Goal: Task Accomplishment & Management: Use online tool/utility

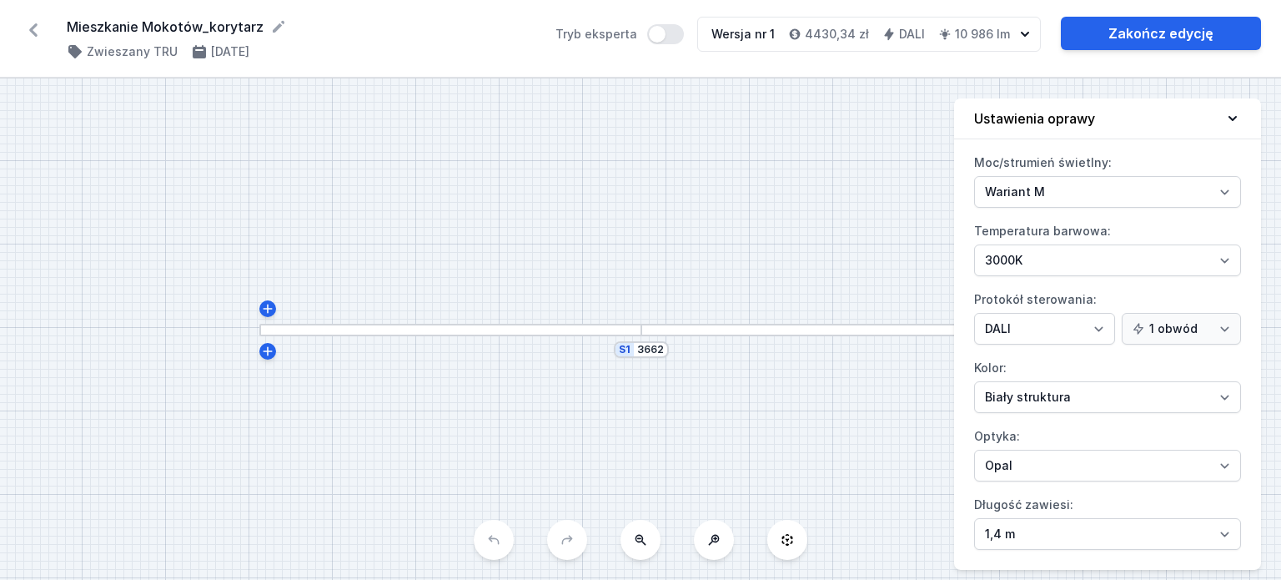
select select "M"
select select "3000"
select select "4"
select select "opal"
click at [37, 28] on icon at bounding box center [33, 30] width 27 height 27
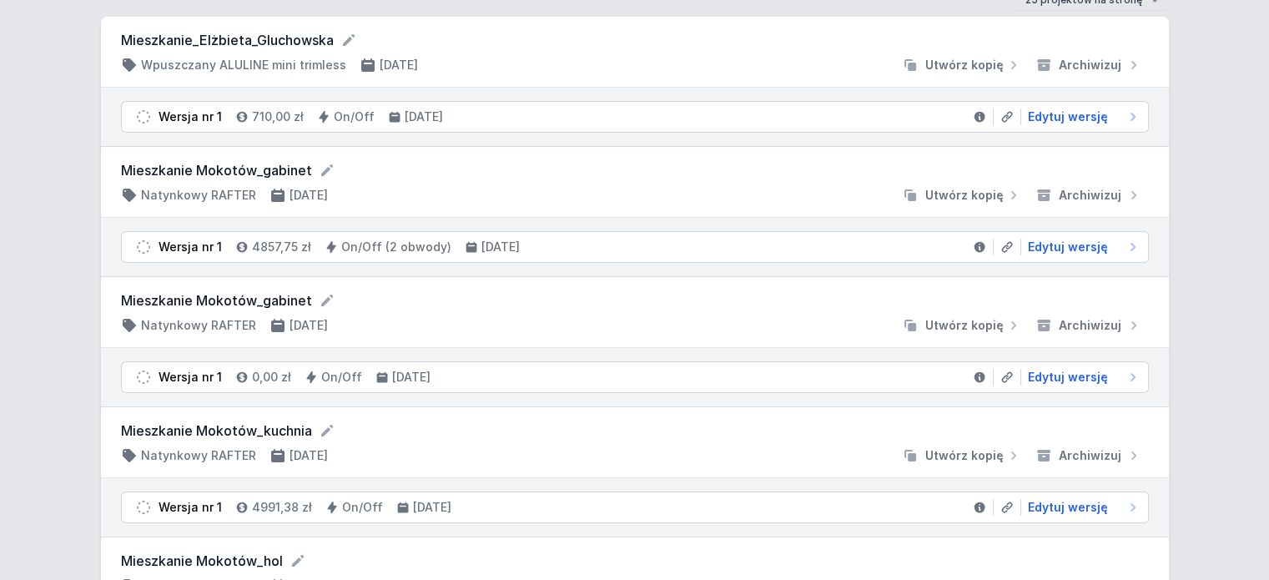
scroll to position [155, 0]
click at [1073, 501] on span "Edytuj wersję" at bounding box center [1068, 508] width 80 height 17
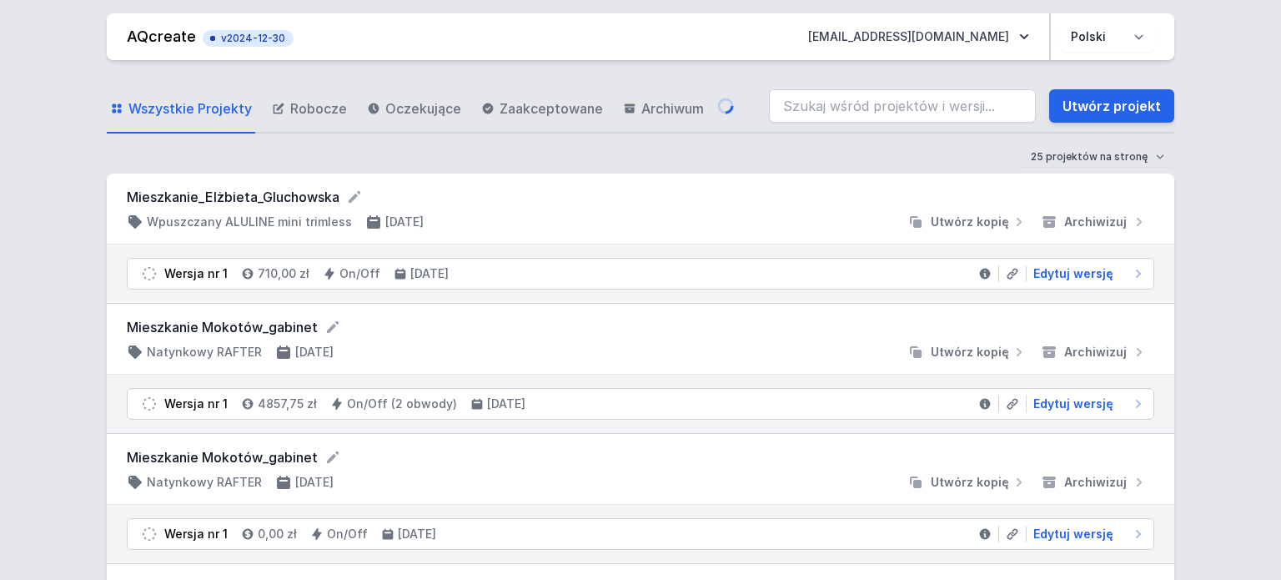
select select "M"
select select "3000"
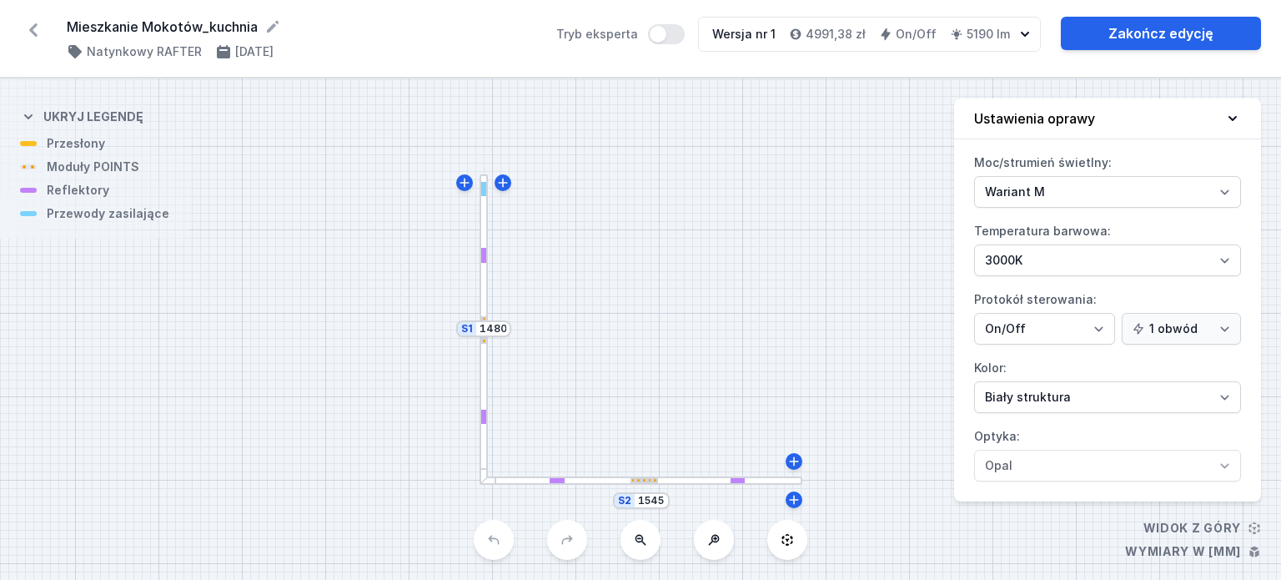
click at [771, 495] on div "S2 1545 S1 1480" at bounding box center [640, 328] width 1281 height 501
click at [665, 499] on div "S2 1545" at bounding box center [641, 500] width 57 height 17
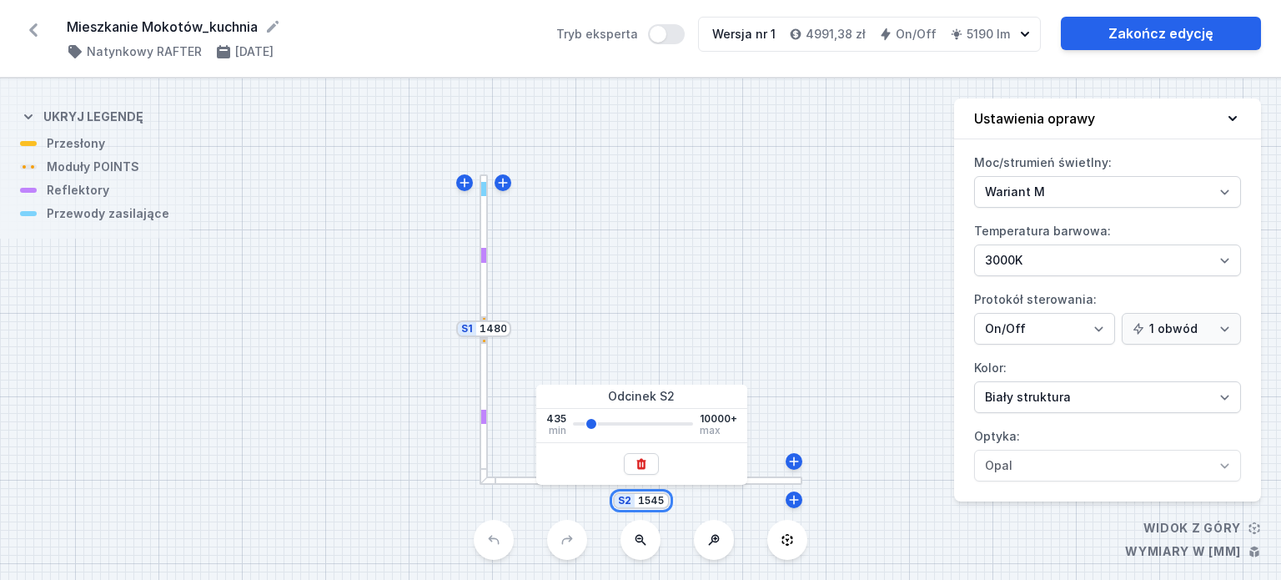
click at [664, 503] on input "1545" at bounding box center [651, 500] width 27 height 13
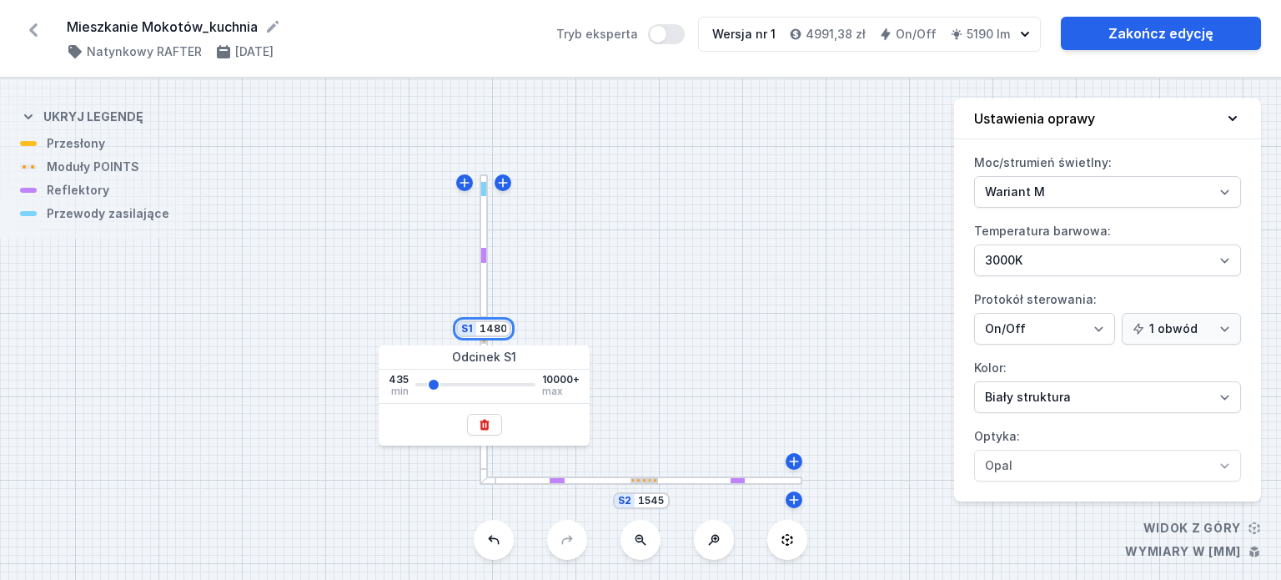
drag, startPoint x: 505, startPoint y: 330, endPoint x: 480, endPoint y: 329, distance: 24.2
click at [480, 329] on input "1480" at bounding box center [493, 328] width 27 height 13
type input "2000"
click at [658, 382] on div "S2 1545 S1 2000" at bounding box center [640, 328] width 1281 height 501
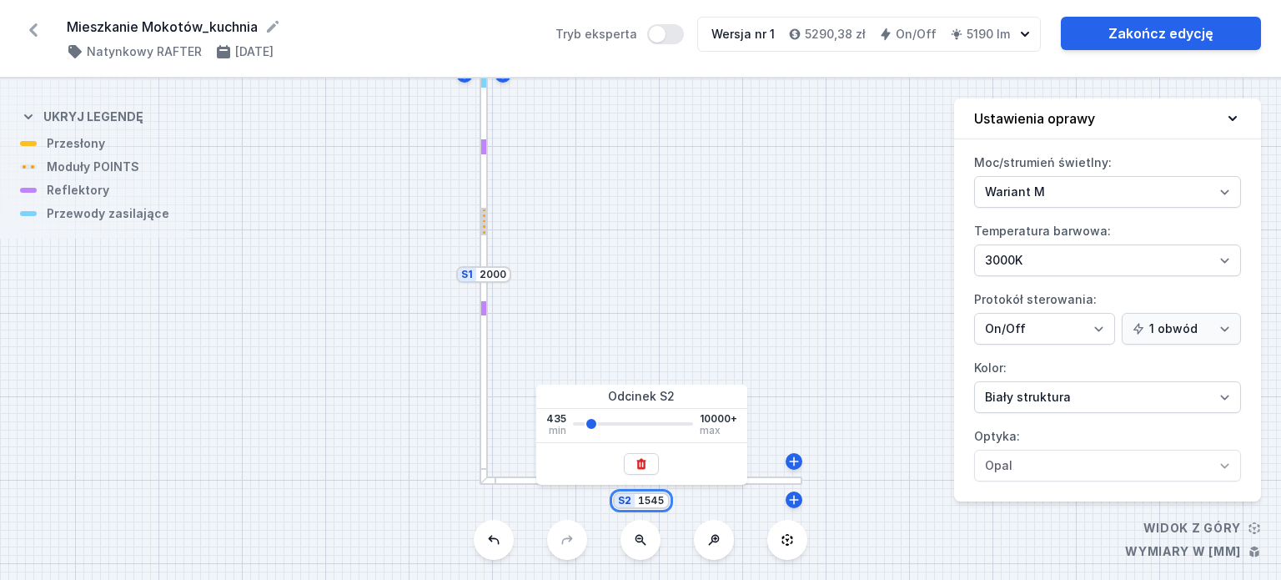
click at [656, 505] on input "1545" at bounding box center [651, 500] width 27 height 13
click at [666, 505] on div "S2 1545" at bounding box center [641, 500] width 57 height 17
click at [658, 502] on input "1545" at bounding box center [651, 500] width 27 height 13
drag, startPoint x: 648, startPoint y: 499, endPoint x: 680, endPoint y: 501, distance: 31.8
click at [680, 501] on div "S2 1545 S1 2000" at bounding box center [640, 328] width 1281 height 501
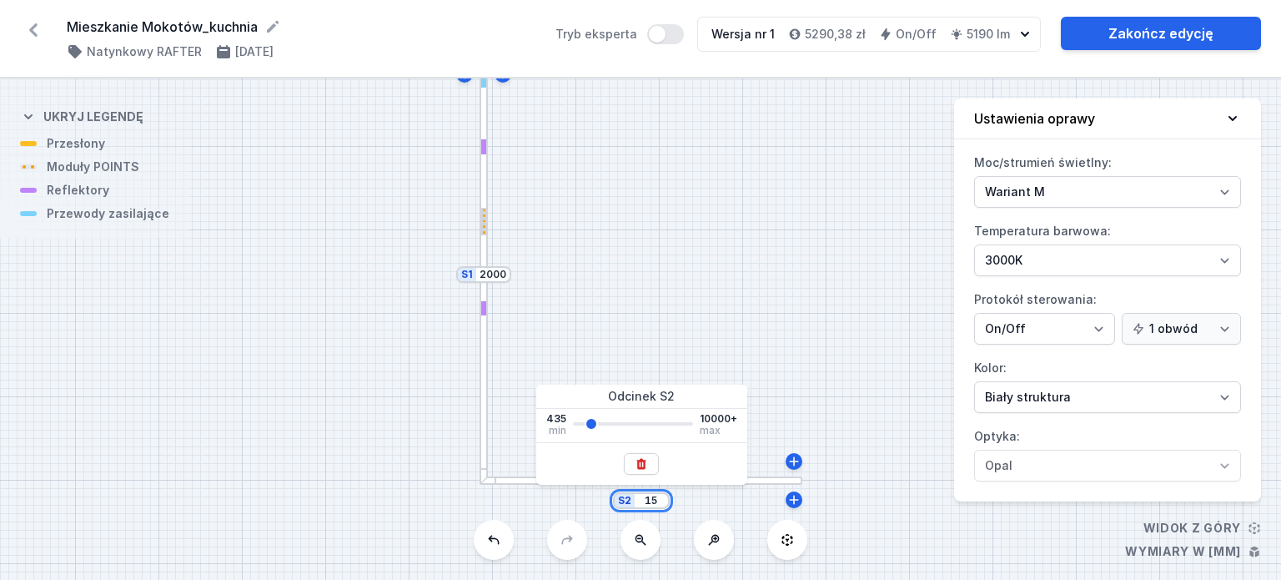
type input "1"
type input "2500"
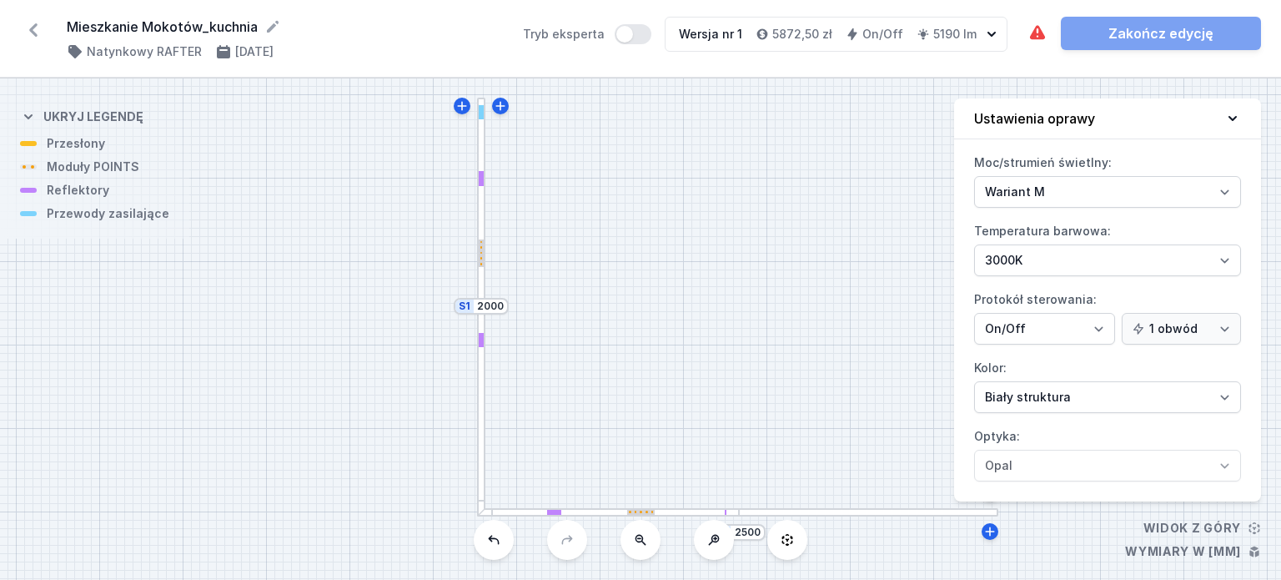
drag, startPoint x: 718, startPoint y: 219, endPoint x: 509, endPoint y: 352, distance: 248.3
click at [509, 352] on div "S2 2500 S1 2000" at bounding box center [640, 328] width 1281 height 501
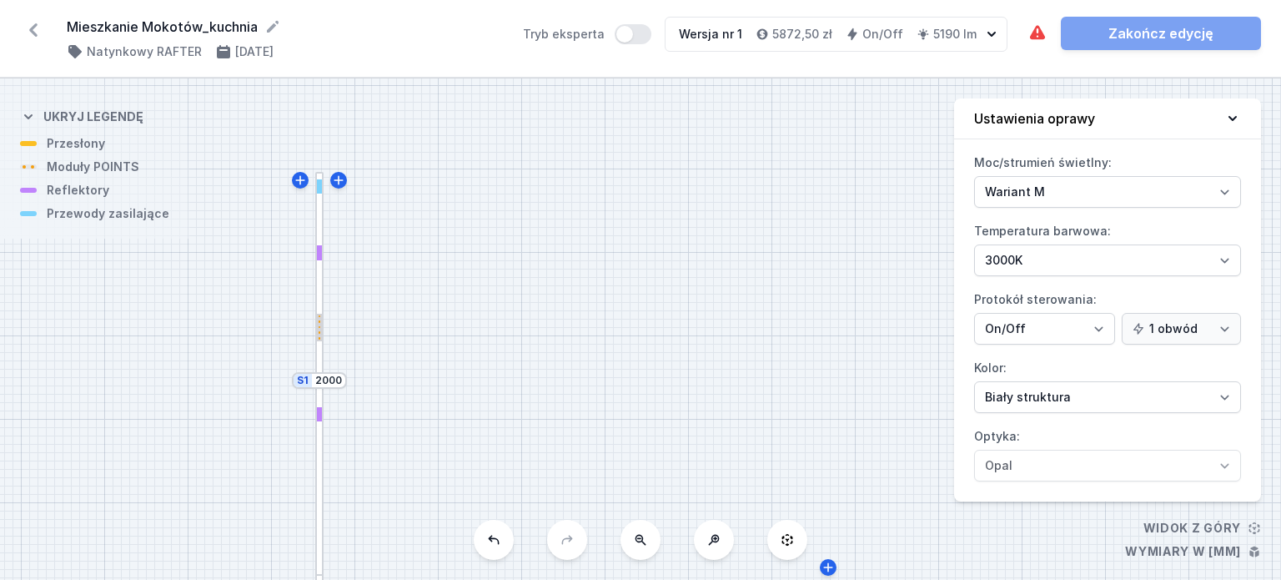
drag, startPoint x: 495, startPoint y: 339, endPoint x: 477, endPoint y: 305, distance: 37.7
click at [477, 306] on div "S2 2500 S1 2000" at bounding box center [640, 328] width 1281 height 501
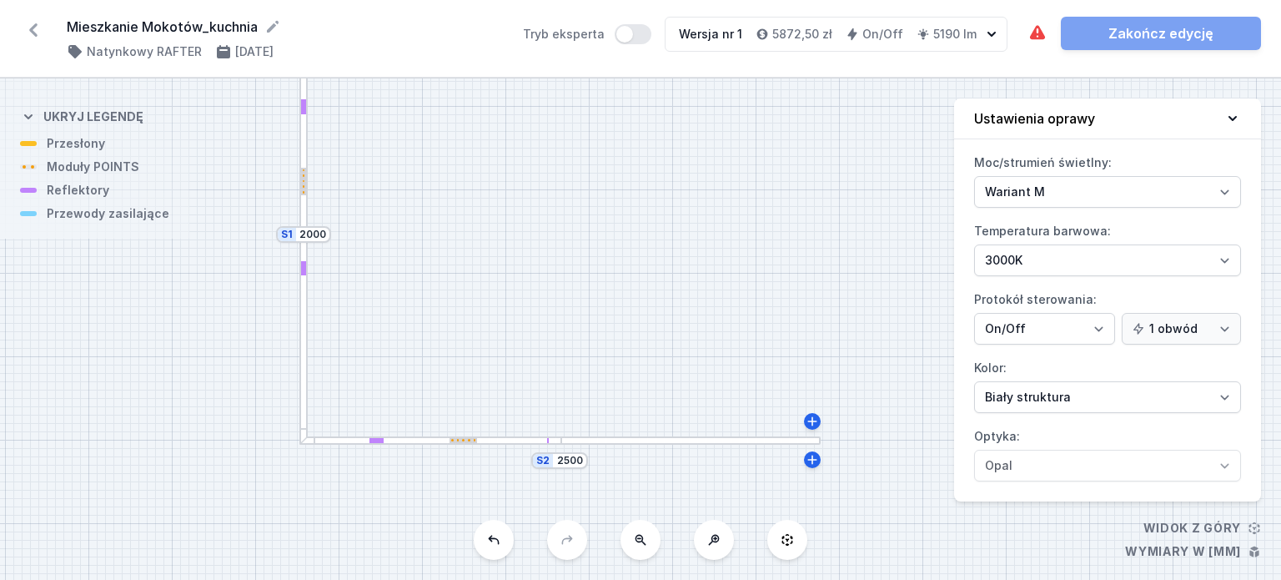
drag, startPoint x: 516, startPoint y: 304, endPoint x: 507, endPoint y: 156, distance: 147.9
click at [507, 156] on div "S2 2500 S1 2000" at bounding box center [640, 328] width 1281 height 501
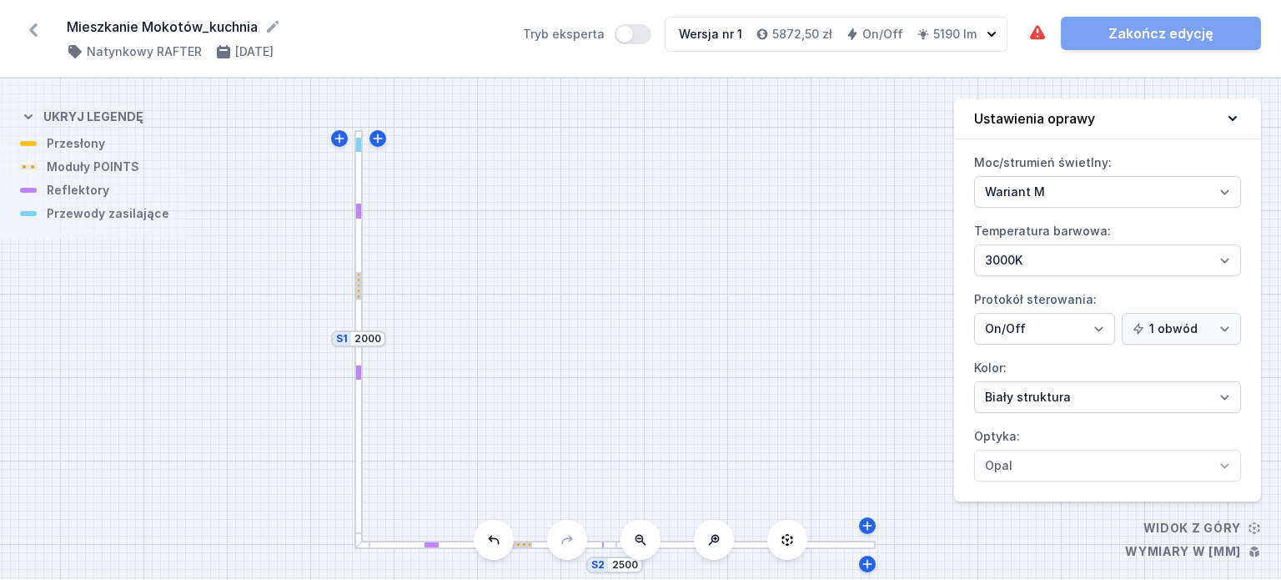
drag, startPoint x: 429, startPoint y: 235, endPoint x: 480, endPoint y: 330, distance: 108.2
click at [484, 339] on div "S2 2500 S1 2000" at bounding box center [640, 328] width 1281 height 501
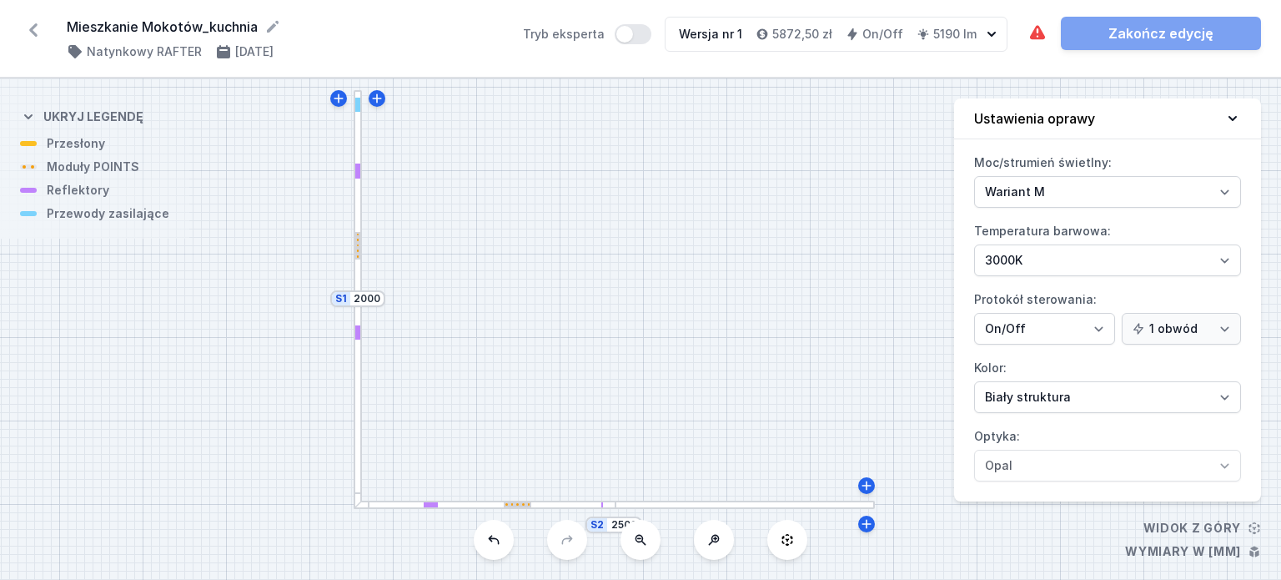
drag, startPoint x: 455, startPoint y: 316, endPoint x: 453, endPoint y: 304, distance: 12.6
click at [453, 304] on div "S2 2500 S1 2000" at bounding box center [640, 328] width 1281 height 501
click at [359, 163] on div at bounding box center [356, 167] width 5 height 15
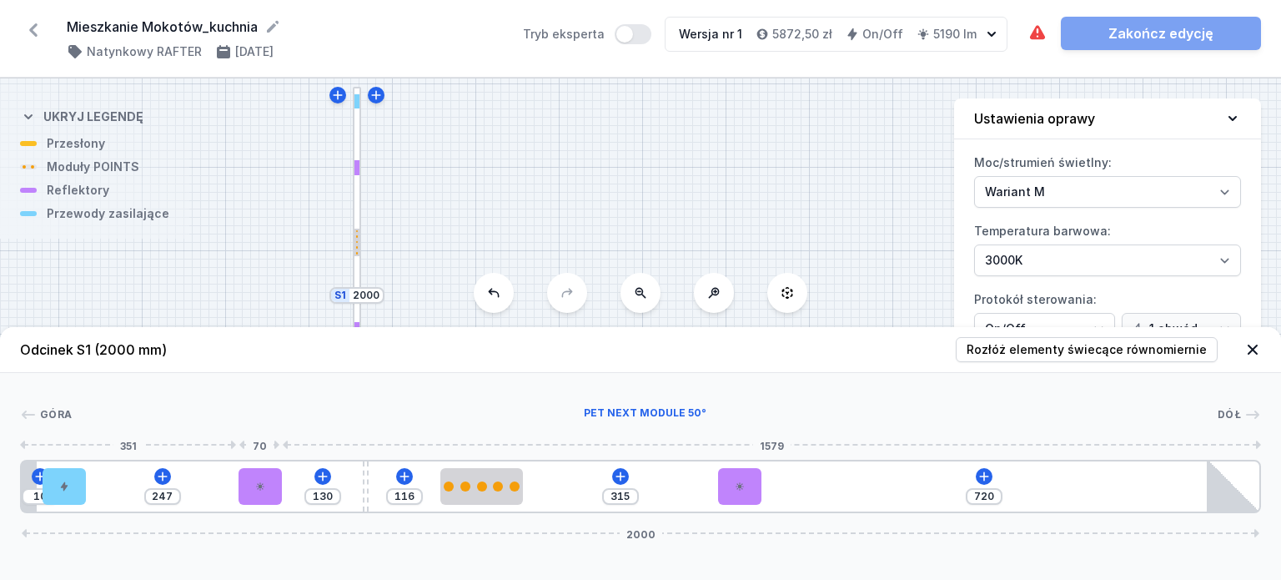
type input "250"
type input "127"
type input "210"
type input "167"
type input "129"
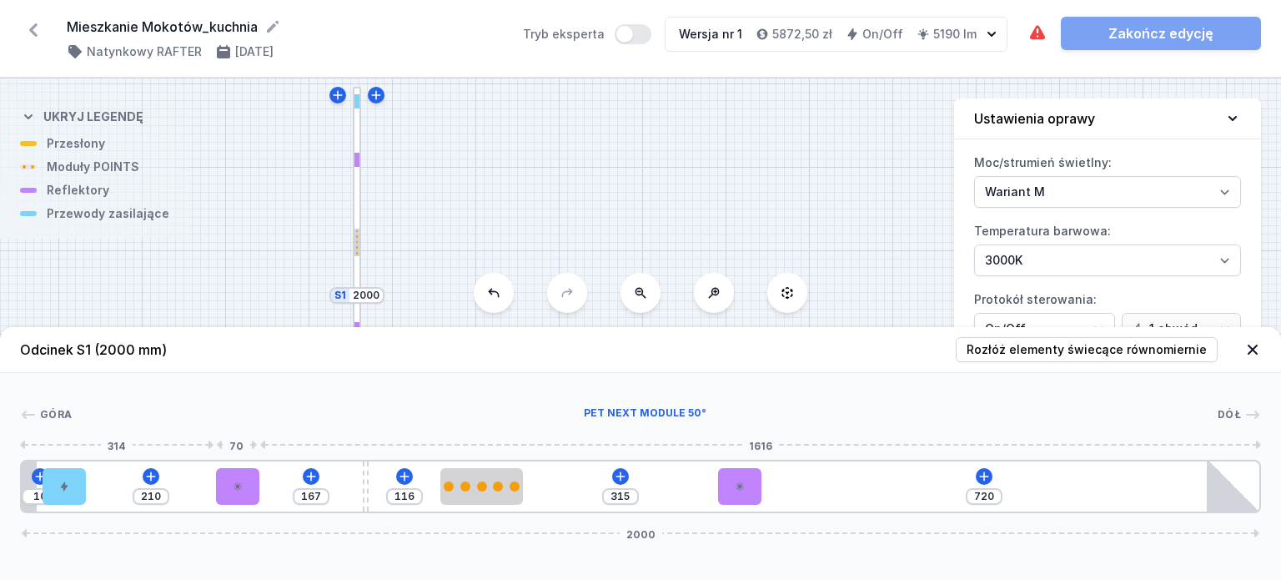
type input "248"
type input "91"
type input "286"
type input "88"
type input "289"
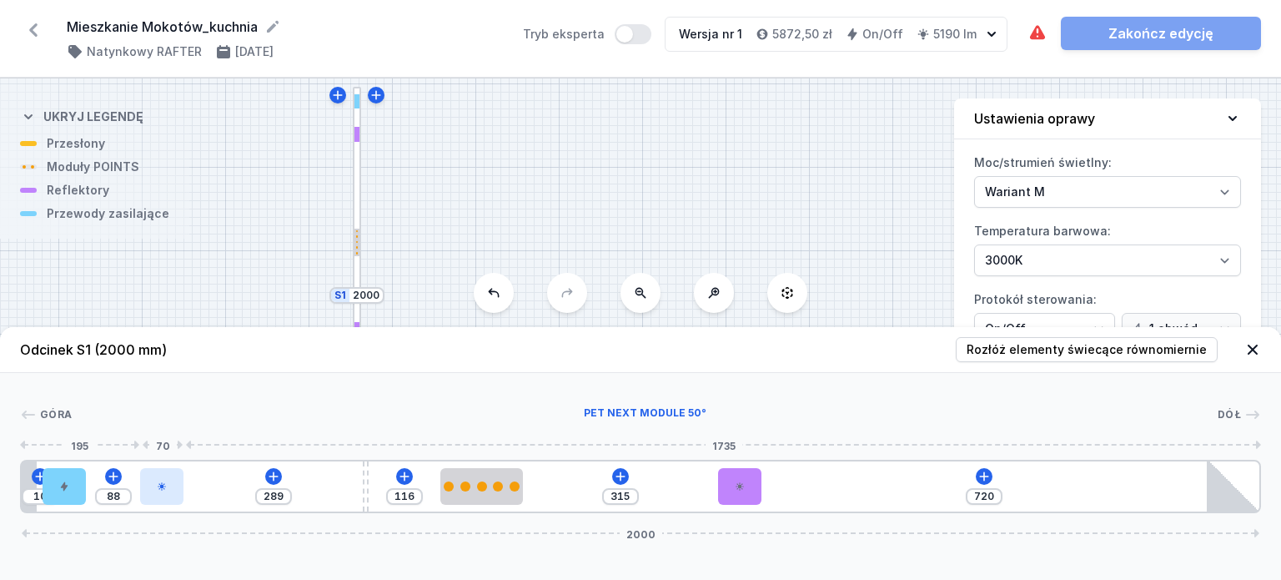
type input "89"
type input "288"
type input "92"
type input "285"
type input "93"
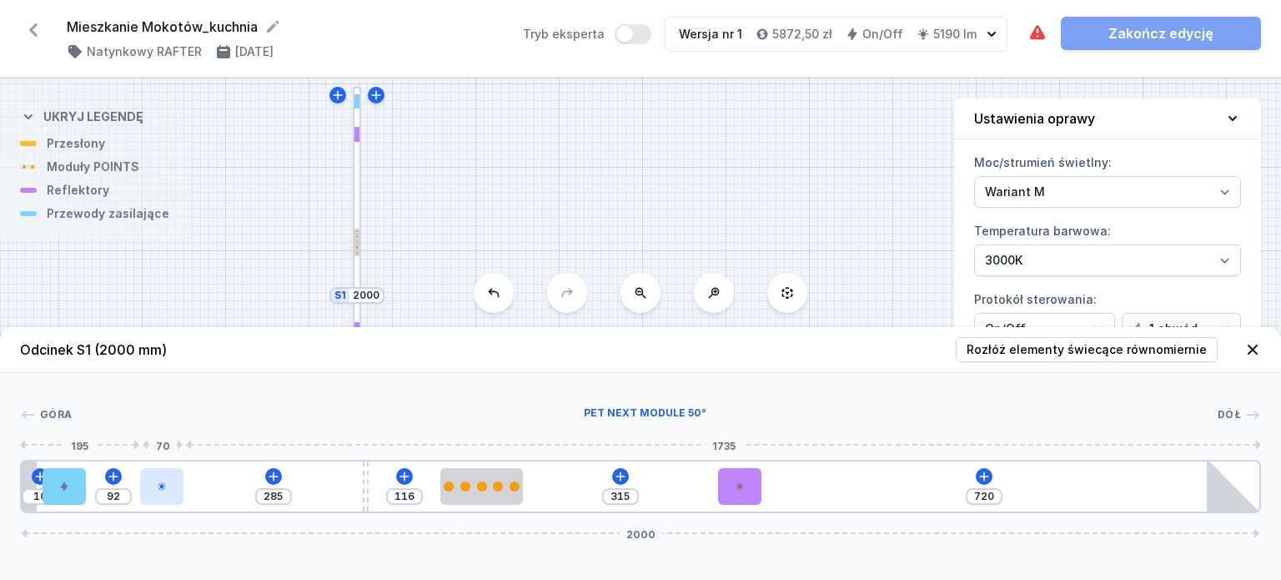
type input "284"
type input "96"
type input "281"
type input "100"
type input "277"
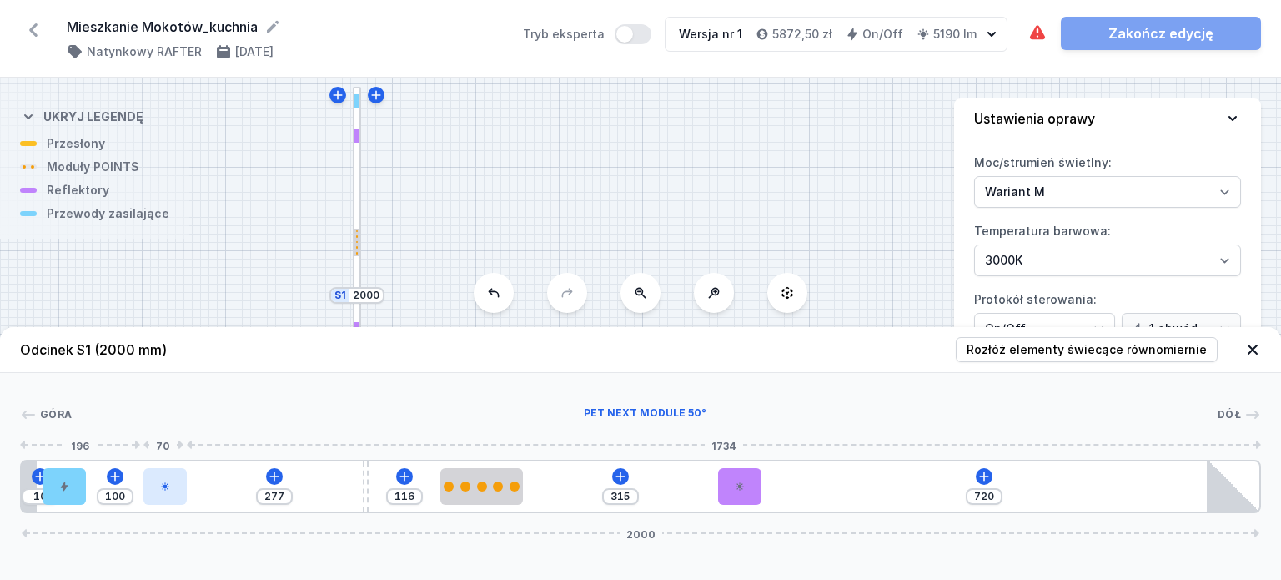
type input "102"
type input "275"
type input "105"
type input "272"
type input "108"
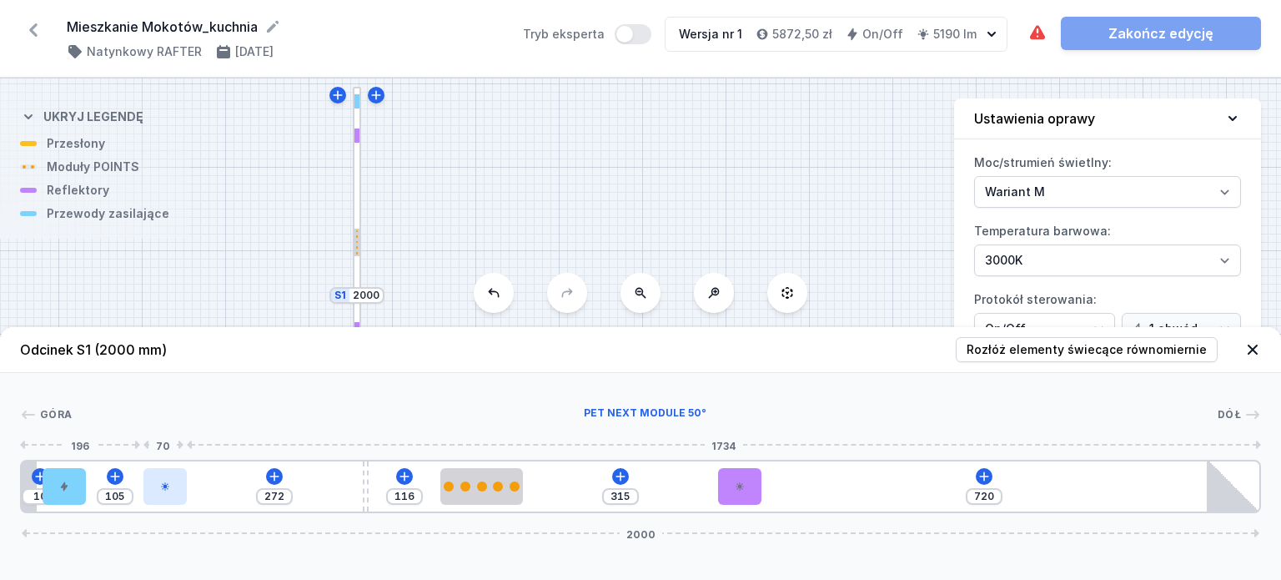
type input "269"
type input "109"
type input "268"
type input "113"
type input "264"
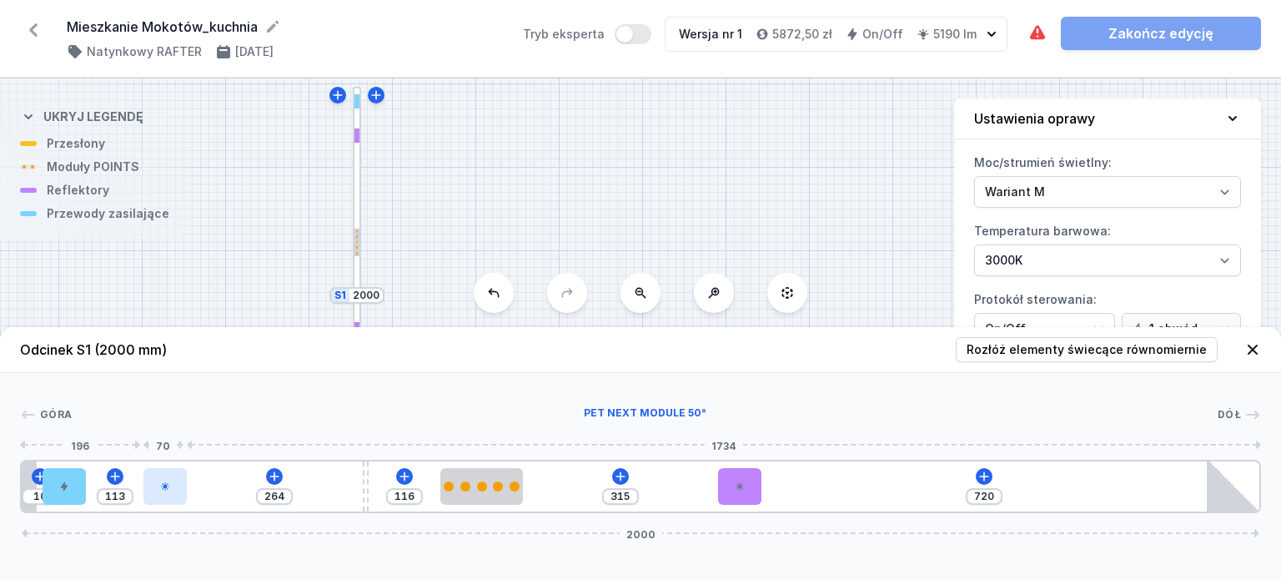
type input "115"
type input "262"
type input "125"
type input "252"
type input "127"
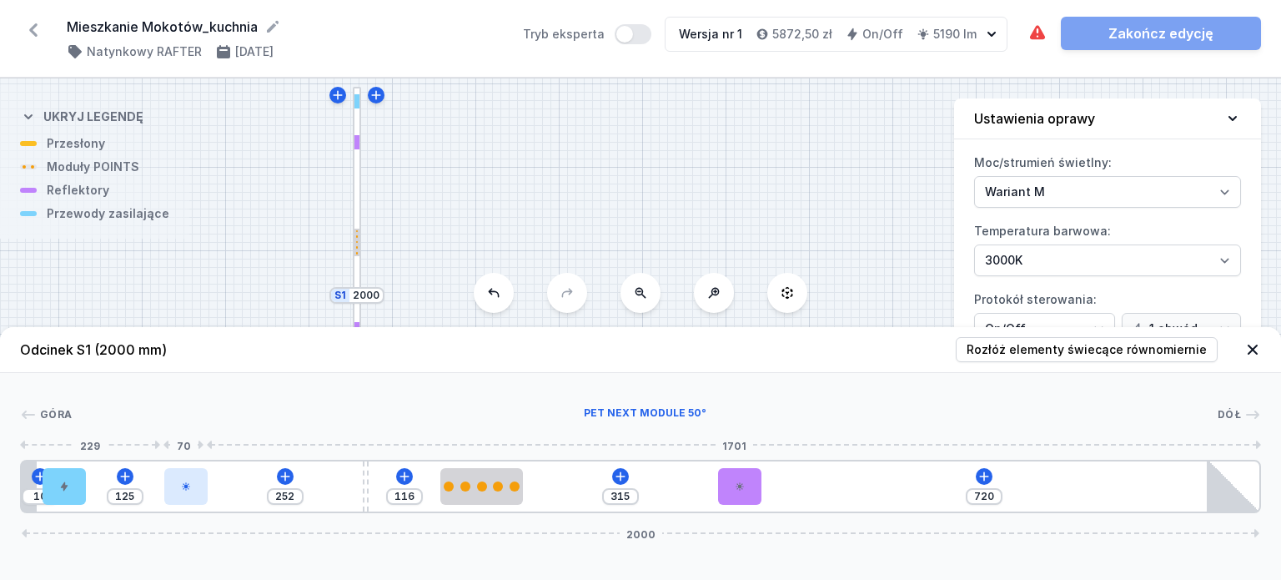
type input "250"
drag, startPoint x: 250, startPoint y: 487, endPoint x: 169, endPoint y: 486, distance: 80.9
click at [168, 486] on div at bounding box center [185, 486] width 43 height 37
type input "129"
type input "248"
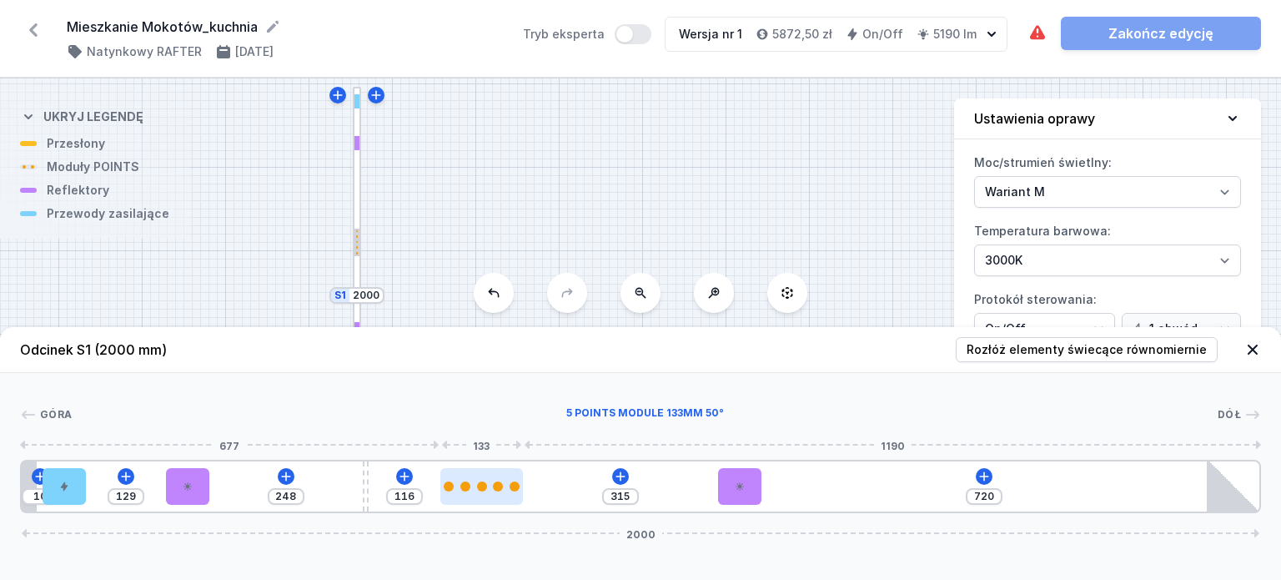
type input "115"
type input "316"
type input "107"
type input "324"
type input "98"
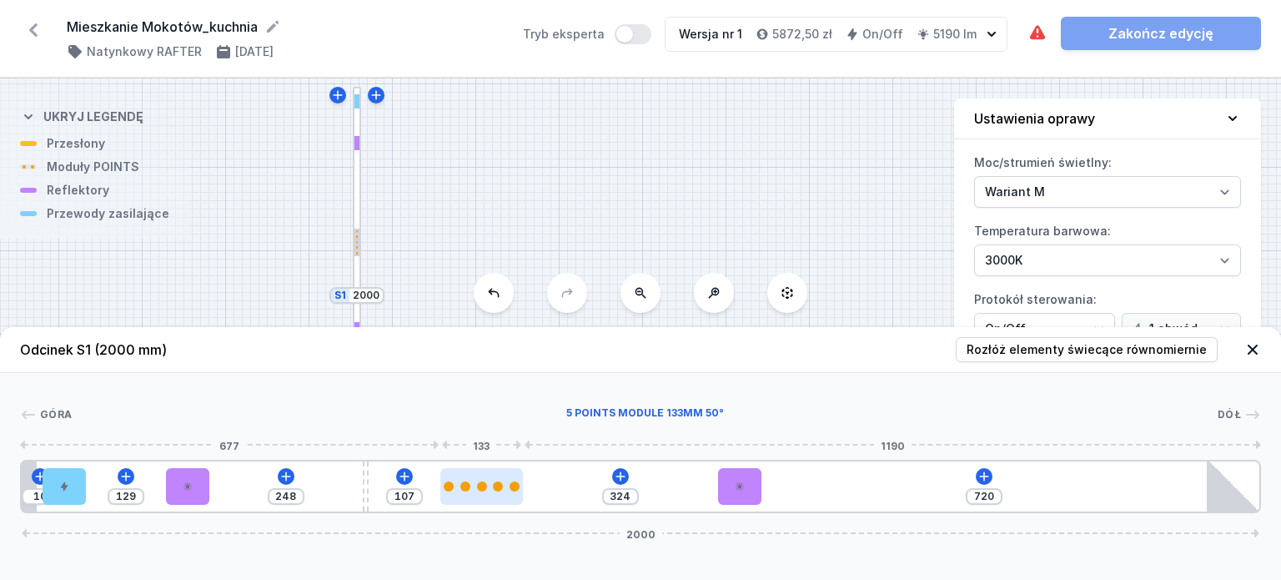
type input "333"
type input "90"
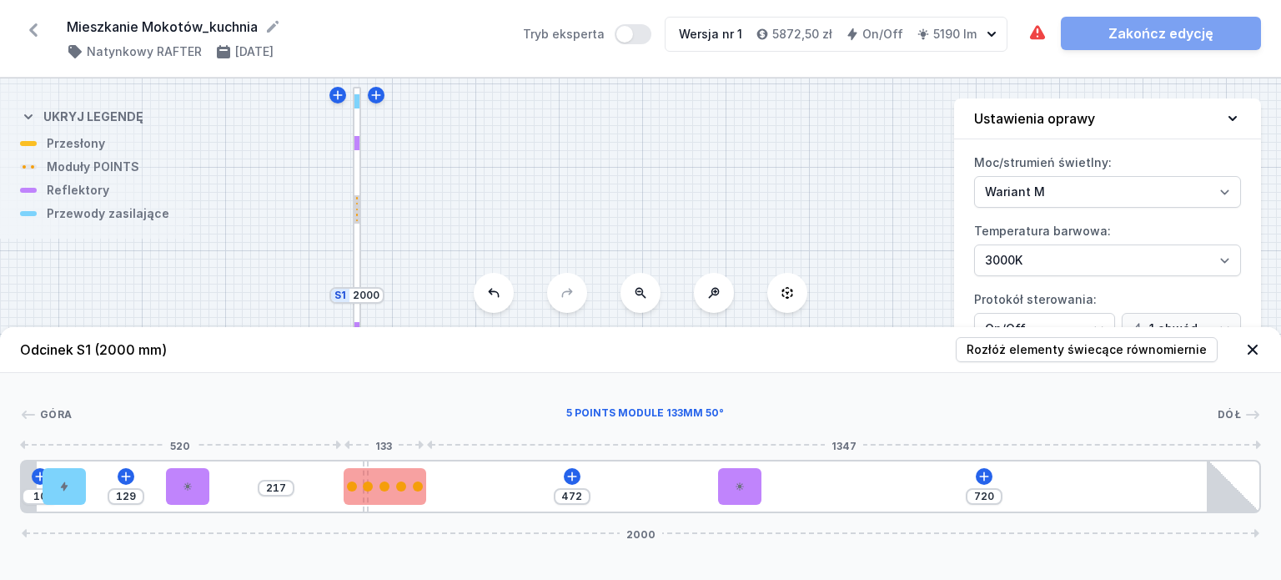
type input "475"
type input "214"
type input "477"
type input "212"
type input "480"
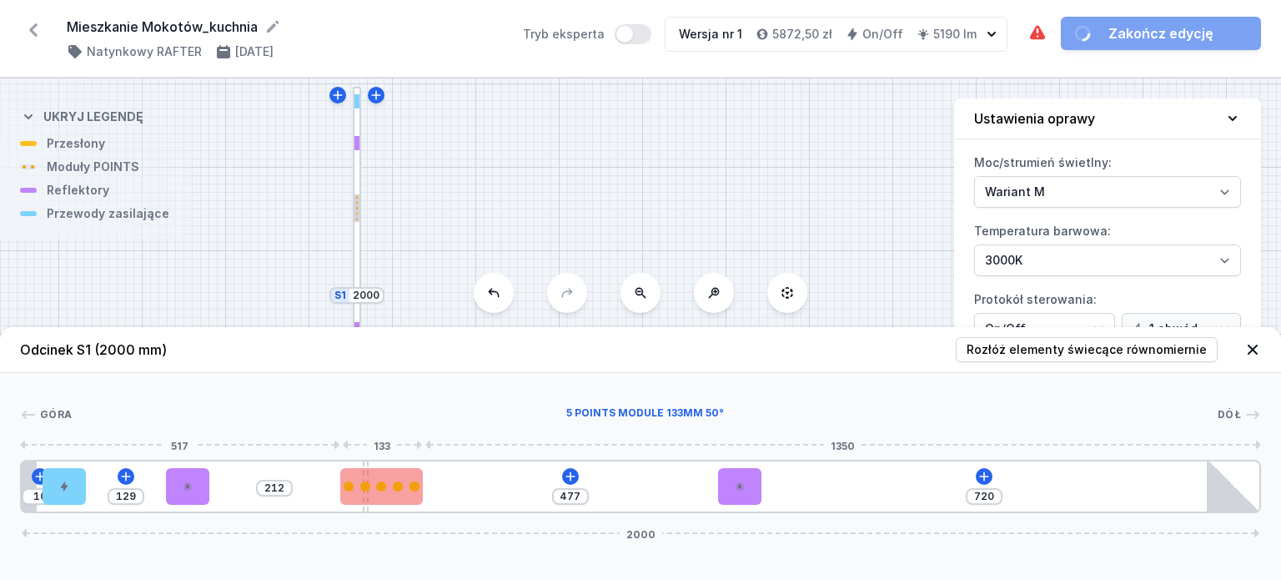
type input "209"
type input "486"
type input "203"
type input "497"
type input "192"
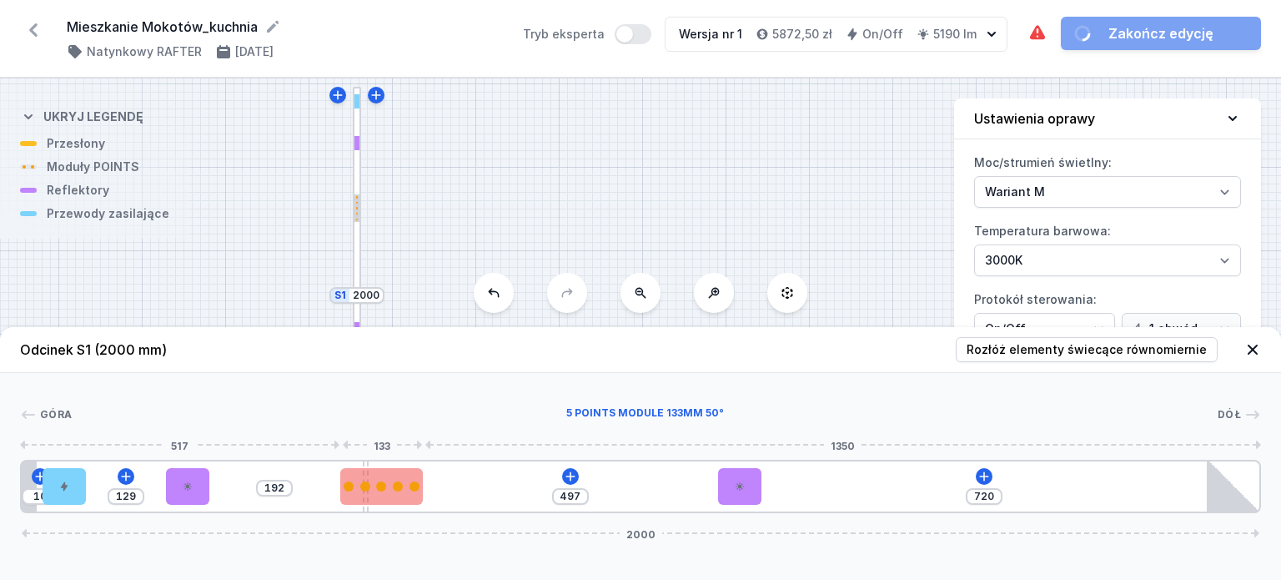
type input "508"
type input "181"
type input "510"
type input "179"
type input "511"
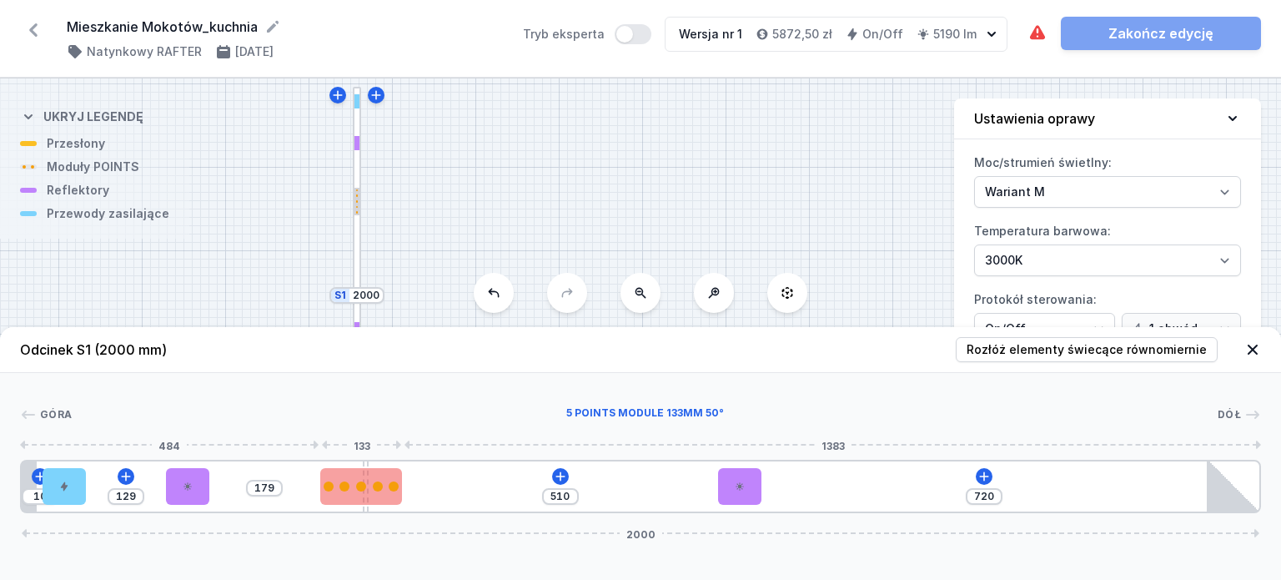
type input "178"
type input "514"
type input "175"
type input "516"
type input "173"
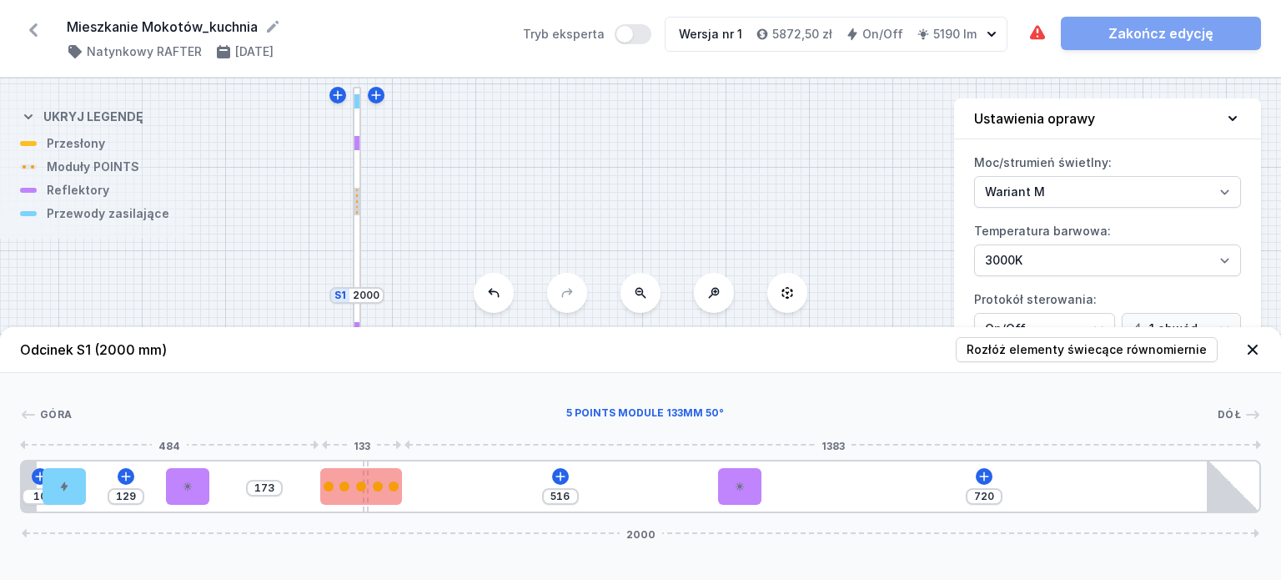
type input "520"
type input "169"
type input "527"
type input "162"
type input "533"
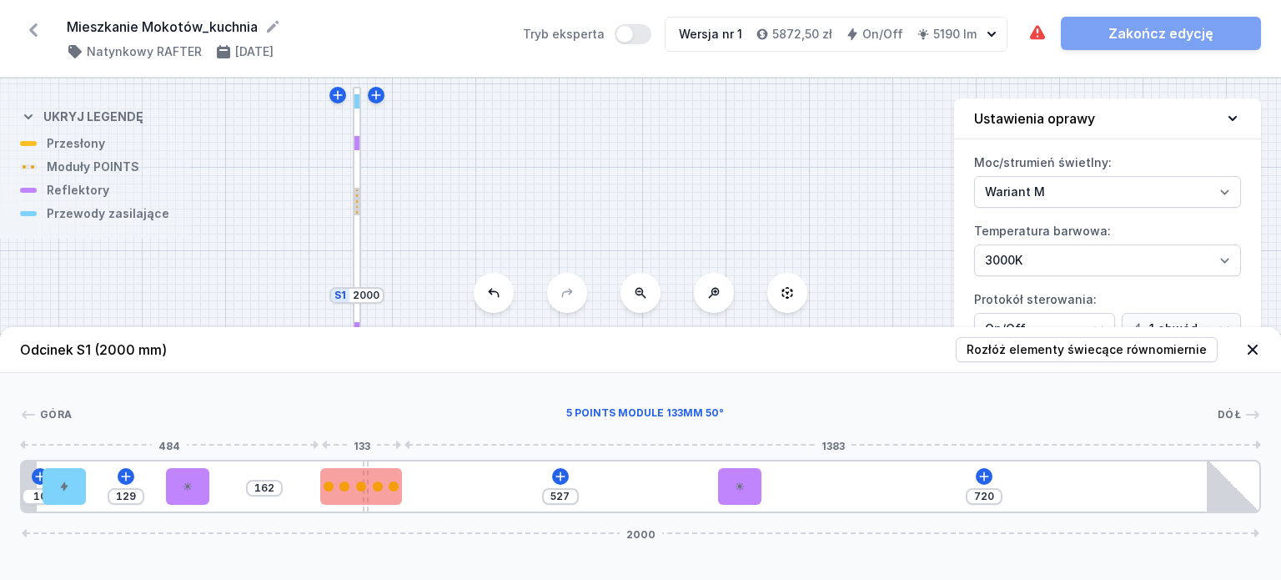
type input "156"
type input "540"
type input "149"
type input "545"
type input "144"
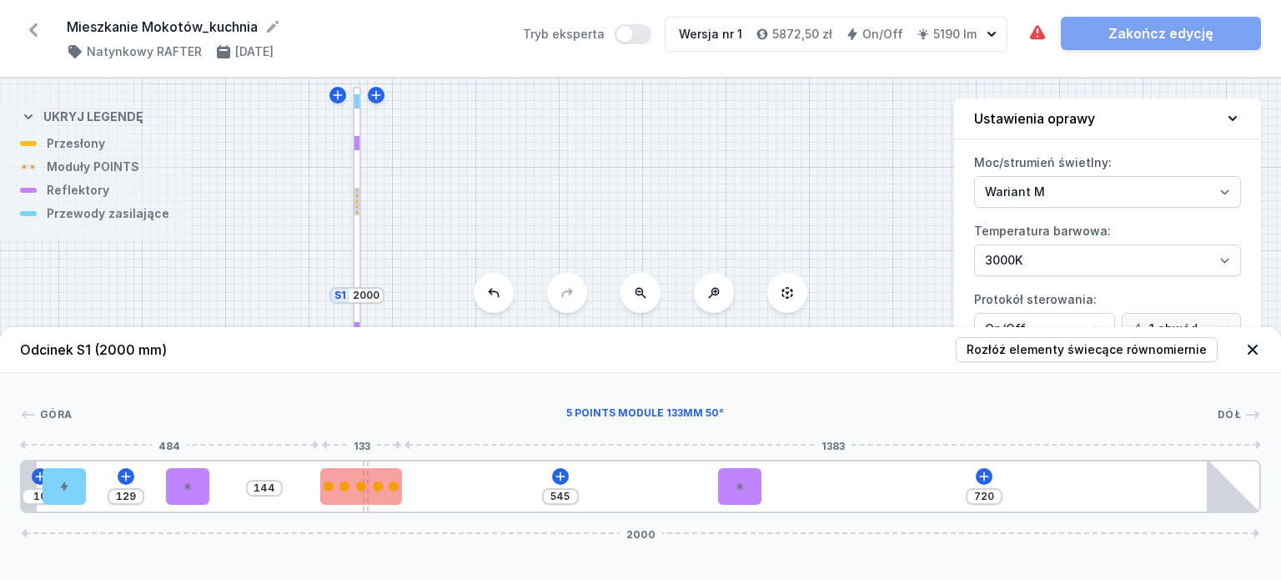
type input "550"
type input "139"
type input "552"
type input "137"
type input "554"
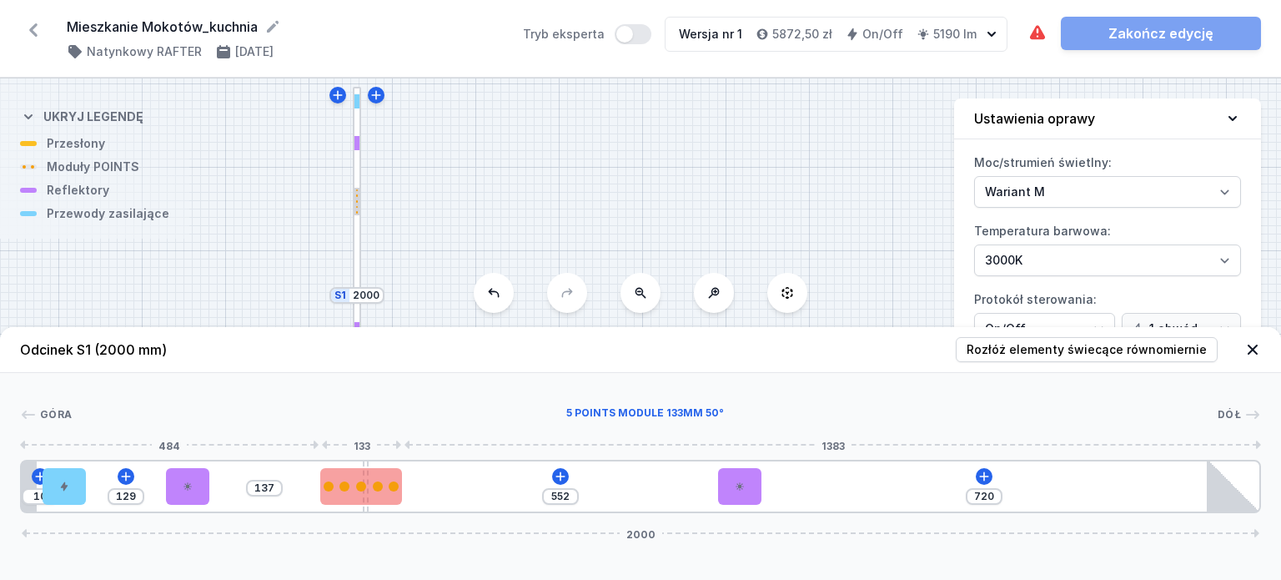
type input "135"
type input "553"
type input "136"
type input "550"
type input "139"
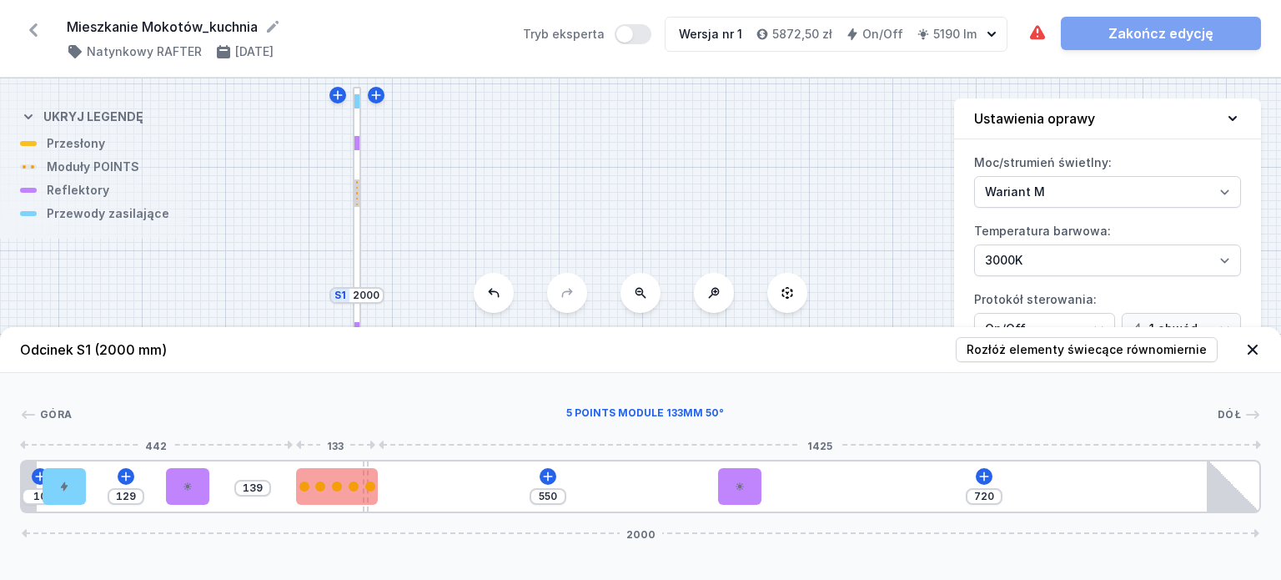
type input "549"
type input "140"
type input "545"
type input "144"
type input "514"
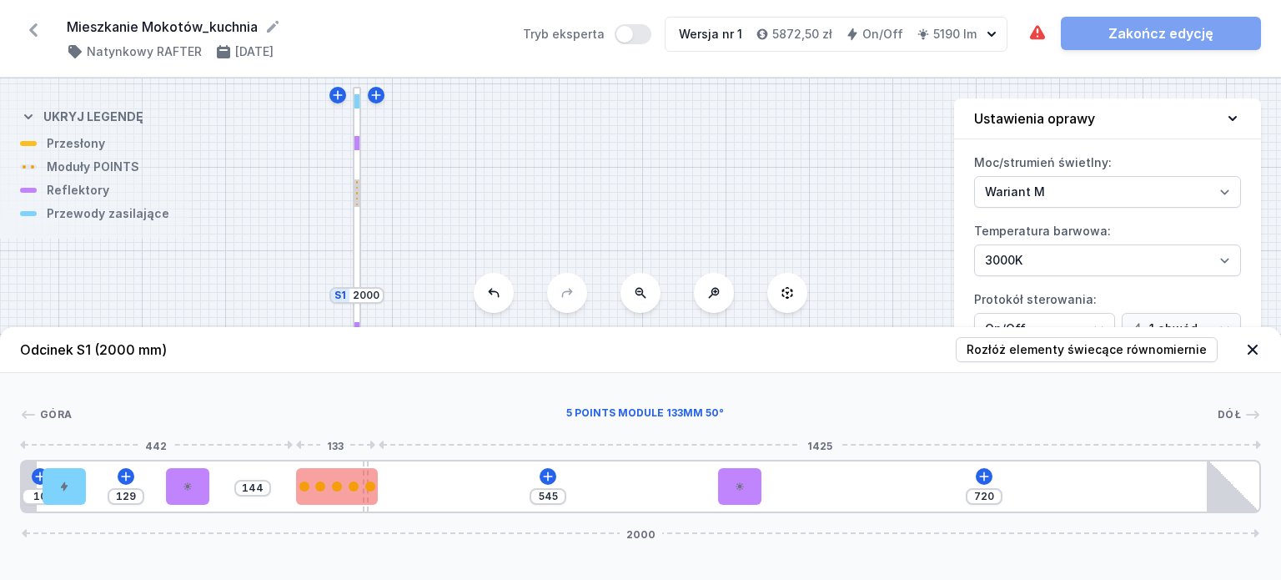
type input "175"
type input "493"
type input "196"
type input "482"
type input "207"
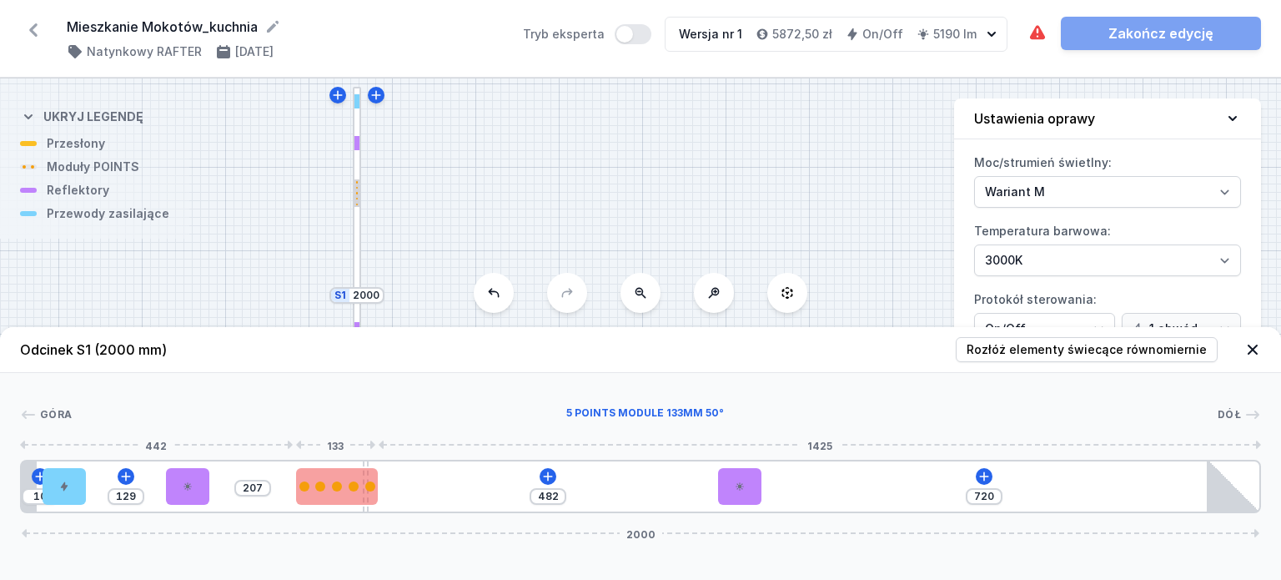
type input "475"
type input "214"
type input "472"
type input "217"
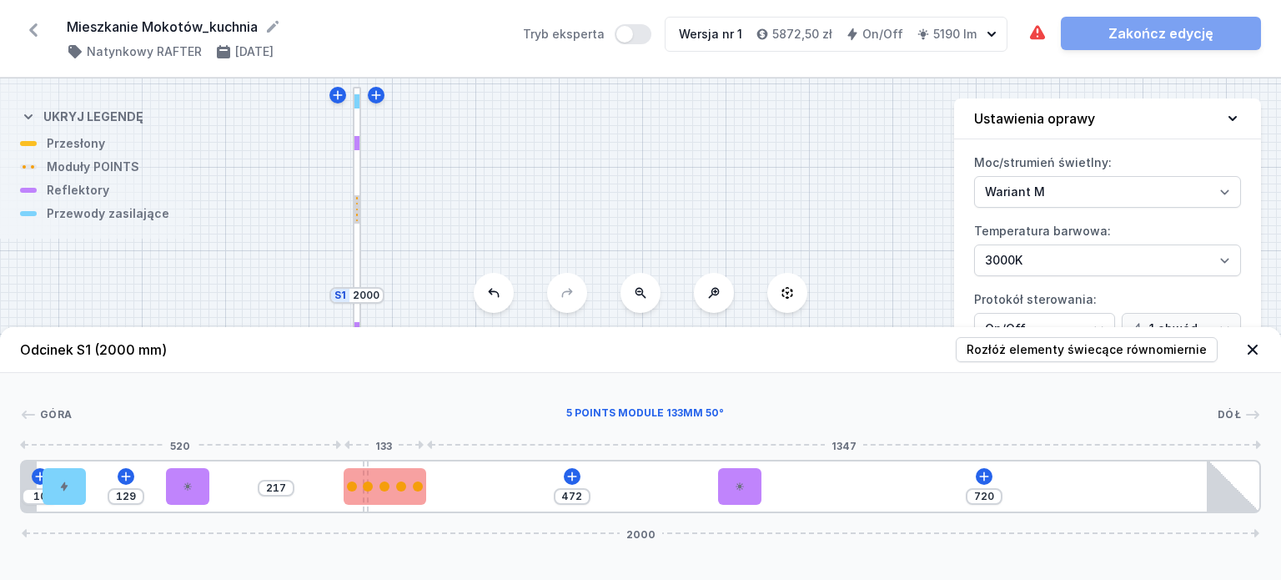
type input "471"
type input "218"
type input "469"
type input "220"
type input "467"
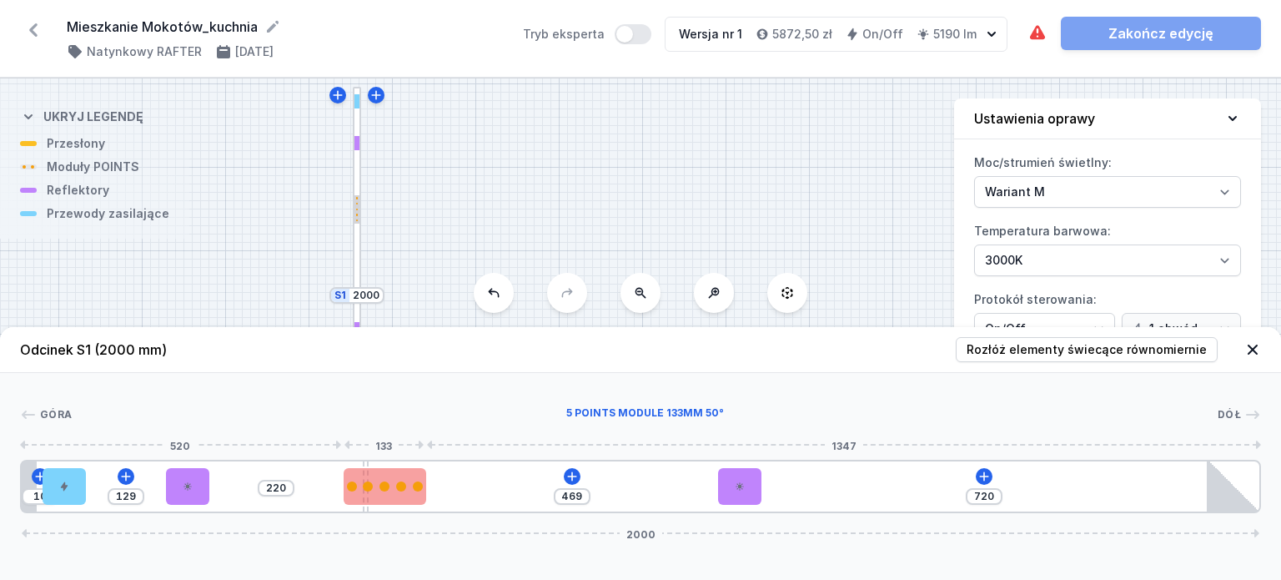
type input "222"
type input "463"
type input "226"
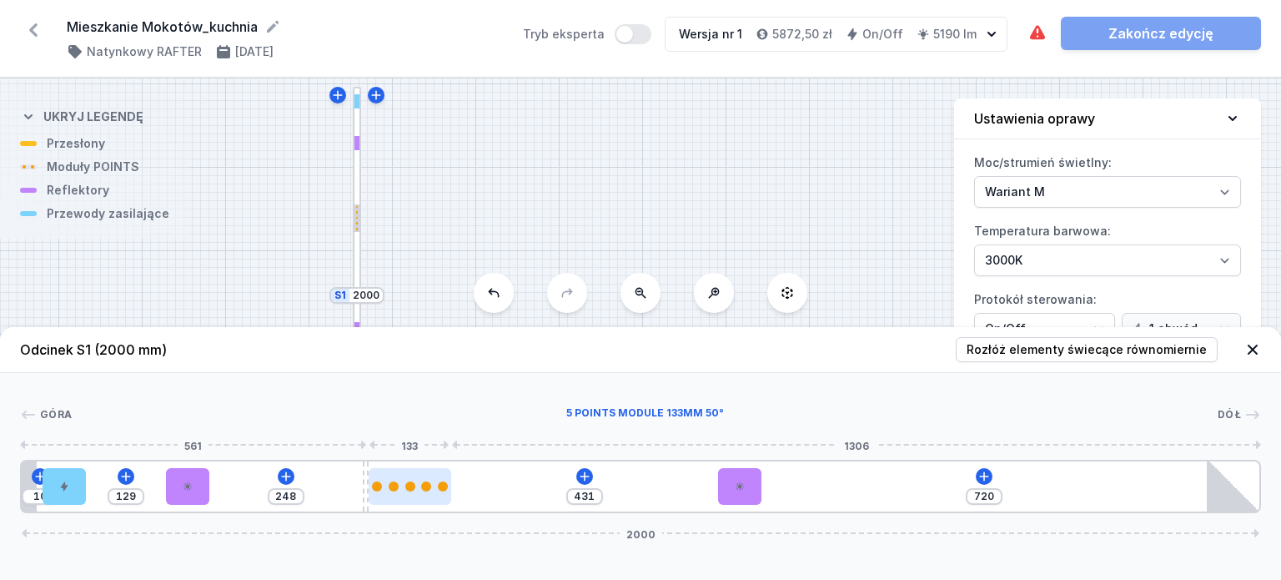
drag, startPoint x: 475, startPoint y: 495, endPoint x: 417, endPoint y: 488, distance: 58.9
click at [417, 488] on div at bounding box center [410, 486] width 83 height 37
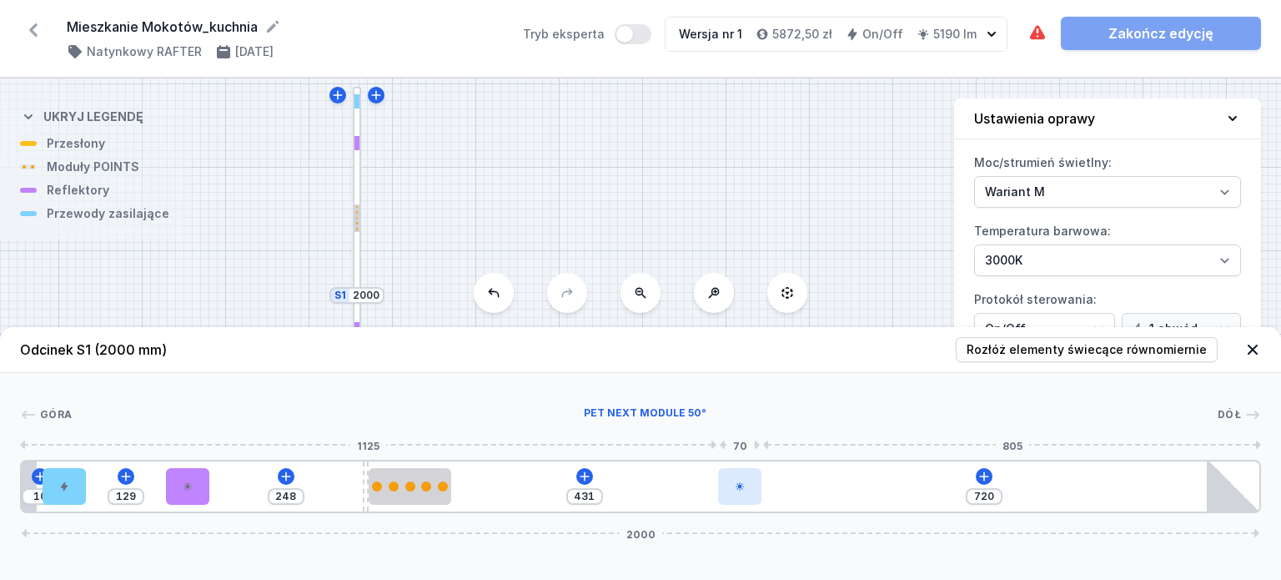
type input "412"
type input "739"
type input "410"
type input "741"
type input "403"
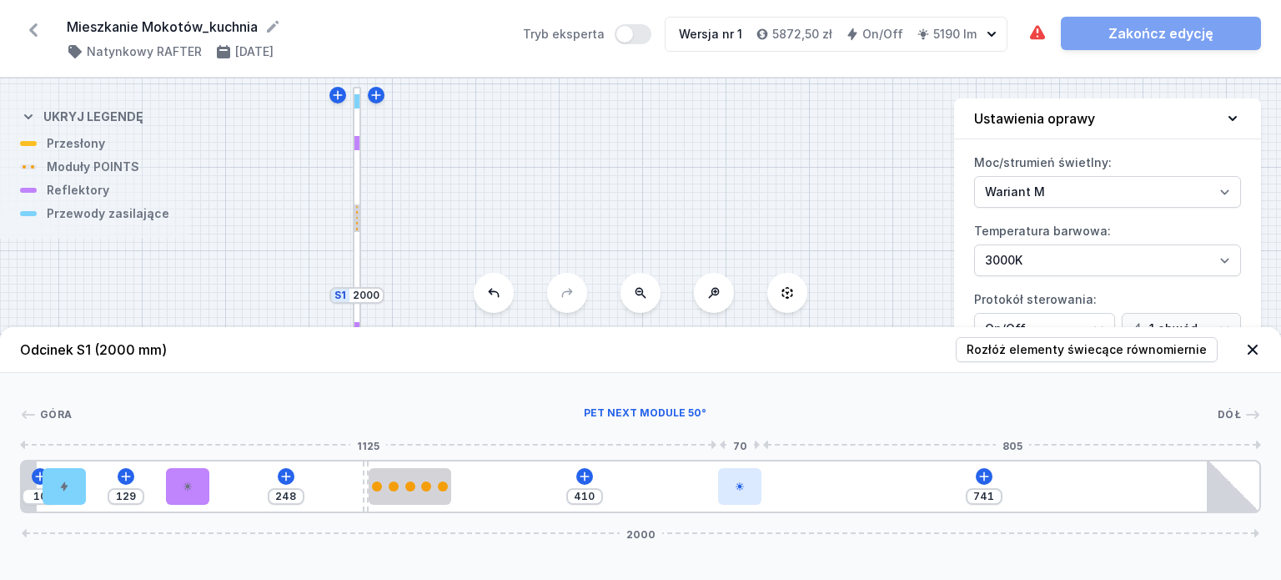
type input "748"
type input "397"
type input "754"
type input "389"
type input "762"
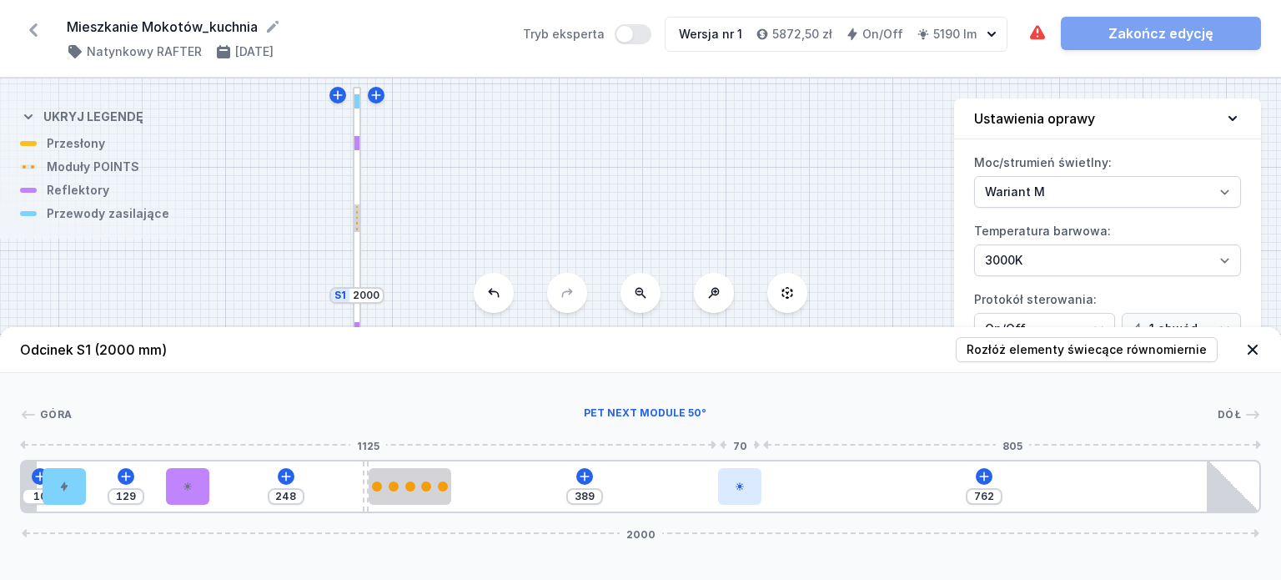
type input "381"
type input "770"
type input "365"
type input "786"
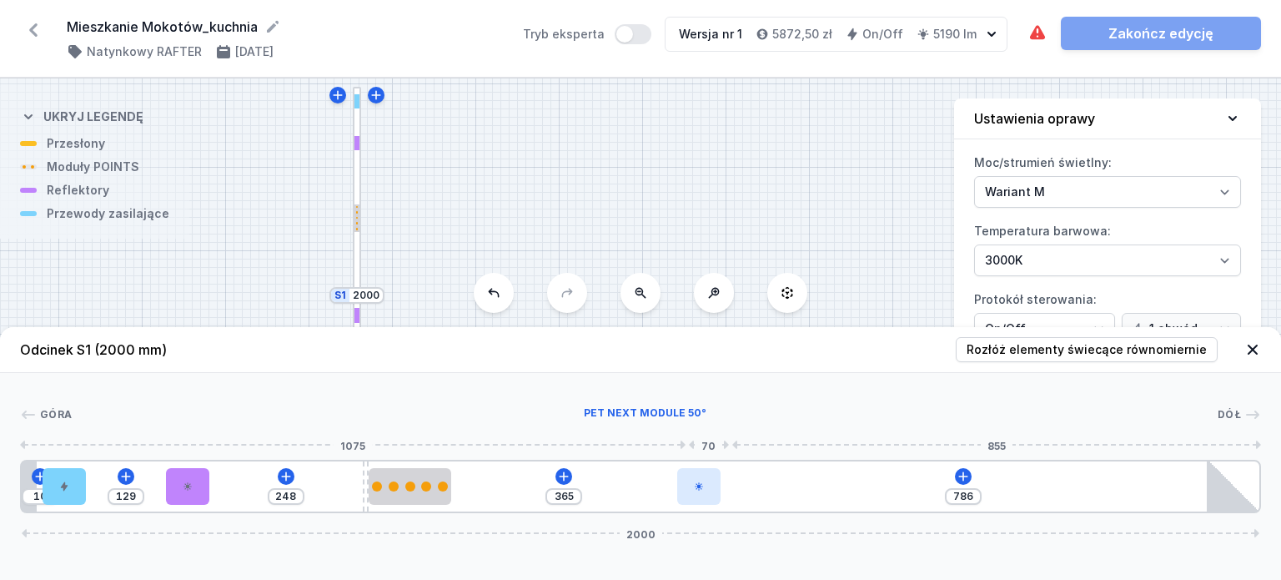
type input "329"
type input "822"
type input "244"
type input "907"
type input "240"
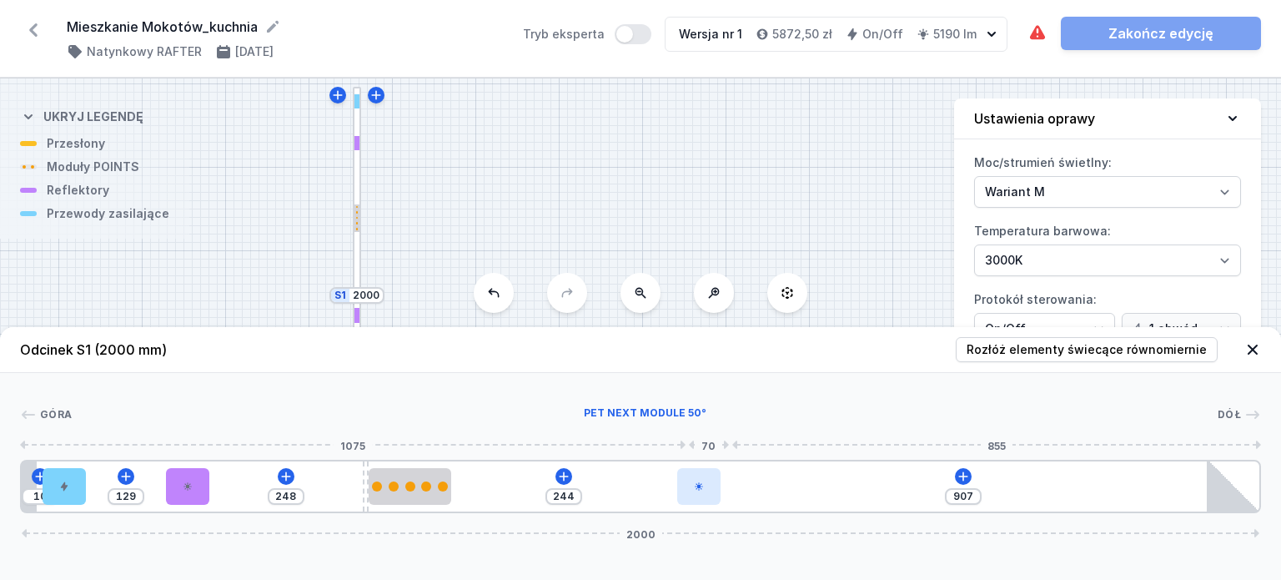
type input "911"
type input "236"
type input "915"
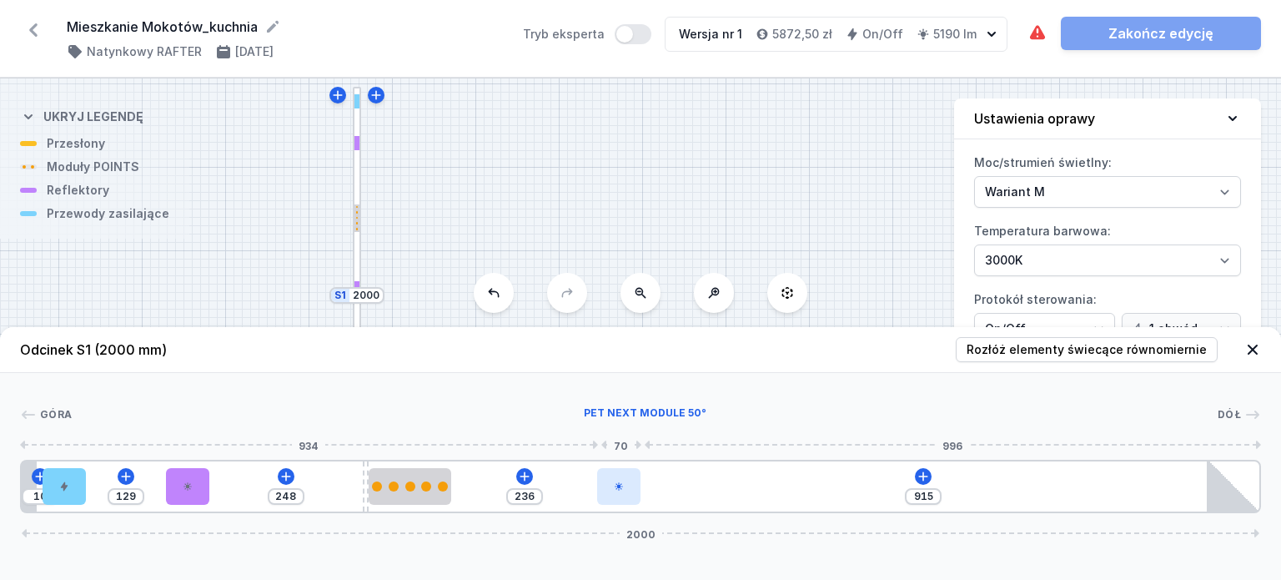
type input "250"
type input "901"
type input "269"
type input "882"
type input "277"
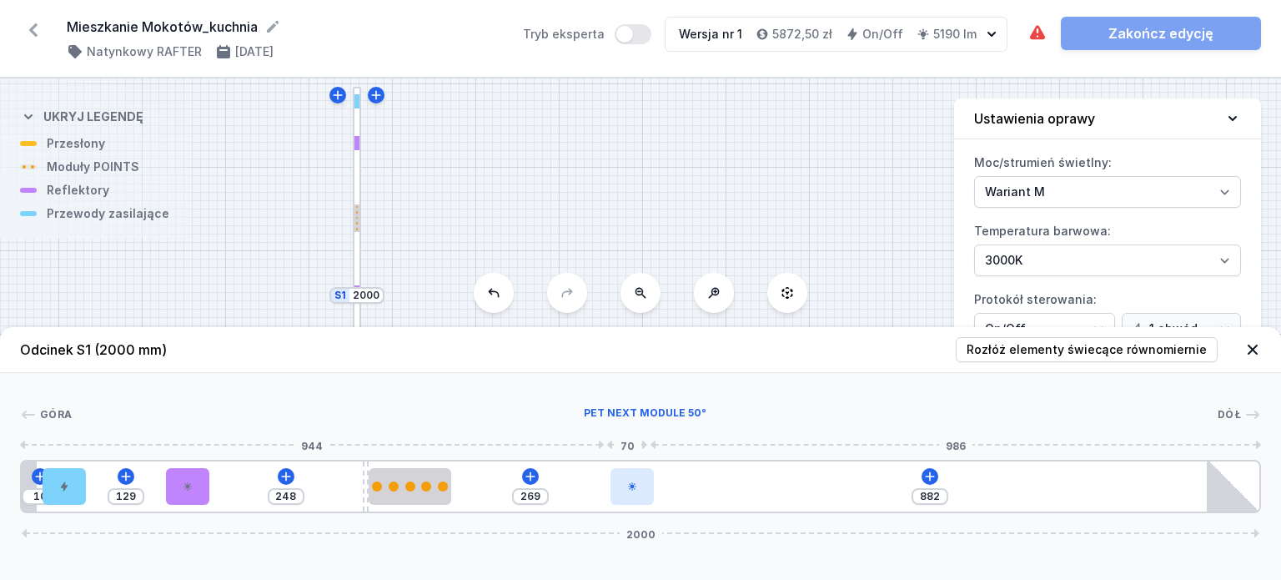
type input "874"
type input "287"
type input "864"
type input "295"
type input "856"
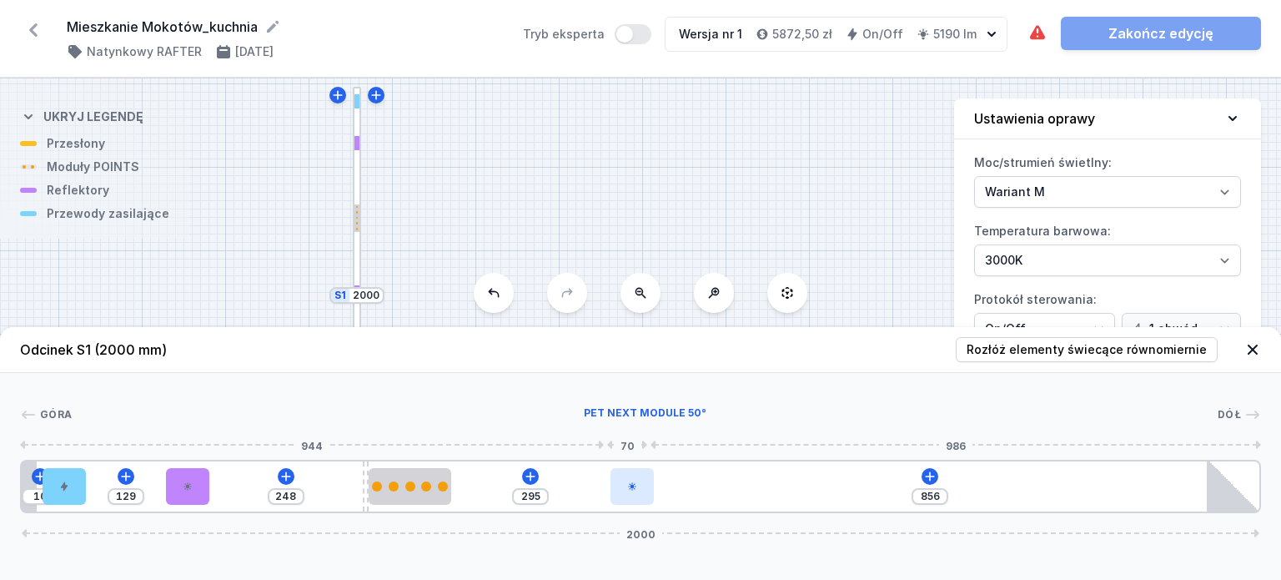
type input "303"
type input "848"
type input "308"
type input "843"
type input "313"
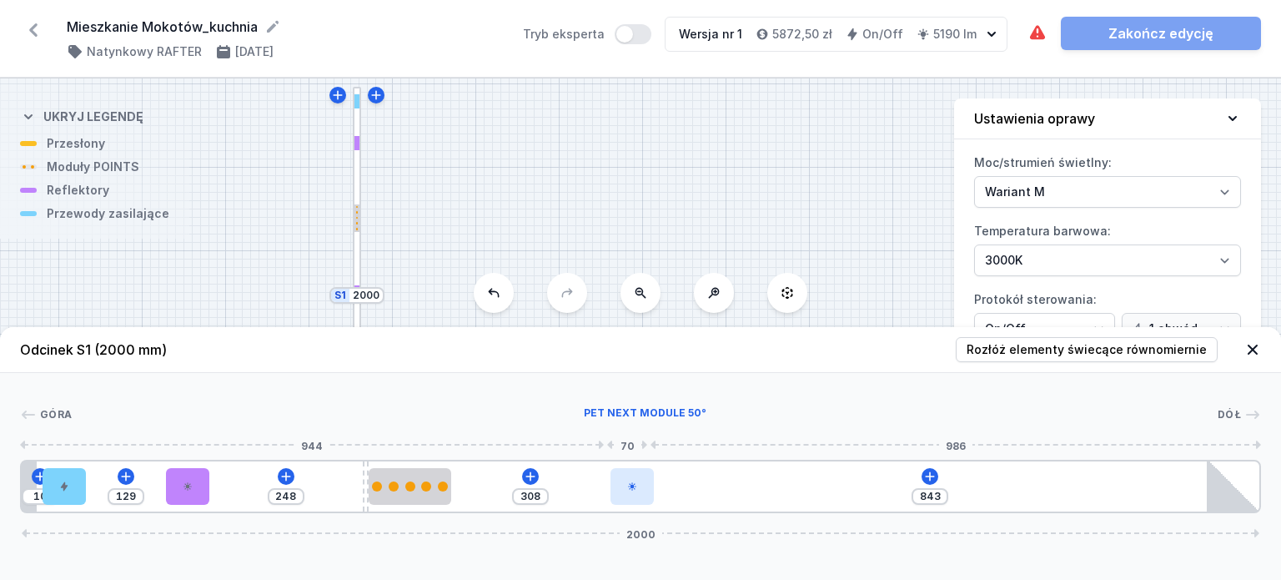
type input "838"
type input "317"
type input "834"
type input "318"
type input "833"
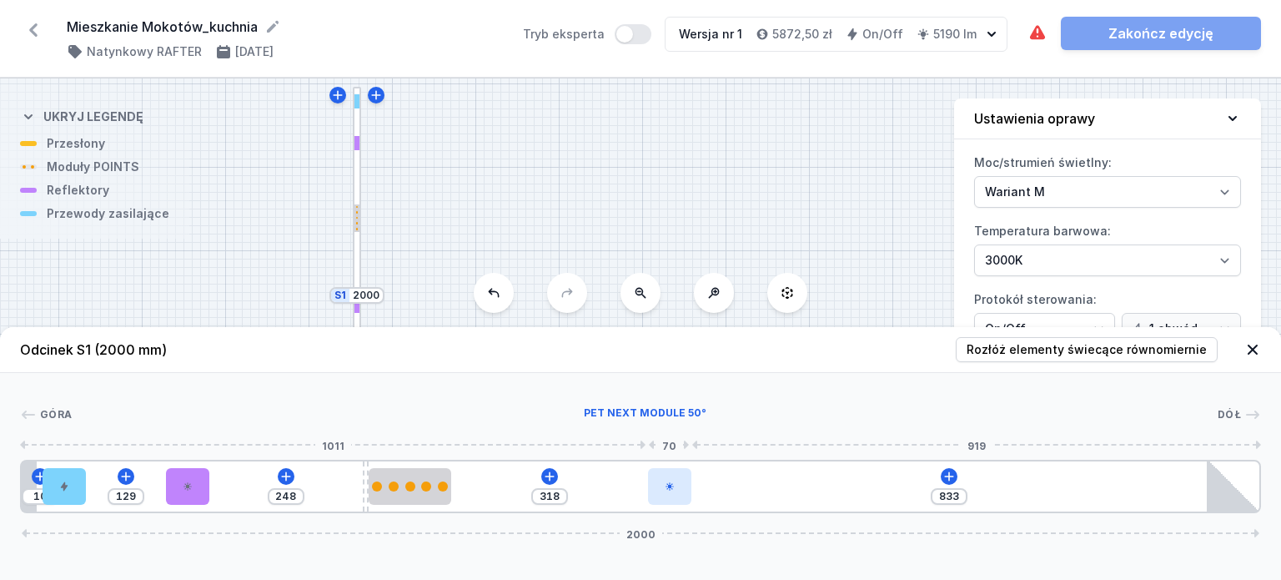
type input "320"
type input "831"
type input "321"
type input "830"
type input "322"
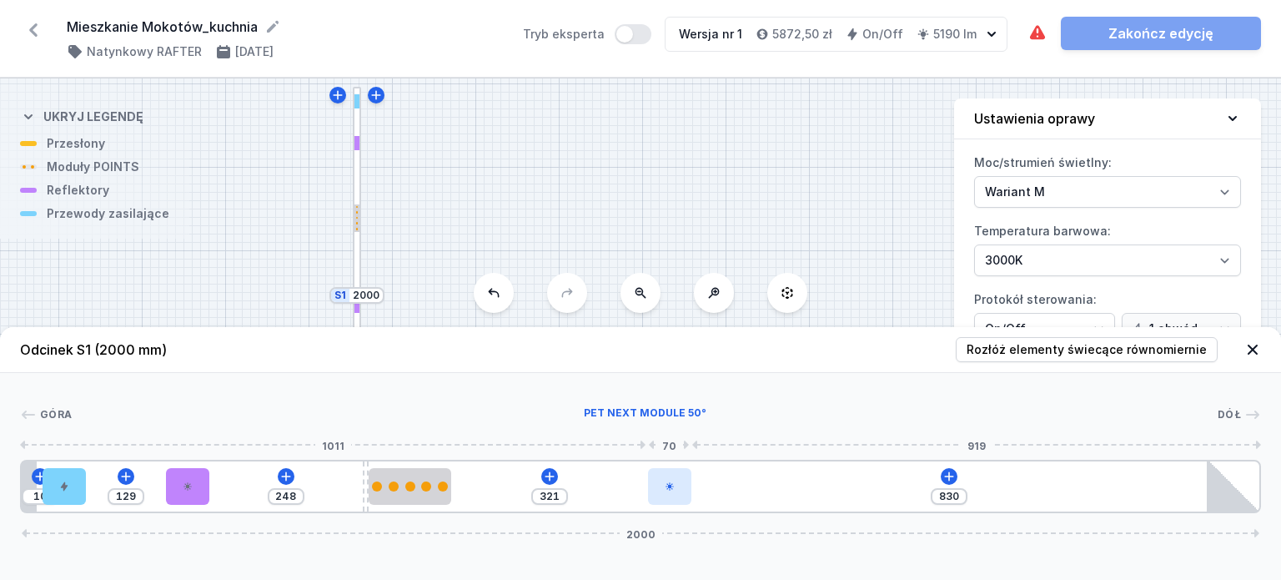
type input "829"
type input "324"
type input "827"
type input "322"
type input "829"
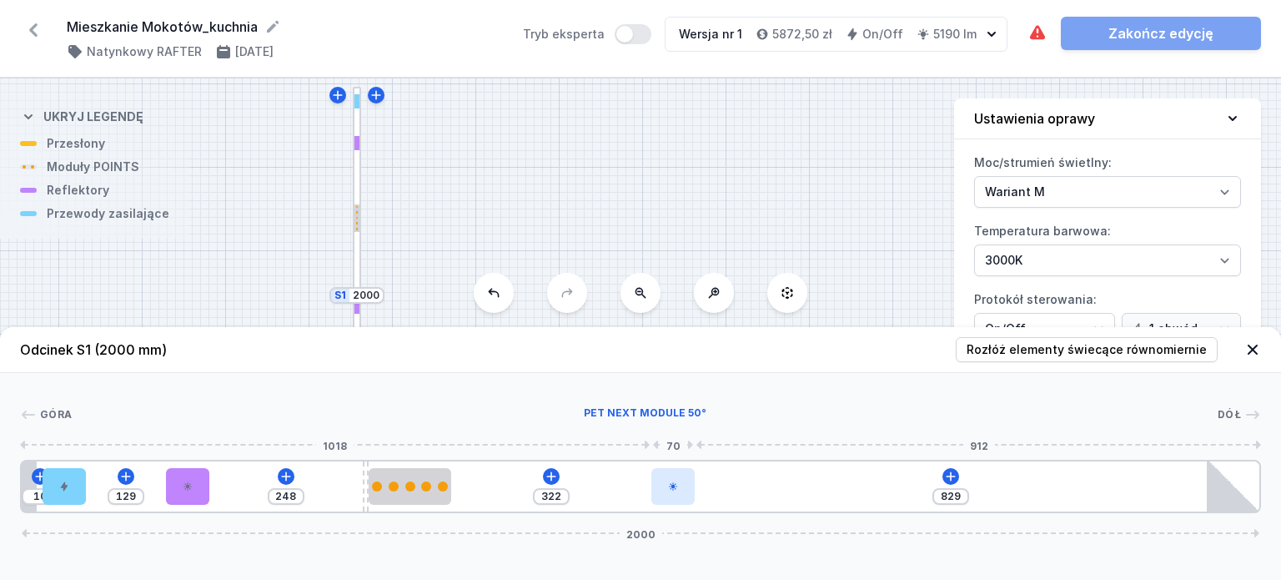
type input "320"
type input "831"
type input "318"
type input "833"
type input "316"
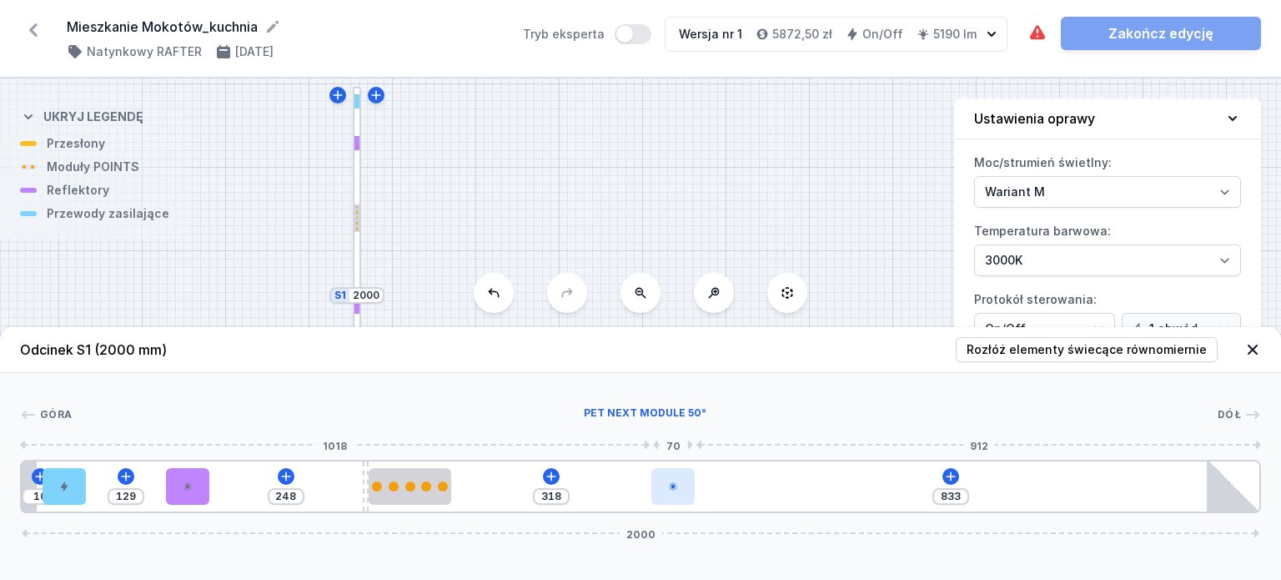
type input "835"
type input "313"
type input "838"
type input "312"
type input "839"
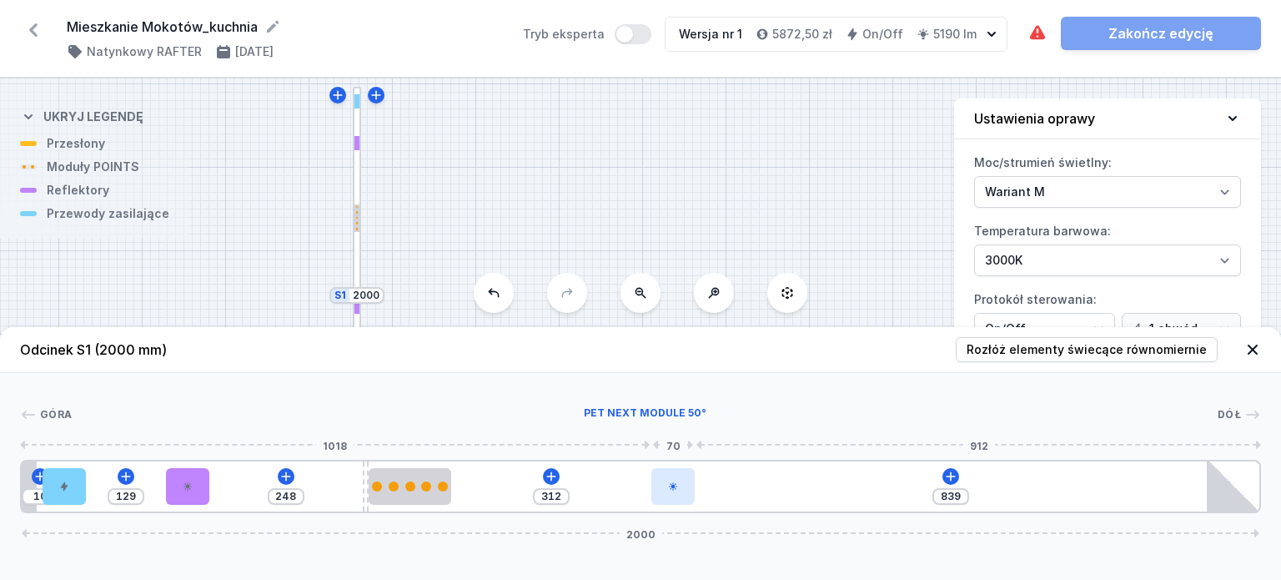
type input "311"
type input "840"
type input "308"
type input "843"
type input "307"
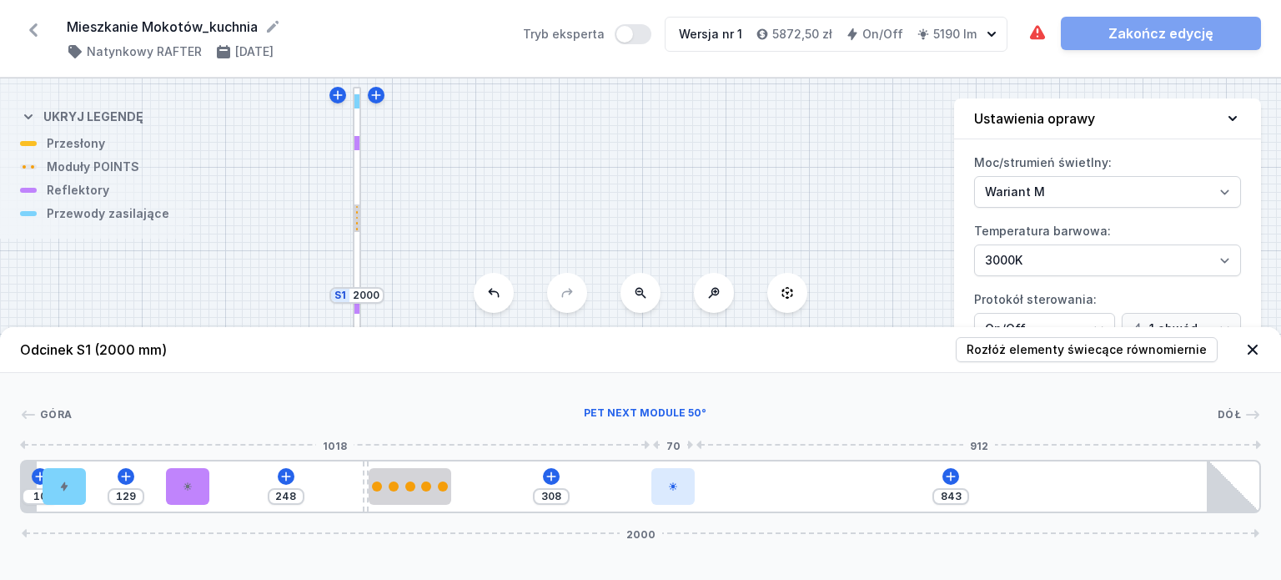
type input "844"
type input "305"
type input "846"
type input "304"
type input "847"
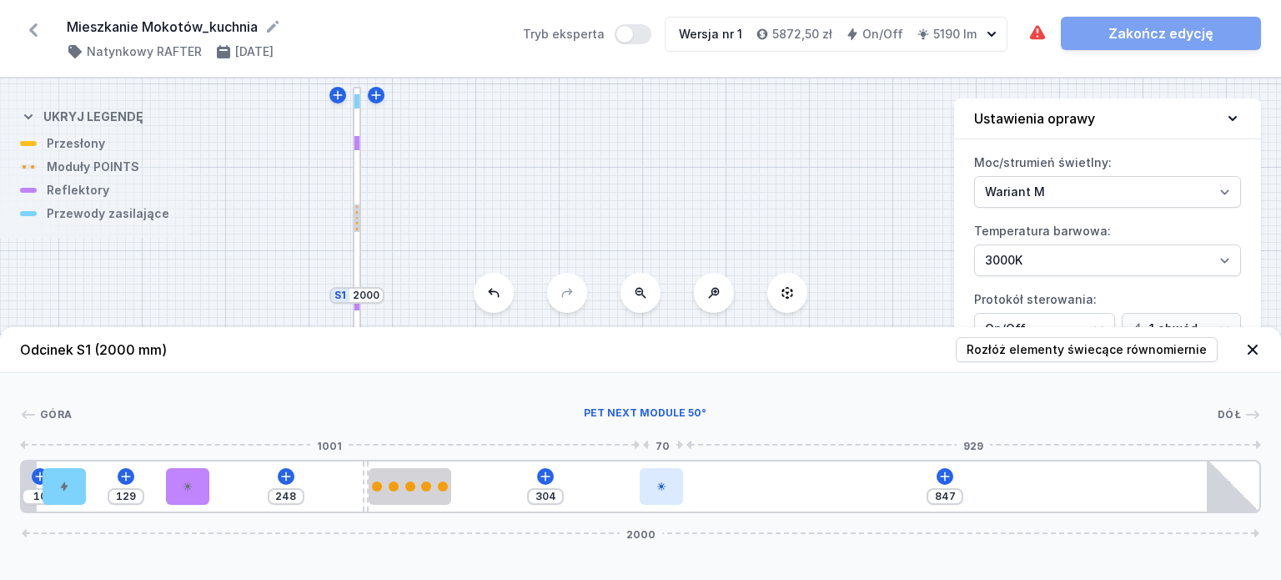
type input "303"
type input "848"
type input "297"
type input "854"
type input "296"
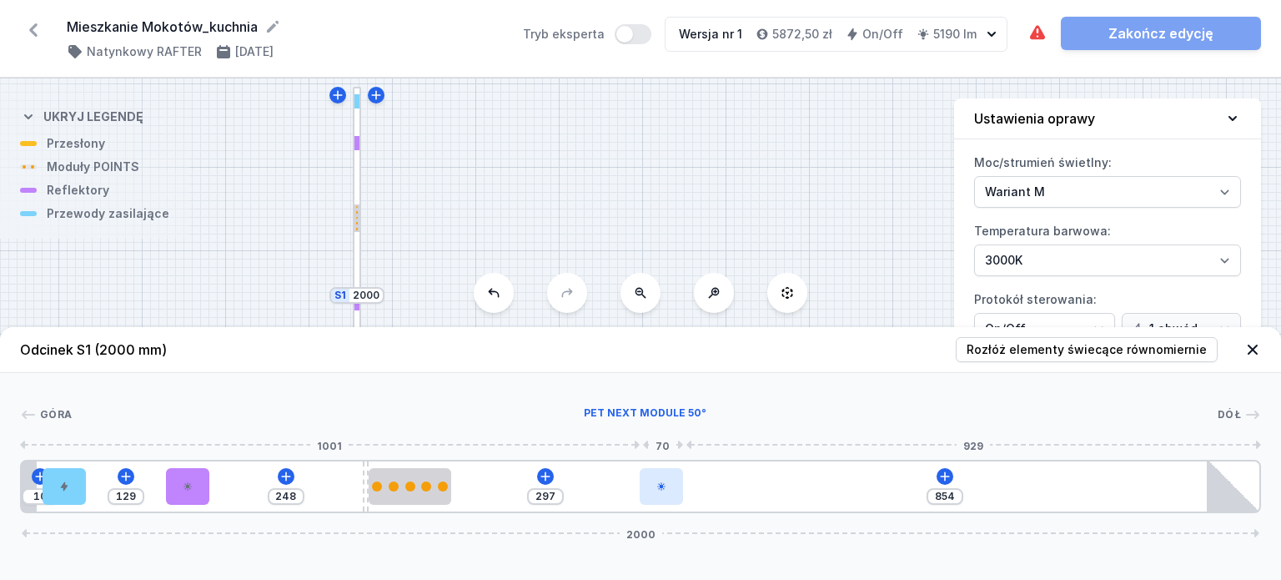
type input "855"
type input "295"
type input "856"
type input "294"
type input "857"
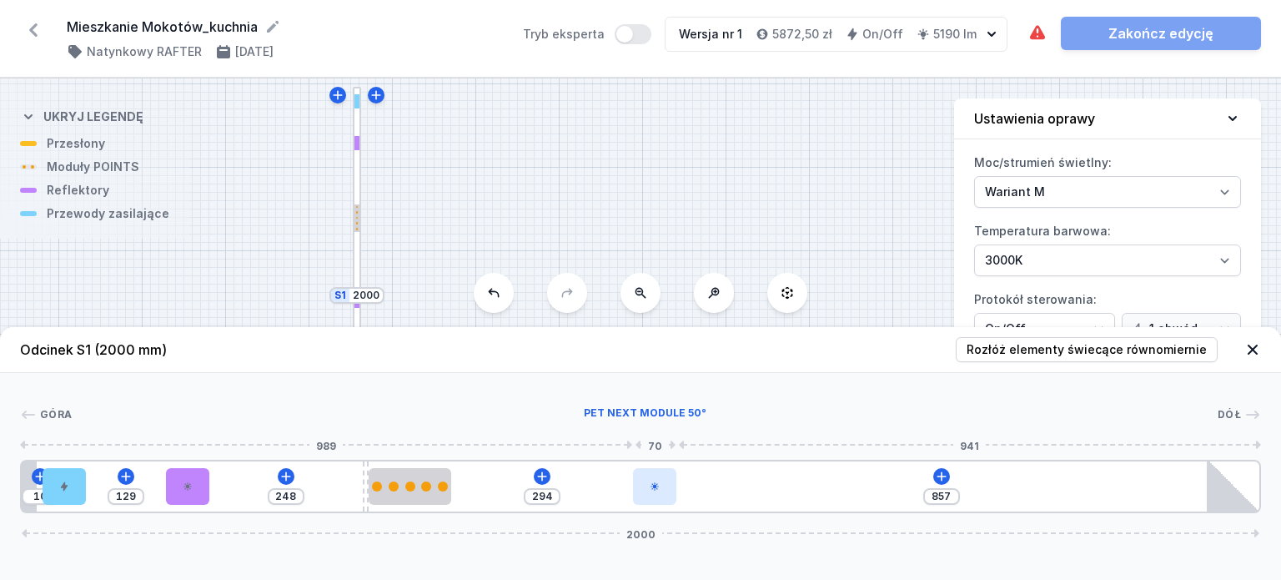
drag, startPoint x: 721, startPoint y: 492, endPoint x: 665, endPoint y: 495, distance: 56.0
click at [665, 495] on div at bounding box center [654, 486] width 43 height 37
drag, startPoint x: 665, startPoint y: 495, endPoint x: 867, endPoint y: 571, distance: 216.4
click at [867, 571] on div "Odcinek S1 (2000 mm) Rozłóż elementy świecące równomiernie Góra PET next module…" at bounding box center [640, 453] width 1281 height 253
drag, startPoint x: 662, startPoint y: 480, endPoint x: 650, endPoint y: 487, distance: 14.6
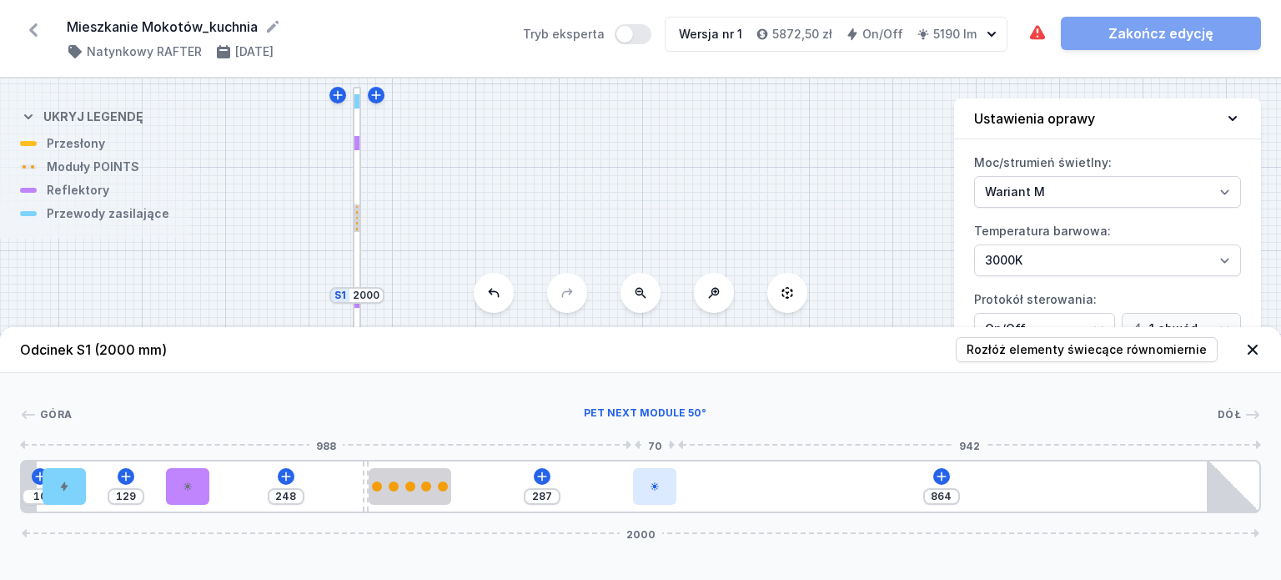
click at [650, 487] on div at bounding box center [654, 486] width 43 height 37
click at [650, 487] on icon at bounding box center [650, 486] width 8 height 8
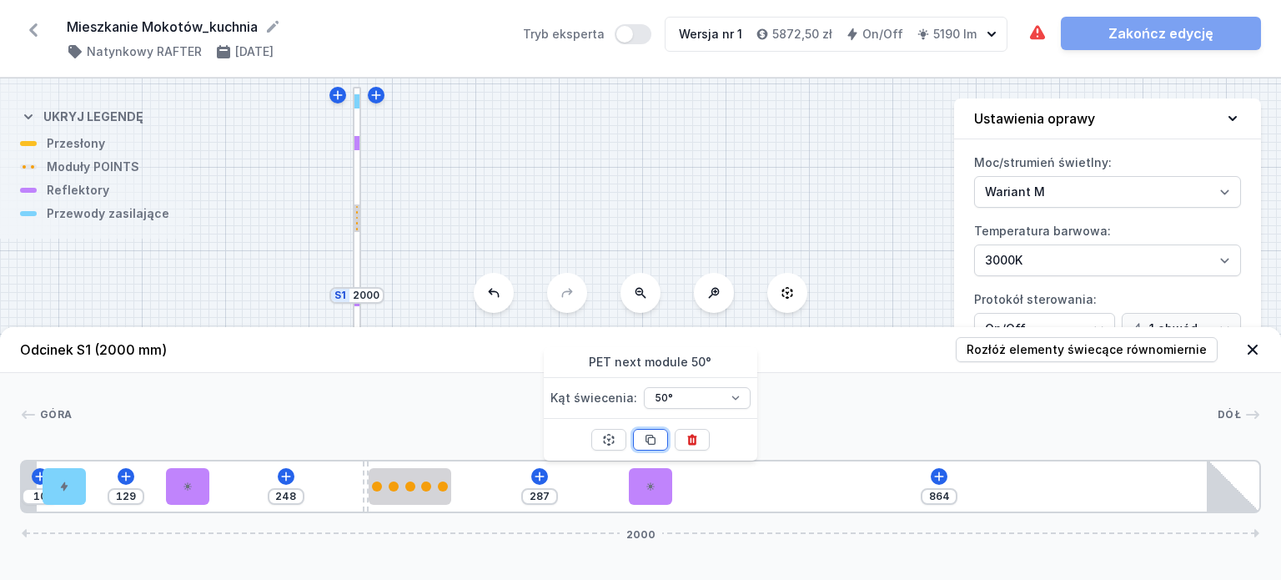
click at [645, 438] on icon at bounding box center [650, 439] width 13 height 13
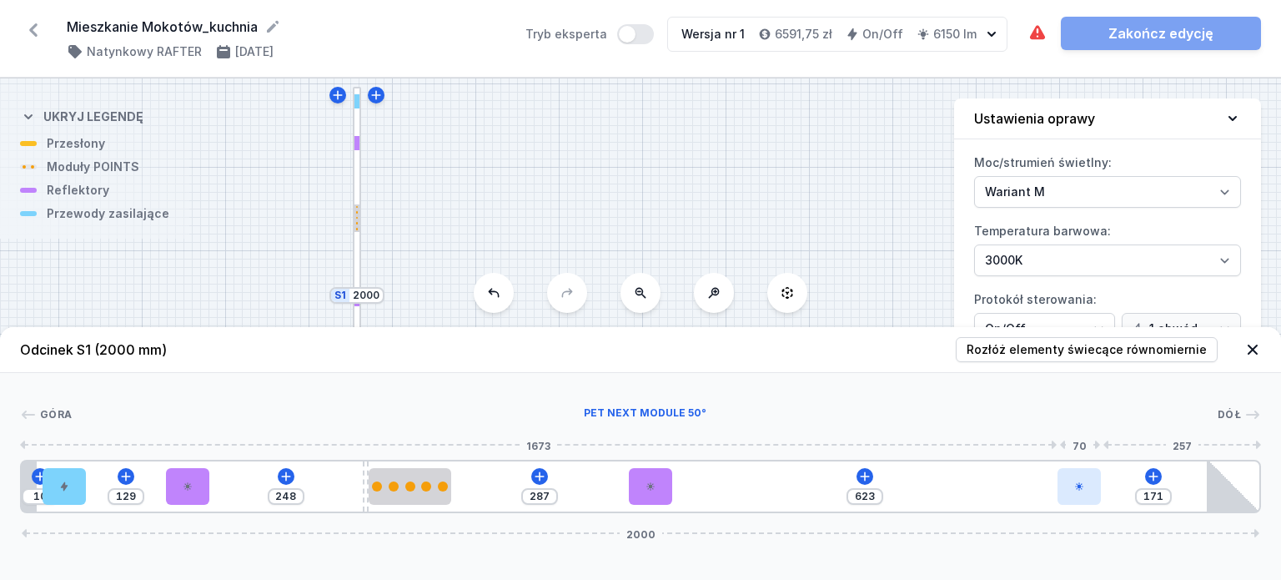
drag, startPoint x: 727, startPoint y: 493, endPoint x: 1096, endPoint y: 480, distance: 368.9
click at [1096, 480] on div at bounding box center [1079, 486] width 43 height 37
drag, startPoint x: 1089, startPoint y: 490, endPoint x: 1114, endPoint y: 490, distance: 25.0
click at [1114, 490] on div "10 129 248 287 633 161 2000" at bounding box center [640, 486] width 1241 height 53
drag, startPoint x: 1098, startPoint y: 495, endPoint x: 1132, endPoint y: 500, distance: 34.6
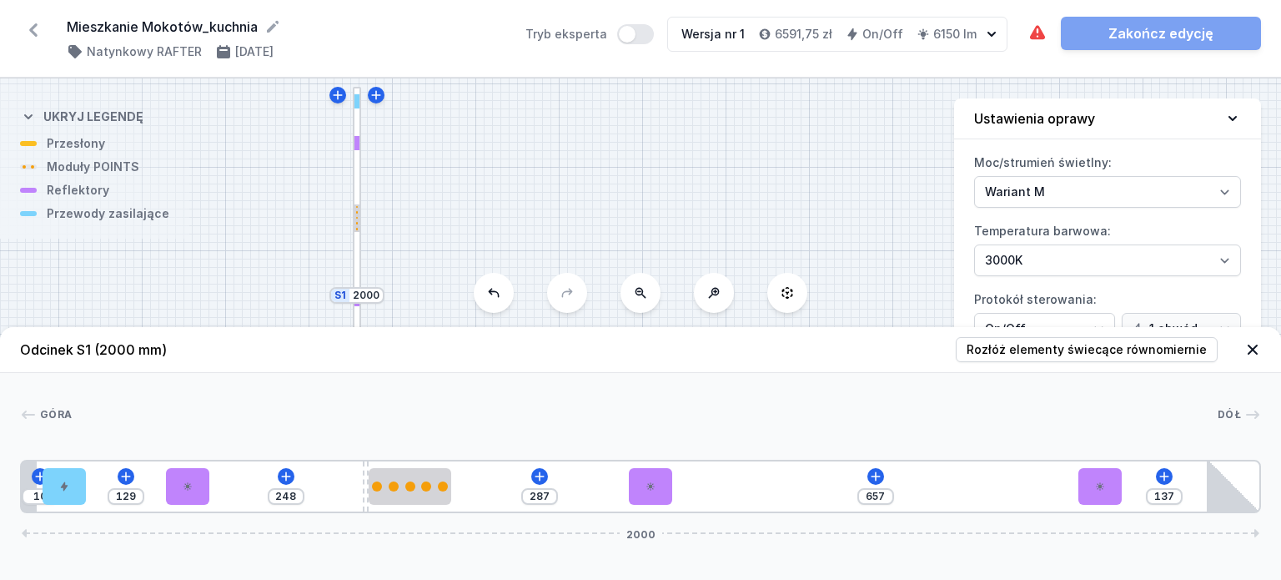
click at [1132, 500] on div "10 129 248 287 657 137 2000" at bounding box center [640, 486] width 1241 height 53
click at [877, 475] on icon at bounding box center [875, 476] width 13 height 13
click at [410, 494] on div at bounding box center [410, 486] width 83 height 37
click at [410, 449] on button at bounding box center [409, 440] width 35 height 22
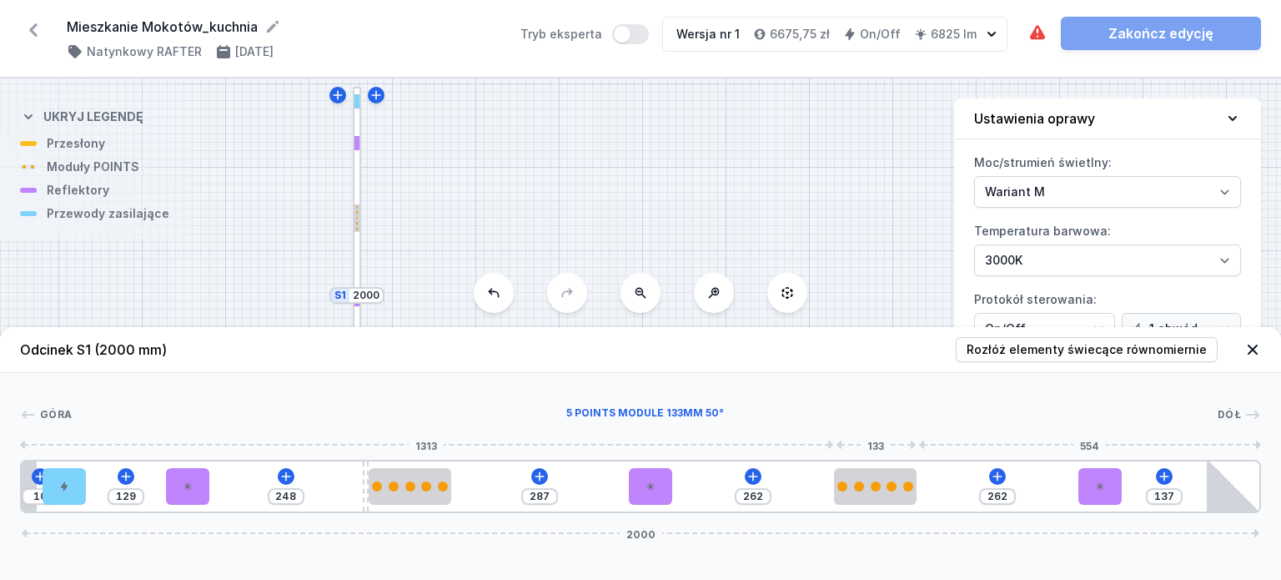
drag, startPoint x: 520, startPoint y: 502, endPoint x: 916, endPoint y: 491, distance: 395.5
drag, startPoint x: 363, startPoint y: 486, endPoint x: 320, endPoint y: 486, distance: 42.5
click at [320, 486] on div "10 129 258 287 262 262 137 2000" at bounding box center [640, 486] width 1241 height 53
click at [431, 486] on div at bounding box center [435, 486] width 10 height 10
drag, startPoint x: 437, startPoint y: 464, endPoint x: 476, endPoint y: 473, distance: 40.3
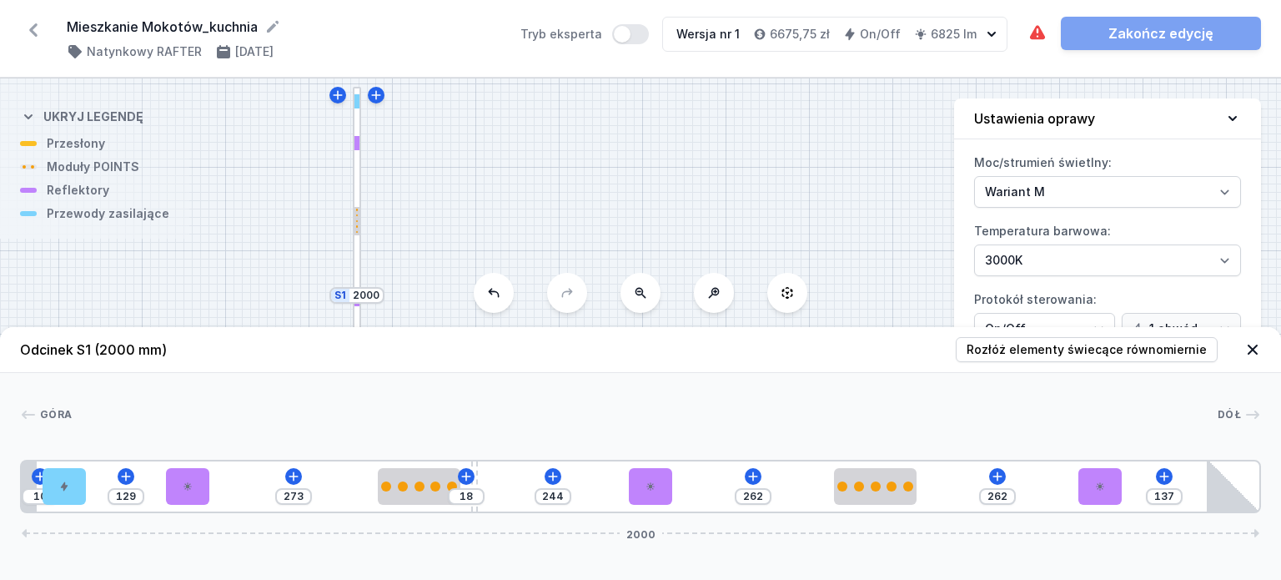
click at [534, 422] on div at bounding box center [645, 414] width 1146 height 17
click at [574, 173] on div "S2 2500 S1 2000" at bounding box center [640, 328] width 1281 height 501
click at [1254, 351] on icon at bounding box center [1253, 349] width 10 height 10
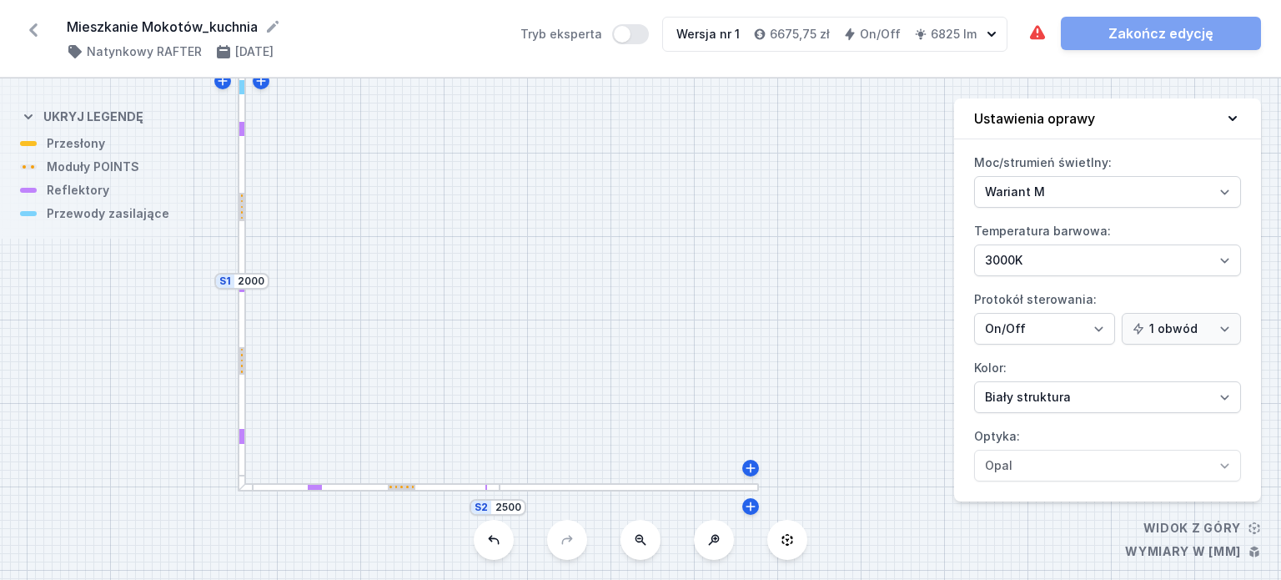
drag, startPoint x: 686, startPoint y: 356, endPoint x: 571, endPoint y: 342, distance: 116.0
click at [571, 342] on div "S2 2500 S1 2000" at bounding box center [640, 328] width 1281 height 501
click at [557, 490] on div at bounding box center [629, 487] width 259 height 8
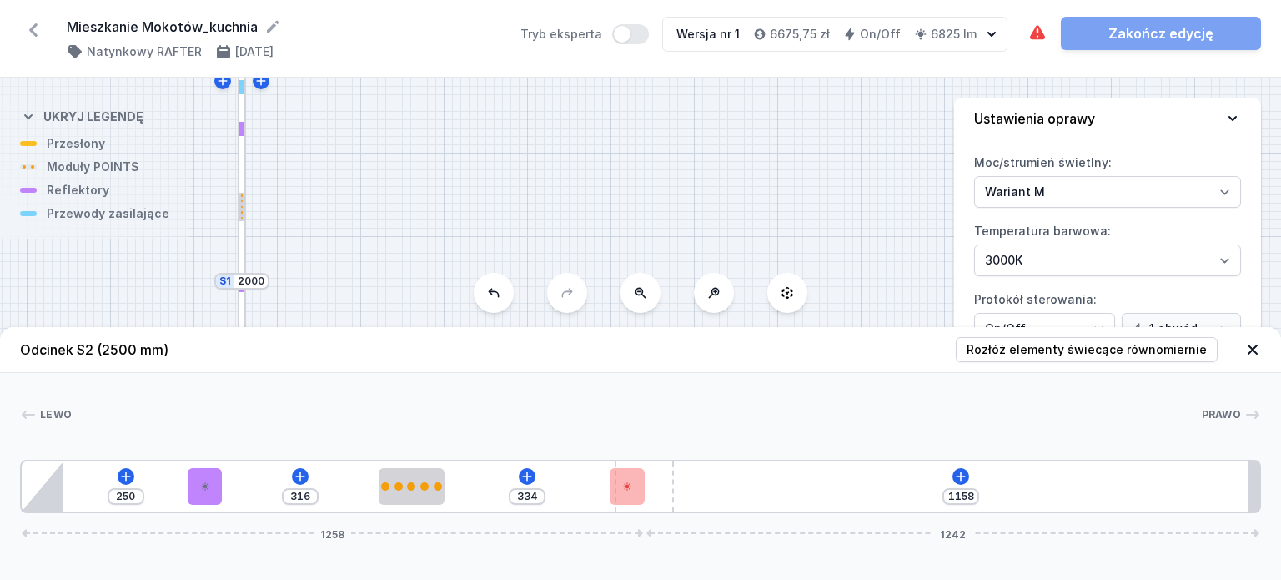
click at [1249, 353] on icon at bounding box center [1253, 349] width 10 height 10
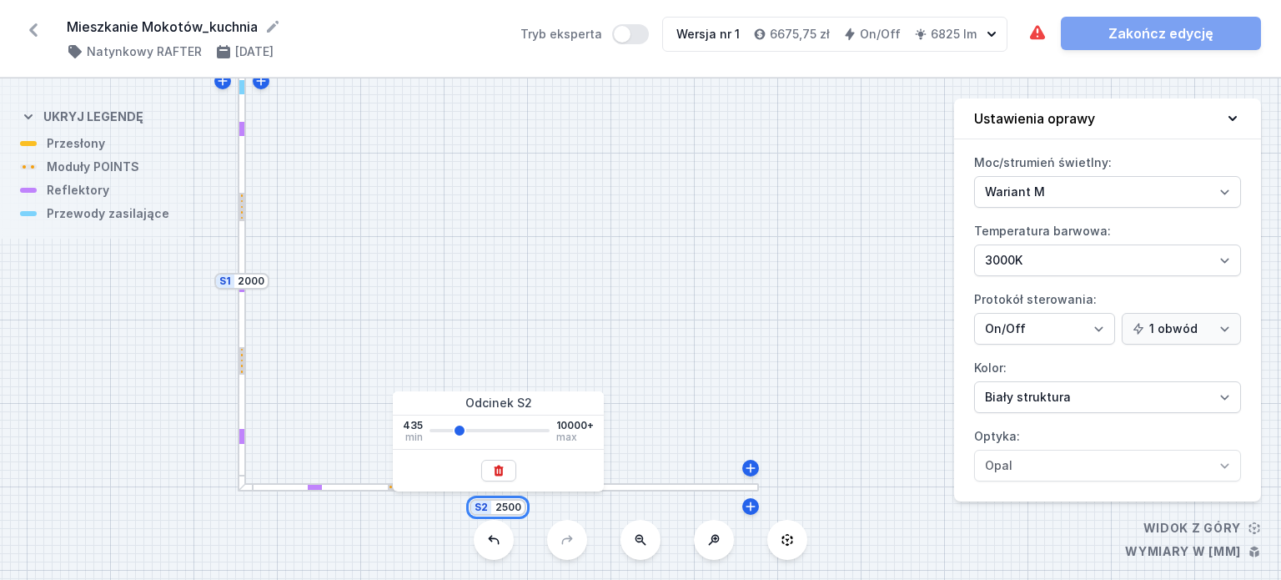
click at [500, 507] on input "2500" at bounding box center [508, 506] width 27 height 13
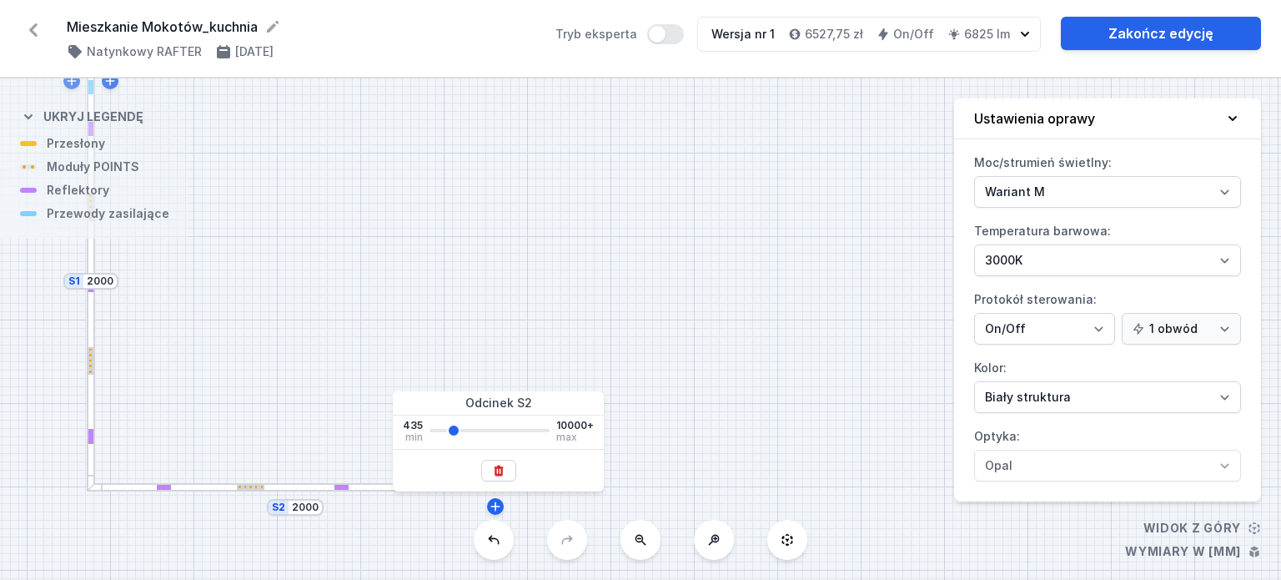
click at [259, 353] on div "S2 2000 S1 2000" at bounding box center [640, 328] width 1281 height 501
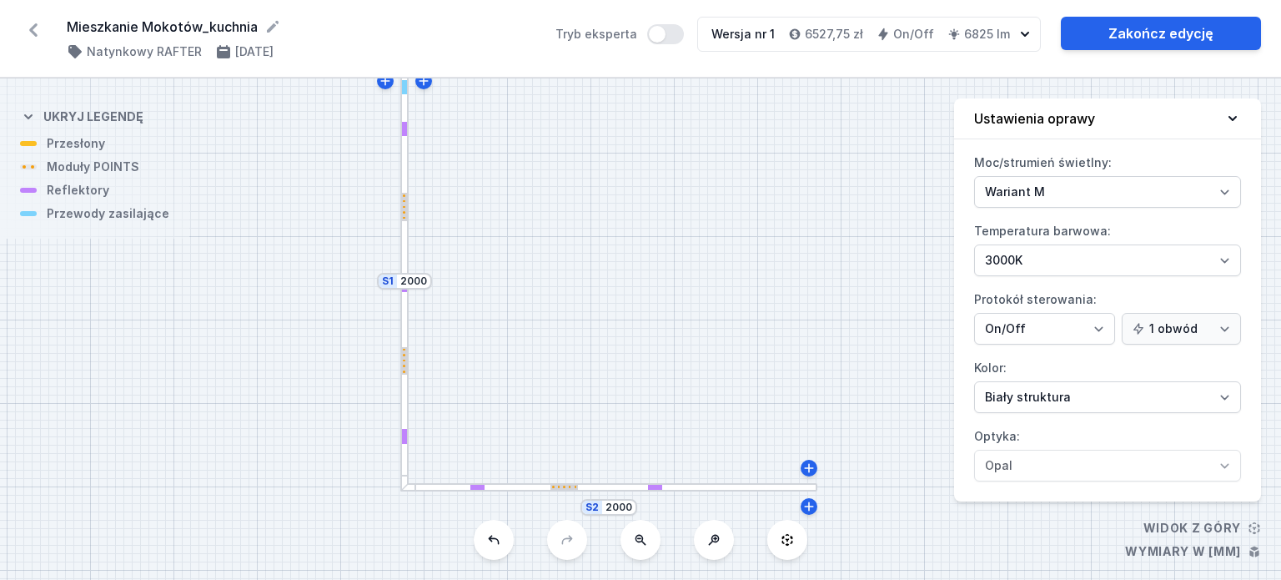
drag, startPoint x: 497, startPoint y: 372, endPoint x: 716, endPoint y: 367, distance: 219.4
click at [716, 367] on div "S2 2000 S1 2000" at bounding box center [640, 328] width 1281 height 501
click at [477, 491] on div "S2 2000 S1 2000" at bounding box center [640, 328] width 1281 height 501
click at [503, 493] on div "S2 2000 S1 2000" at bounding box center [640, 328] width 1281 height 501
click at [505, 483] on div at bounding box center [608, 487] width 417 height 8
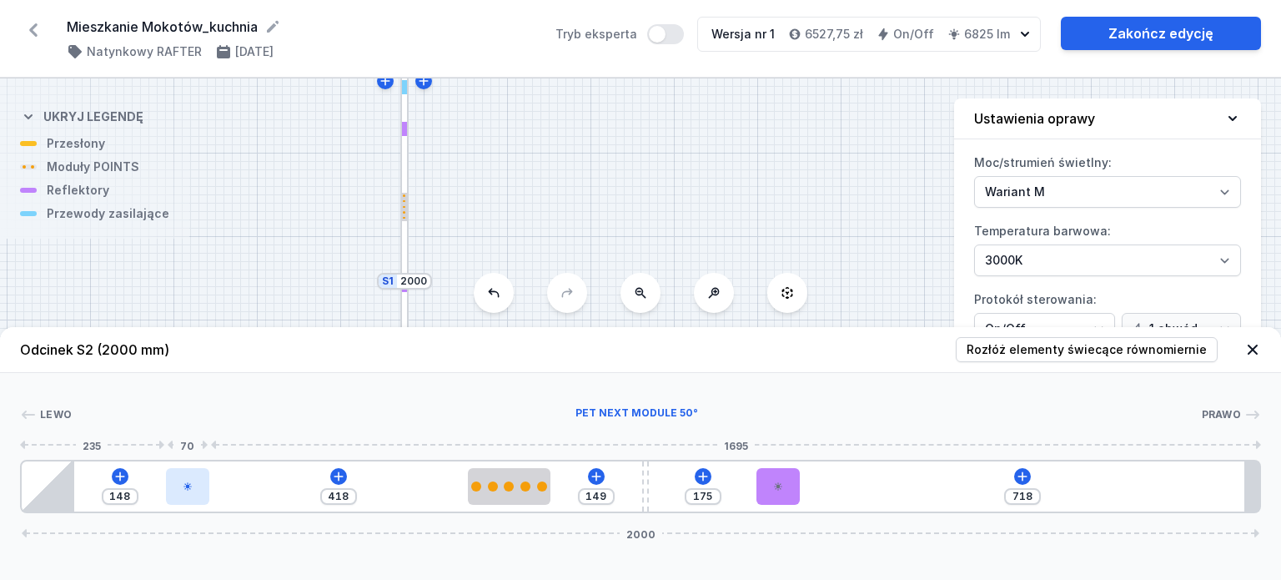
drag, startPoint x: 251, startPoint y: 483, endPoint x: 170, endPoint y: 485, distance: 80.9
click at [170, 485] on div at bounding box center [187, 486] width 43 height 37
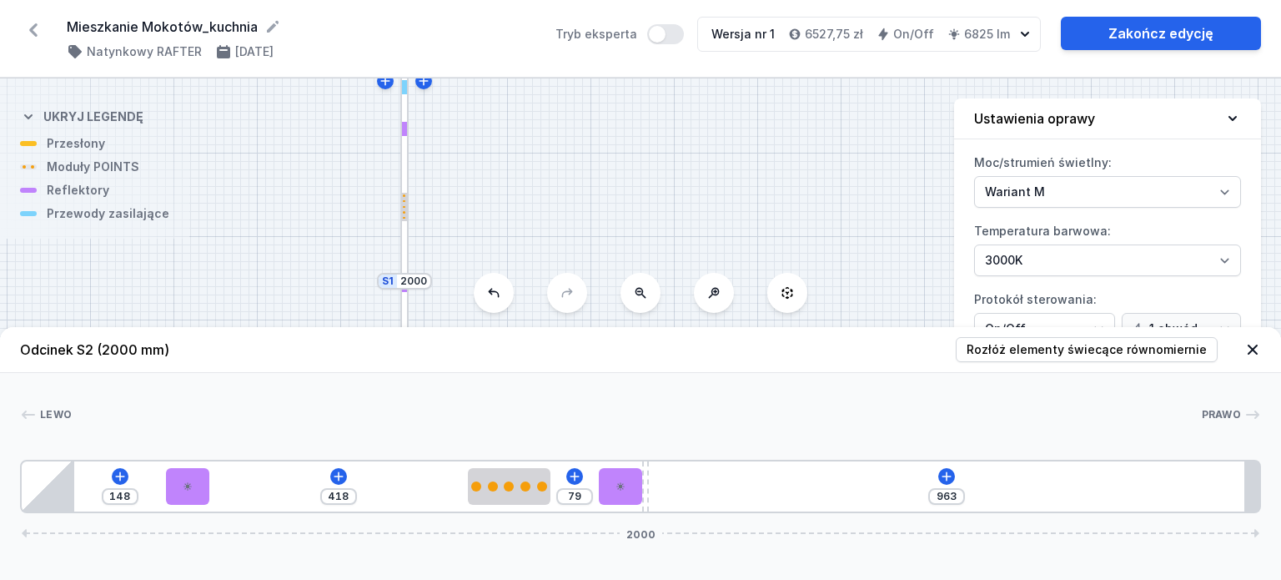
drag, startPoint x: 783, startPoint y: 479, endPoint x: 652, endPoint y: 498, distance: 132.3
click at [652, 498] on div "148 418 79 963 2000" at bounding box center [640, 486] width 1241 height 53
click at [951, 473] on icon at bounding box center [946, 476] width 13 height 13
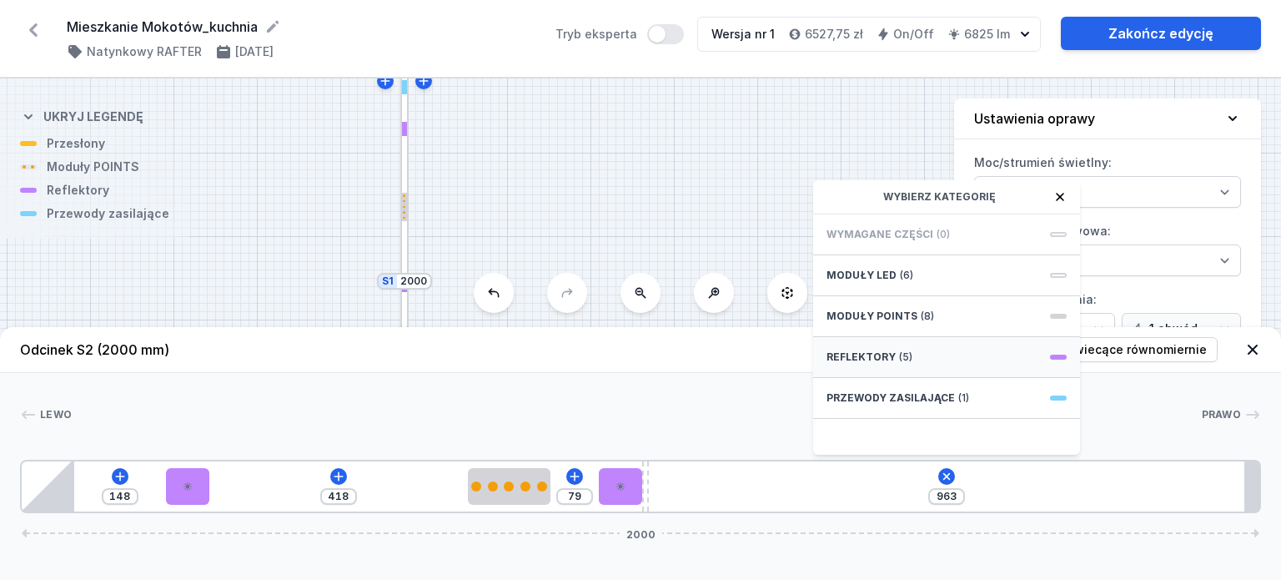
click at [918, 346] on div "Reflektory (5)" at bounding box center [946, 357] width 267 height 41
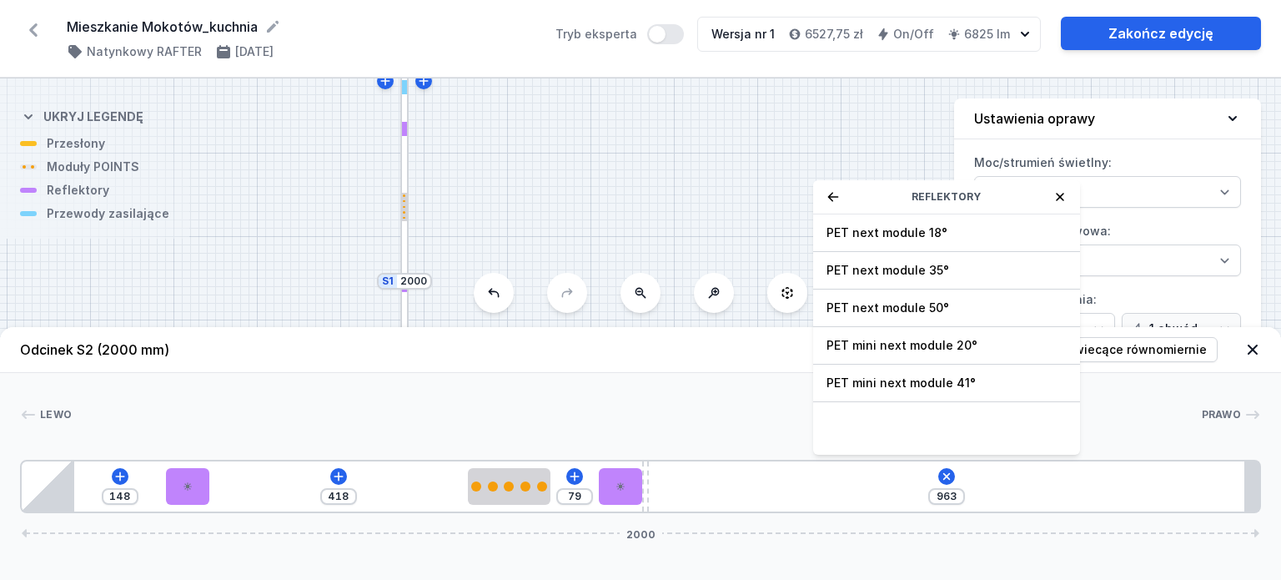
click at [1069, 187] on div "Reflektory" at bounding box center [946, 197] width 267 height 34
click at [1060, 198] on icon at bounding box center [1059, 196] width 13 height 13
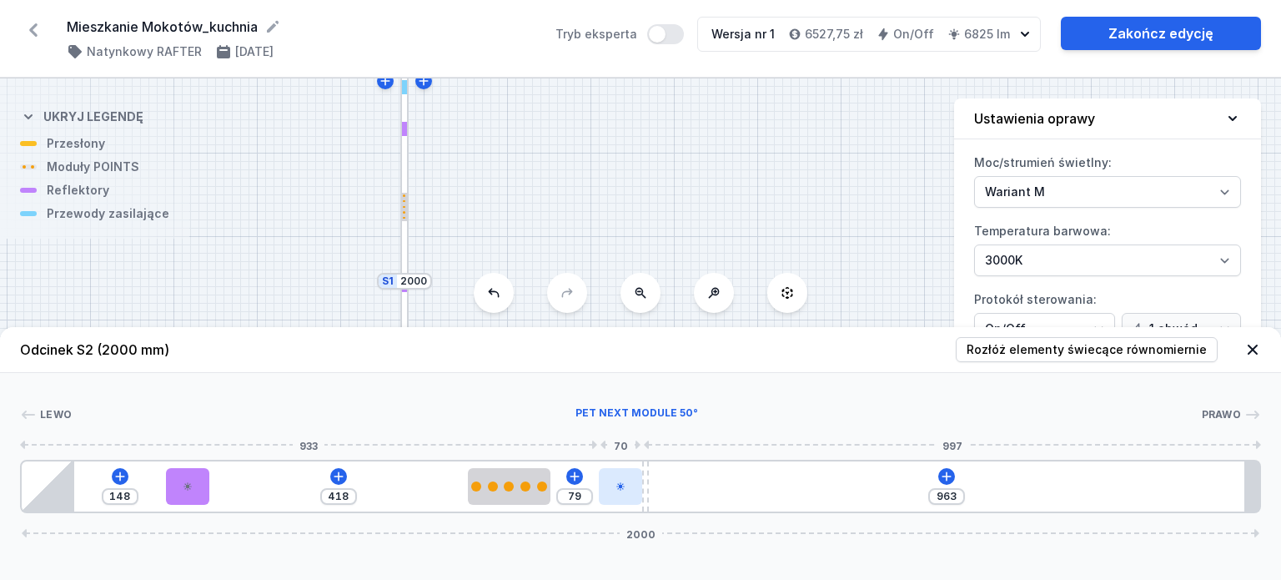
click at [619, 483] on icon at bounding box center [621, 486] width 10 height 10
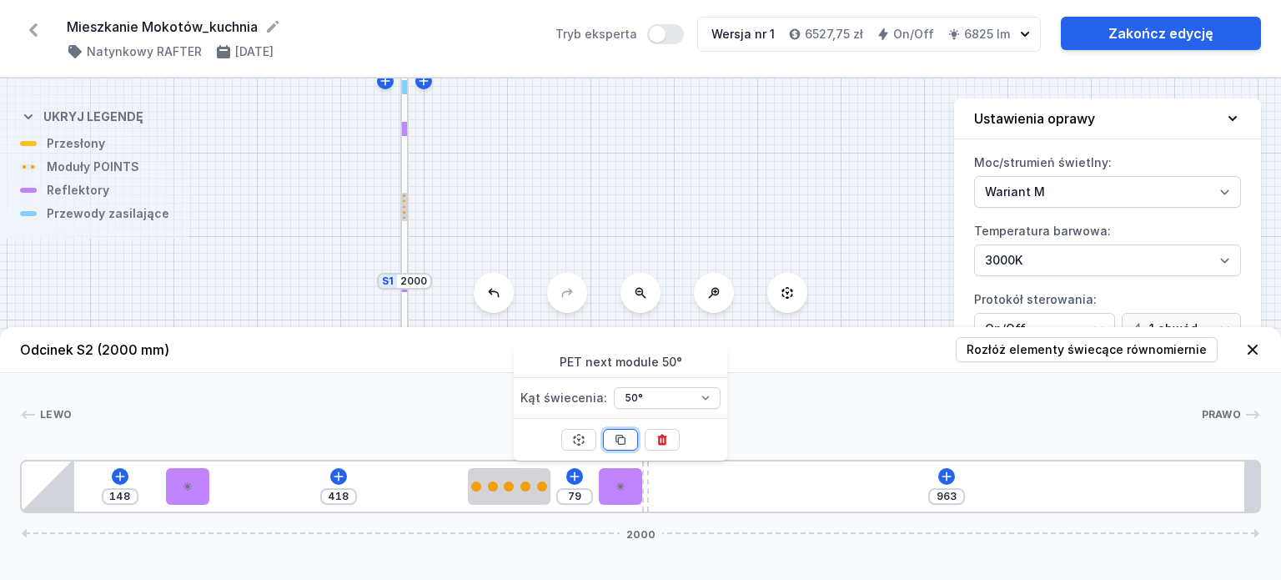
click at [626, 448] on button at bounding box center [620, 440] width 35 height 22
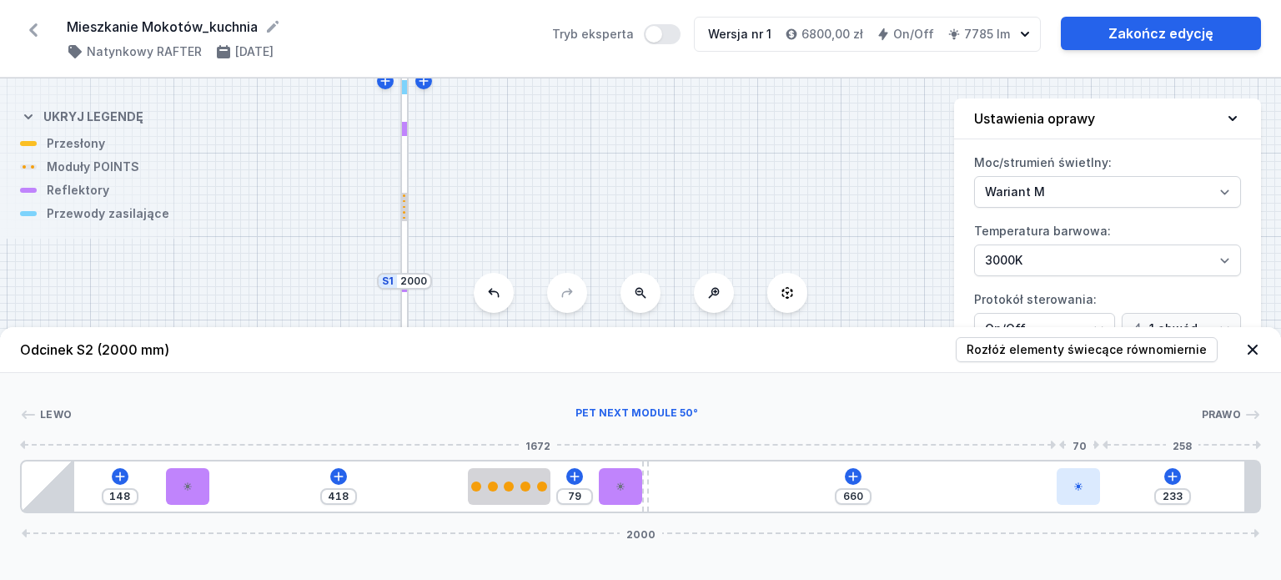
drag, startPoint x: 728, startPoint y: 483, endPoint x: 1088, endPoint y: 480, distance: 359.5
click at [1088, 480] on div at bounding box center [1078, 486] width 43 height 37
drag, startPoint x: 1084, startPoint y: 480, endPoint x: 1108, endPoint y: 484, distance: 23.6
click at [1108, 484] on div at bounding box center [1092, 486] width 43 height 37
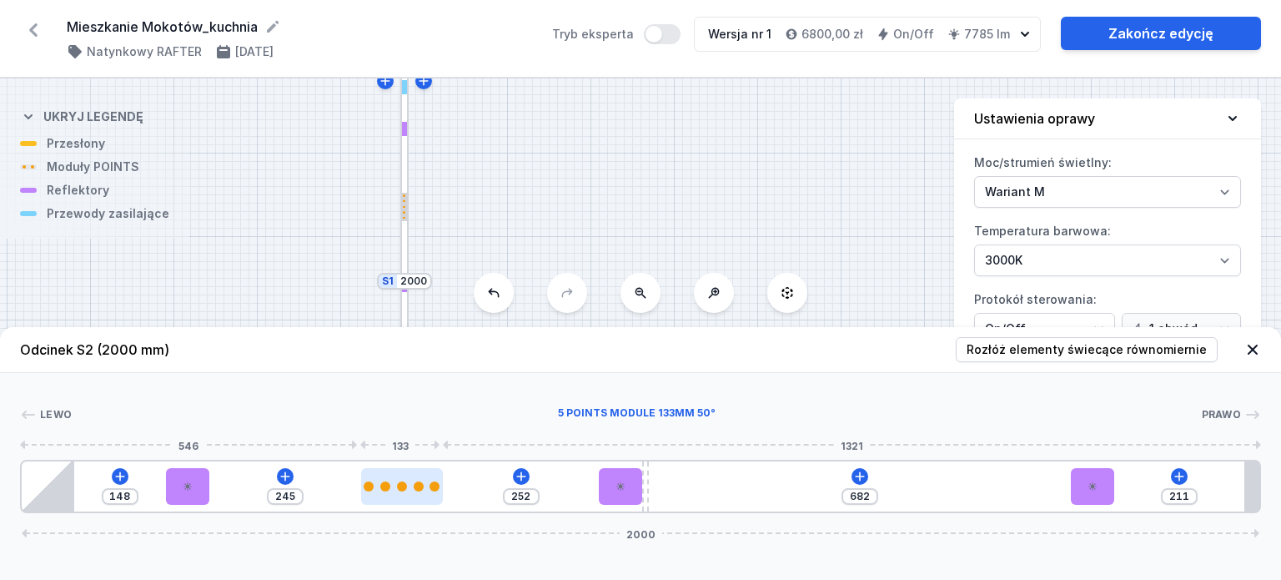
drag, startPoint x: 439, startPoint y: 484, endPoint x: 374, endPoint y: 486, distance: 64.3
click at [374, 486] on div at bounding box center [402, 486] width 83 height 10
click at [385, 489] on div at bounding box center [385, 486] width 10 height 10
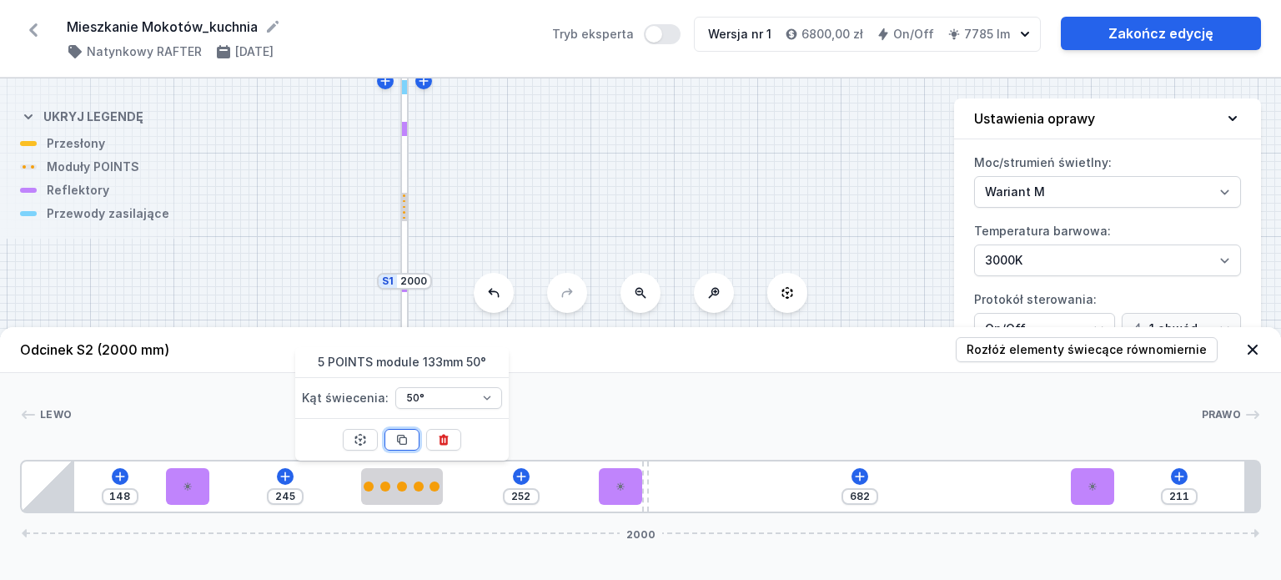
click at [400, 438] on icon at bounding box center [401, 439] width 9 height 9
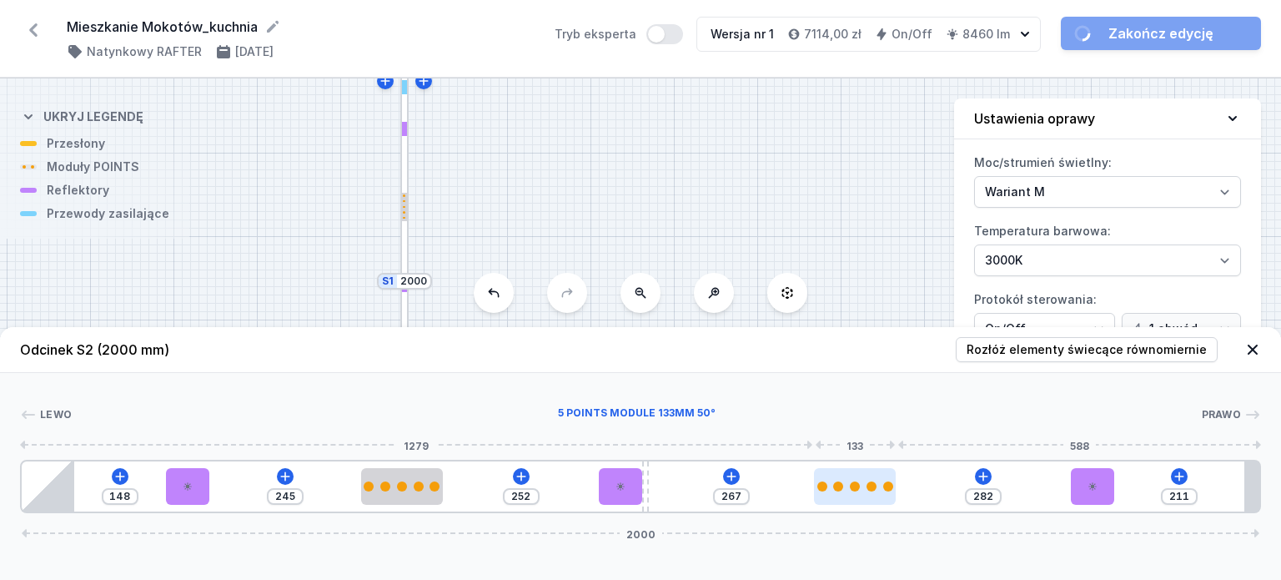
drag, startPoint x: 526, startPoint y: 483, endPoint x: 892, endPoint y: 483, distance: 366.2
click at [877, 491] on div at bounding box center [858, 486] width 83 height 37
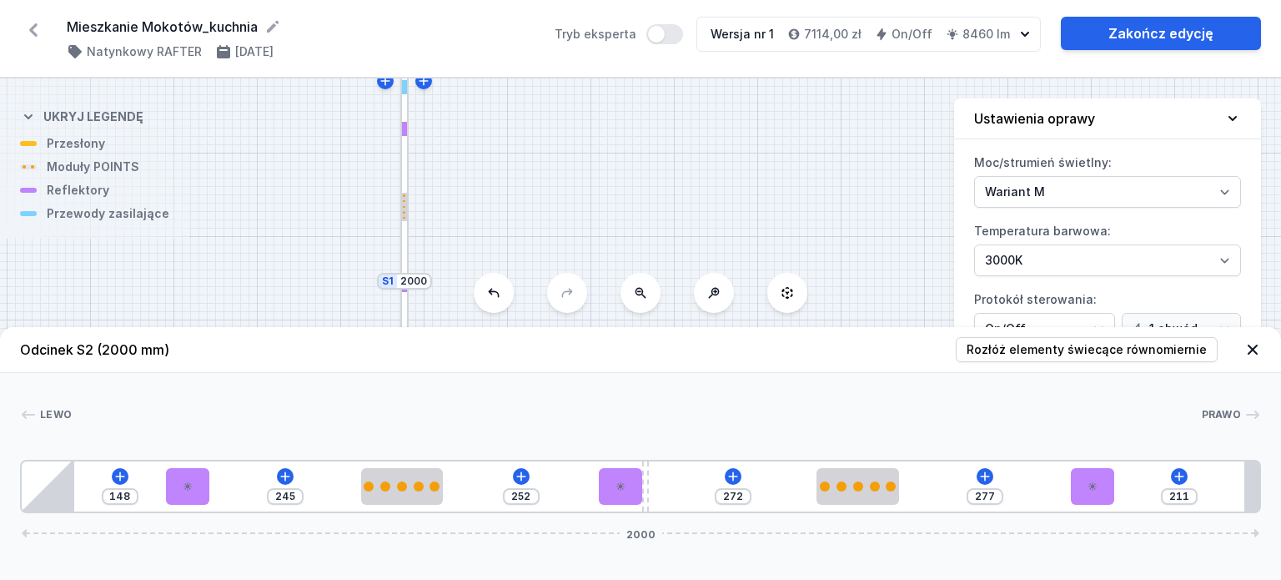
click at [791, 427] on div "[PERSON_NAME]" at bounding box center [640, 417] width 1241 height 23
click at [1246, 345] on icon at bounding box center [1252, 349] width 17 height 17
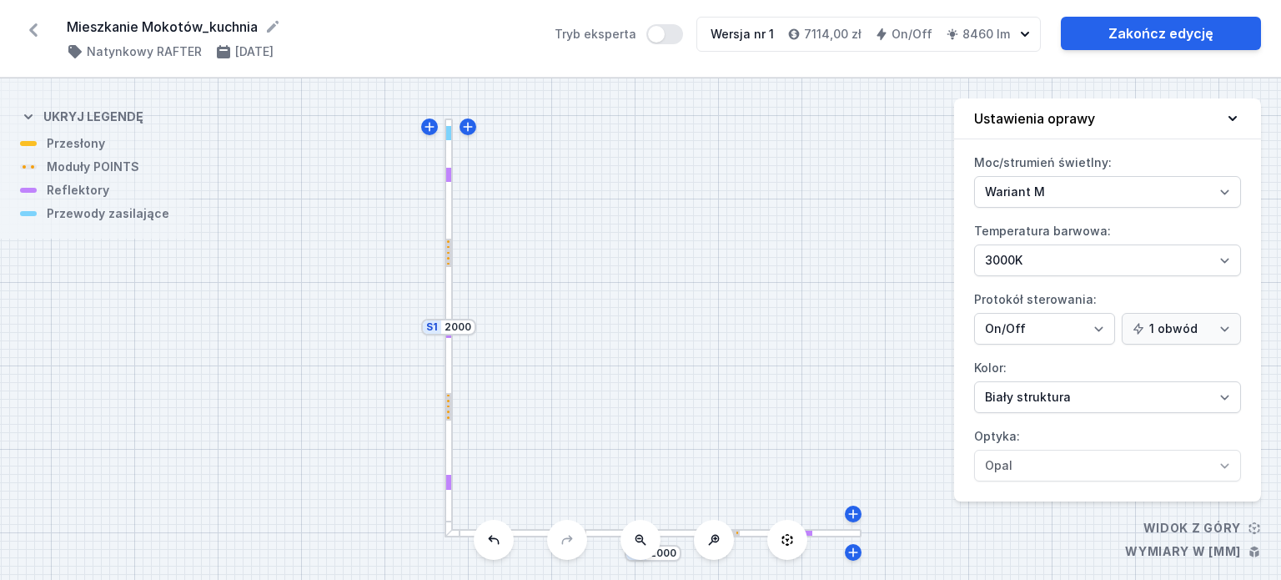
drag, startPoint x: 680, startPoint y: 357, endPoint x: 644, endPoint y: 357, distance: 35.9
click at [647, 359] on div "S2 2000 S1 2000" at bounding box center [640, 328] width 1281 height 501
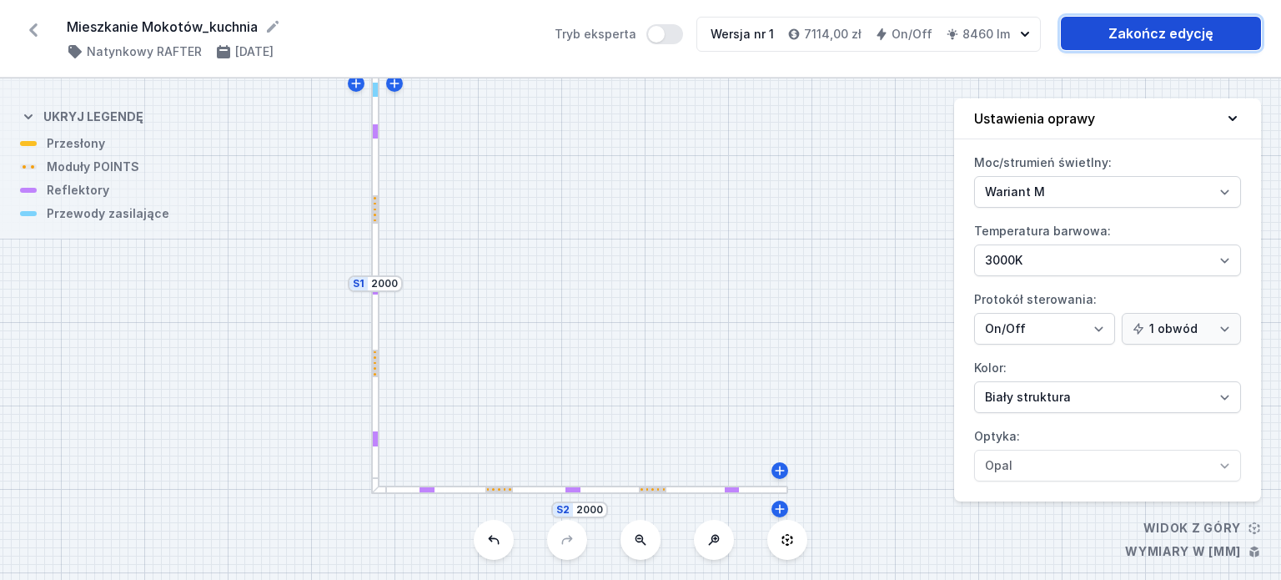
click at [1119, 39] on link "Zakończ edycję" at bounding box center [1161, 33] width 200 height 33
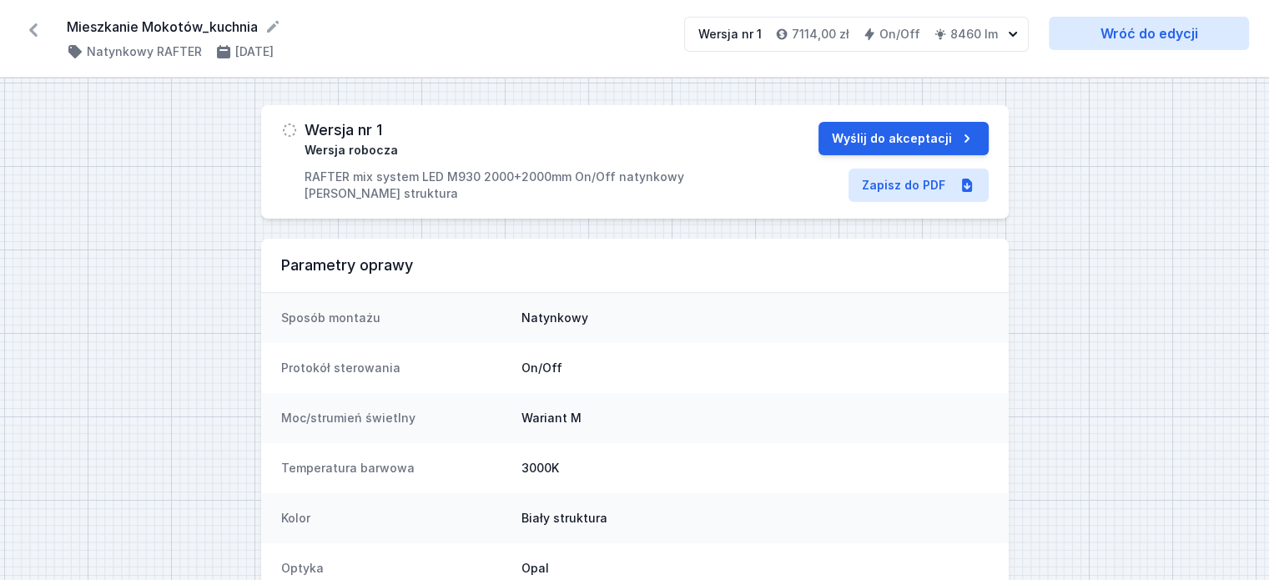
click at [31, 13] on div "Mieszkanie Mokotów_kuchnia ( 11652 /v 1 ) Natynkowy RAFTER [DATE] Wersja nr 1 7…" at bounding box center [634, 39] width 1269 height 78
click at [37, 26] on icon at bounding box center [33, 29] width 8 height 13
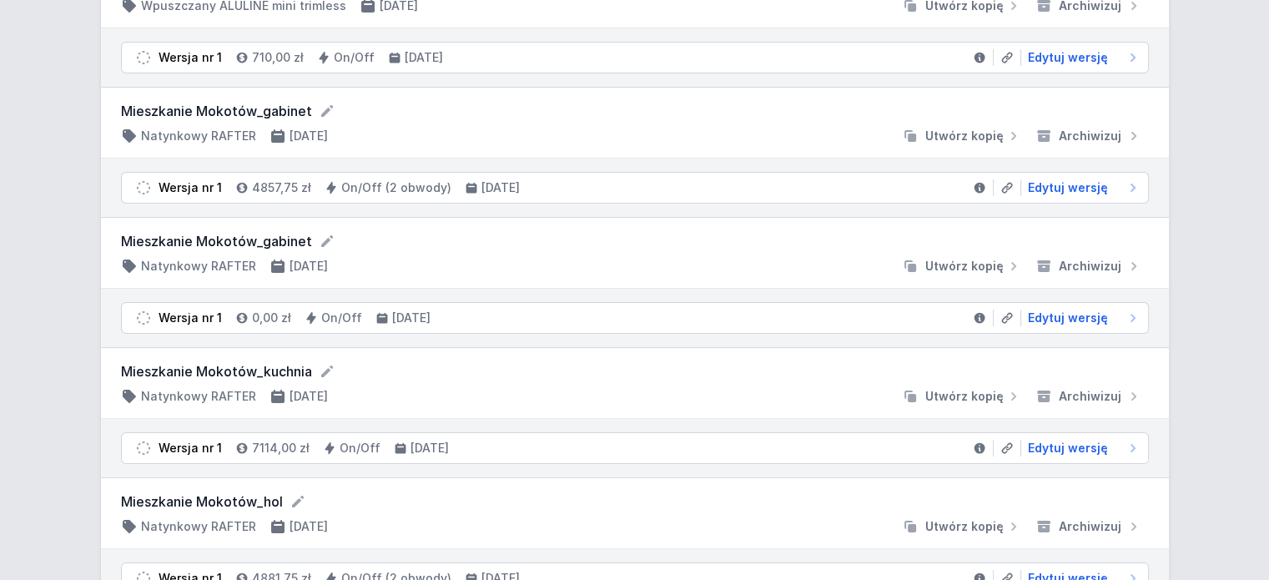
scroll to position [250, 0]
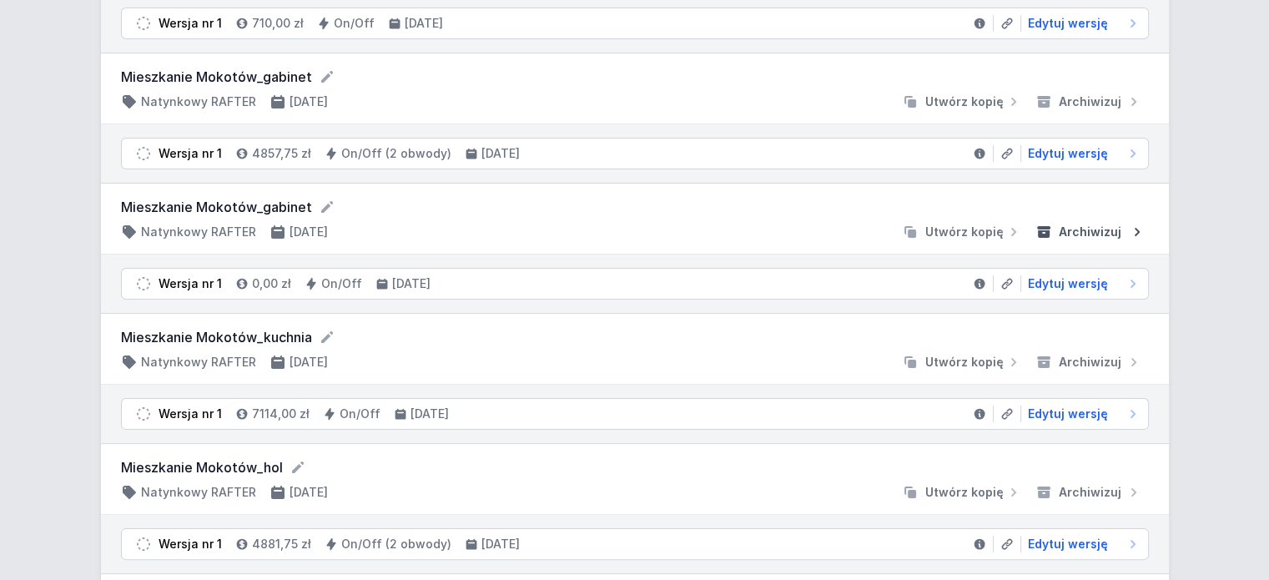
click at [1082, 224] on span "Archiwizuj" at bounding box center [1089, 232] width 63 height 17
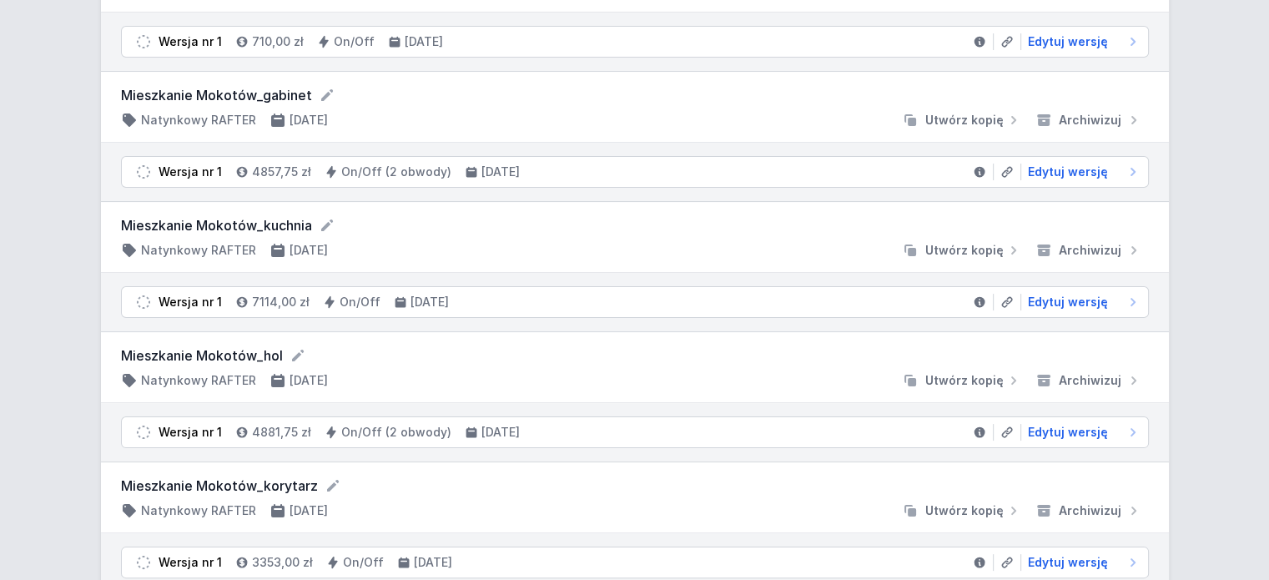
scroll to position [334, 0]
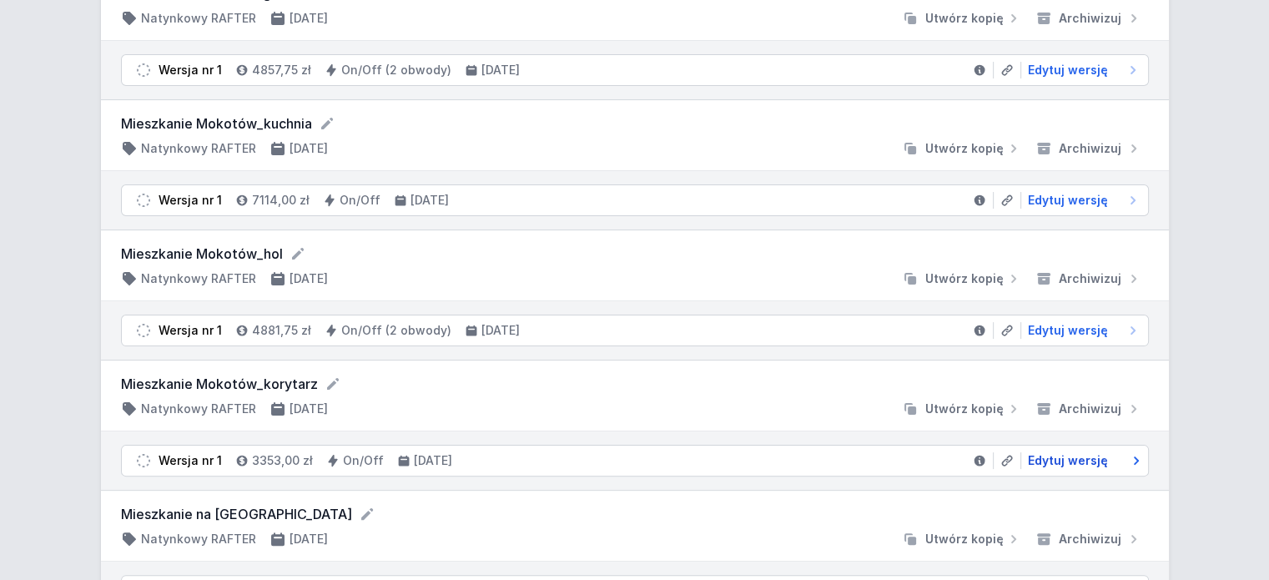
click at [1079, 462] on span "Edytuj wersję" at bounding box center [1068, 460] width 80 height 17
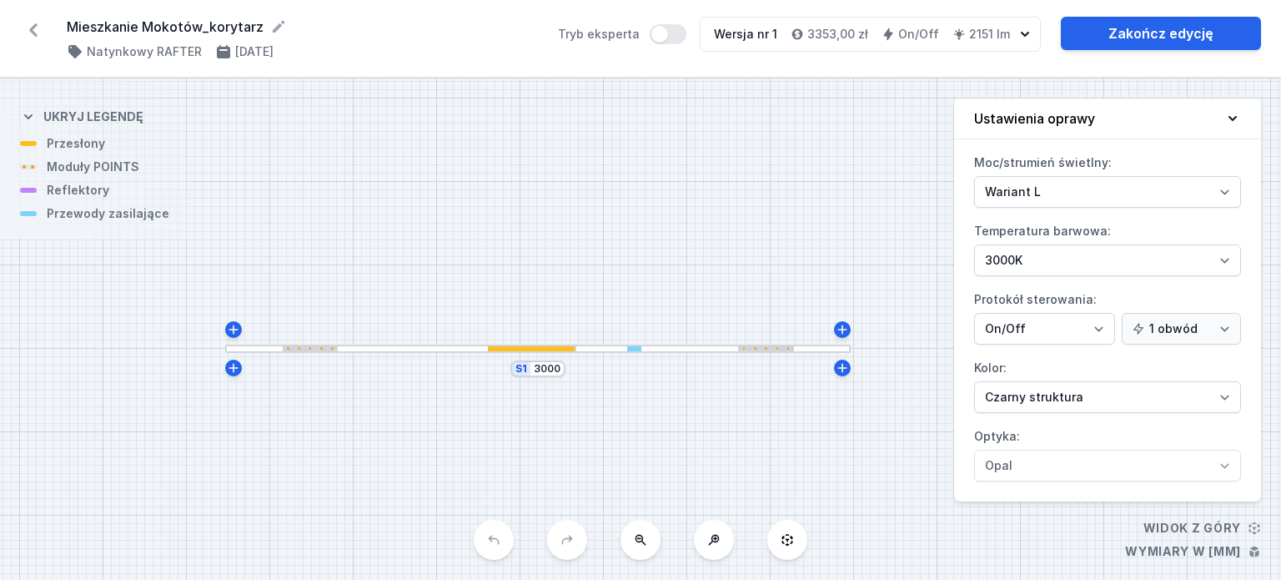
drag, startPoint x: 743, startPoint y: 383, endPoint x: 641, endPoint y: 401, distance: 104.2
click at [641, 401] on div "S1 3000" at bounding box center [640, 328] width 1281 height 501
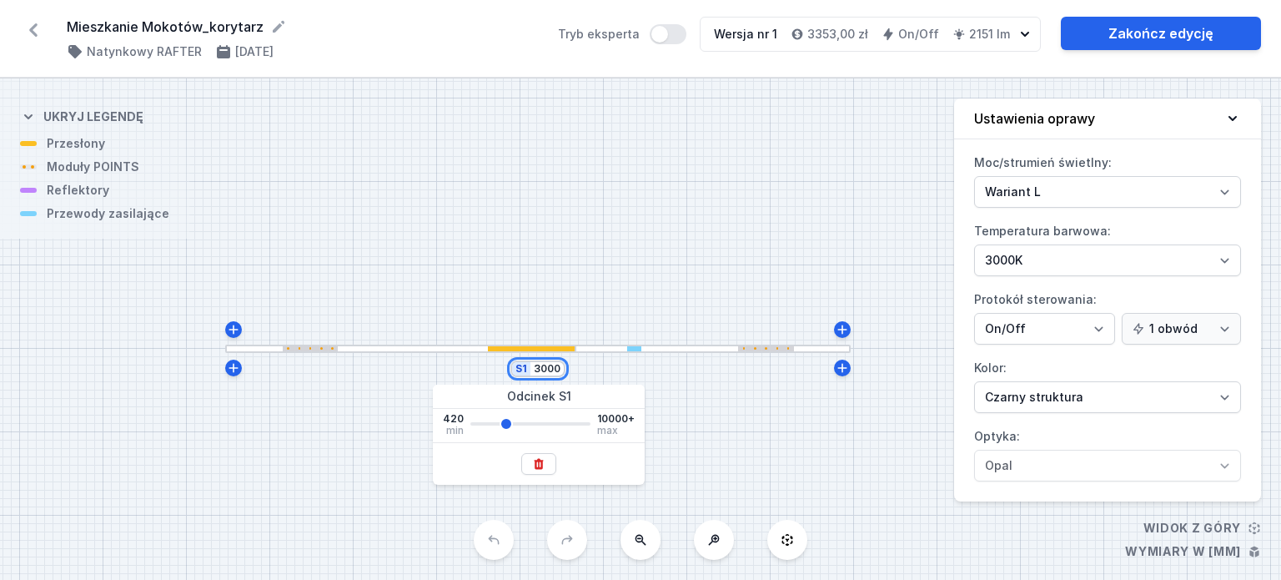
click at [531, 375] on div "S1 3000" at bounding box center [537, 368] width 55 height 17
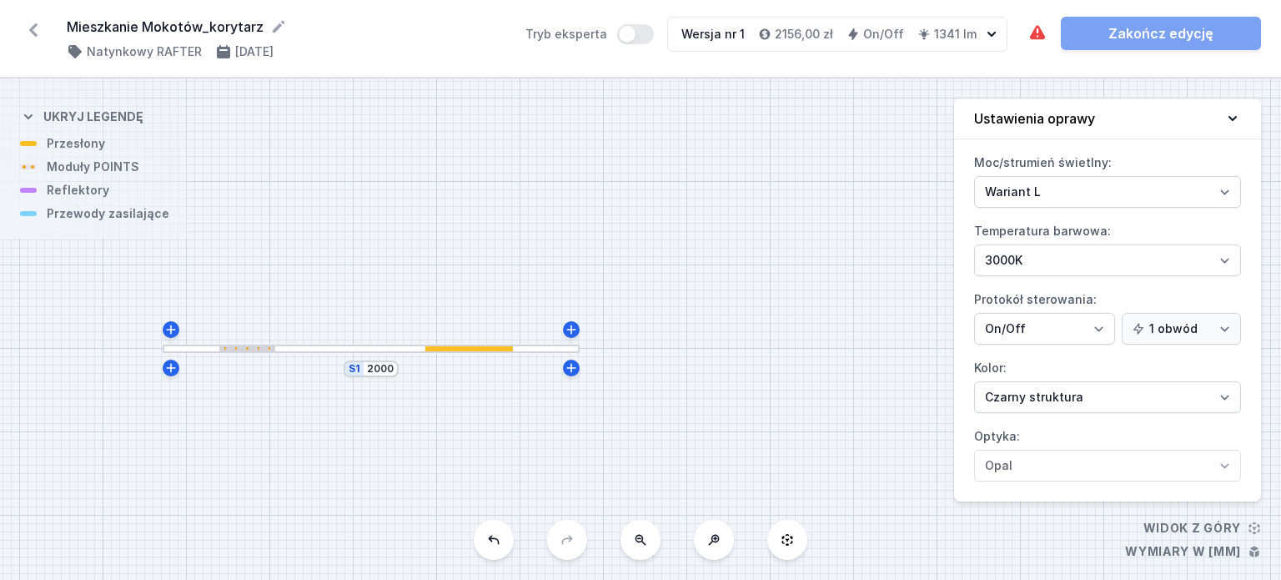
click at [480, 346] on div at bounding box center [469, 348] width 88 height 5
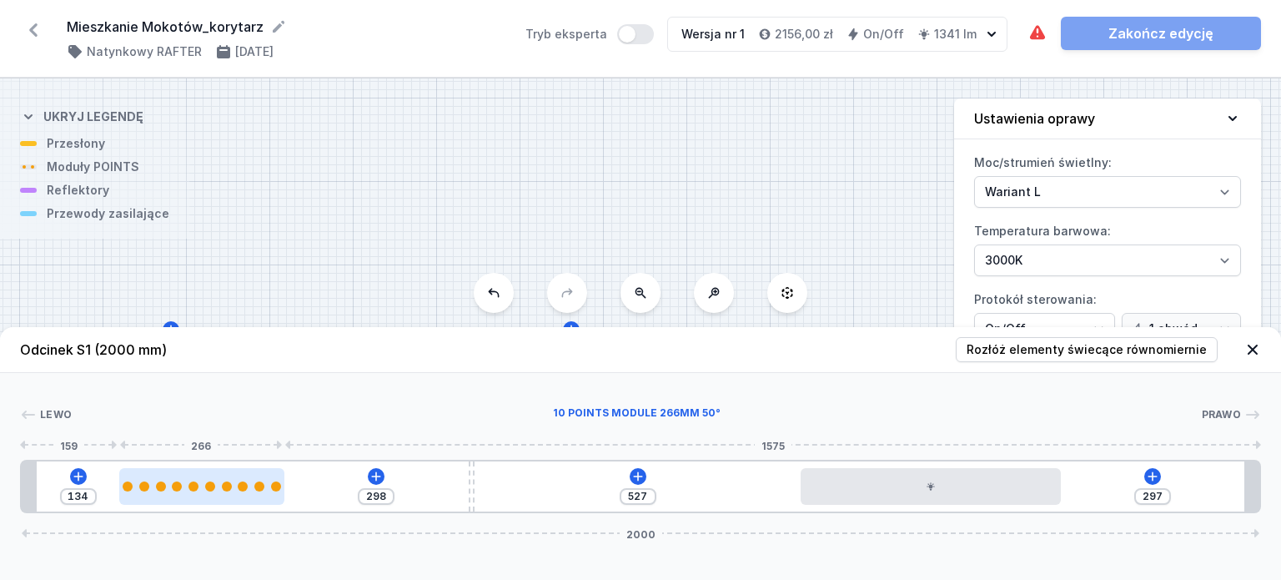
drag, startPoint x: 270, startPoint y: 481, endPoint x: 188, endPoint y: 481, distance: 82.6
click at [188, 481] on div at bounding box center [201, 486] width 164 height 10
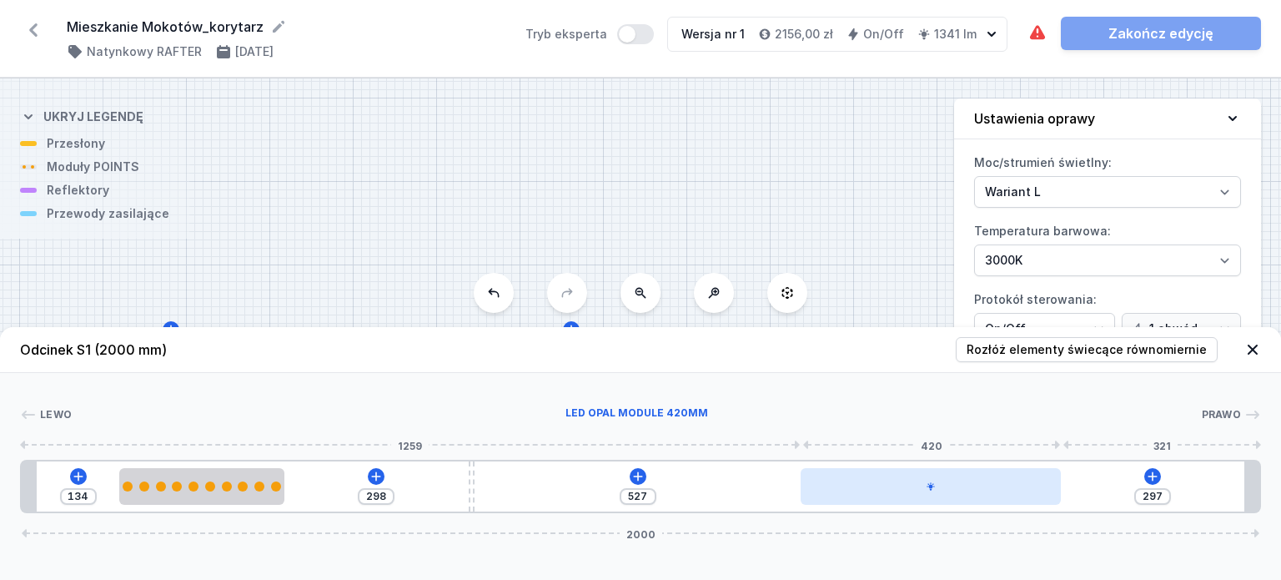
click at [968, 493] on div at bounding box center [931, 486] width 260 height 37
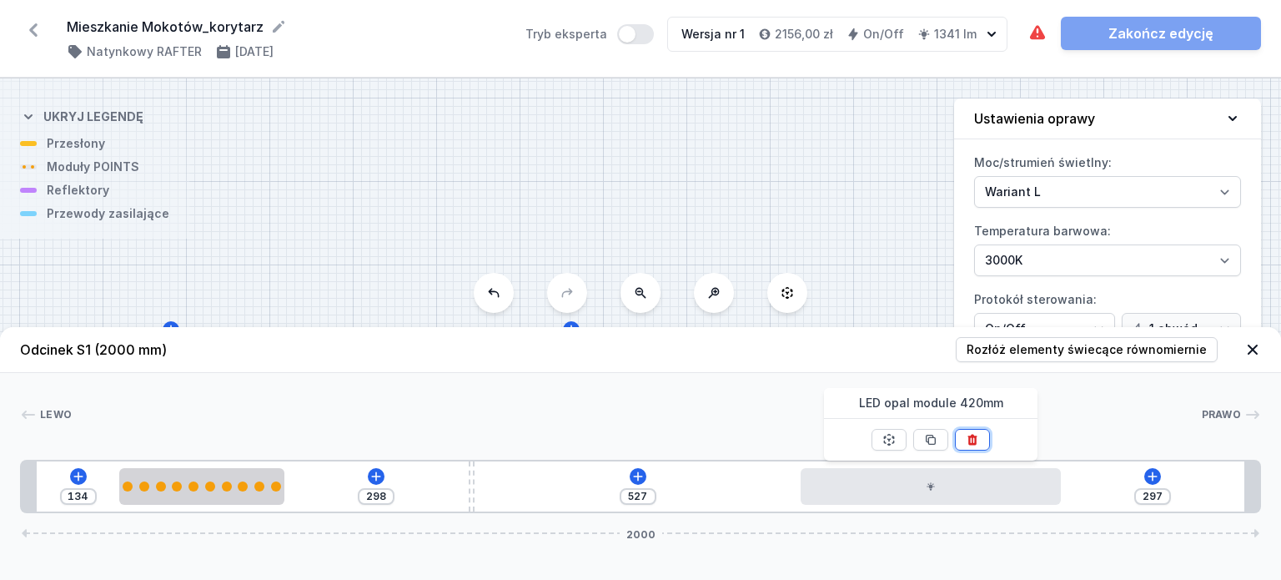
click at [988, 434] on button at bounding box center [972, 440] width 35 height 22
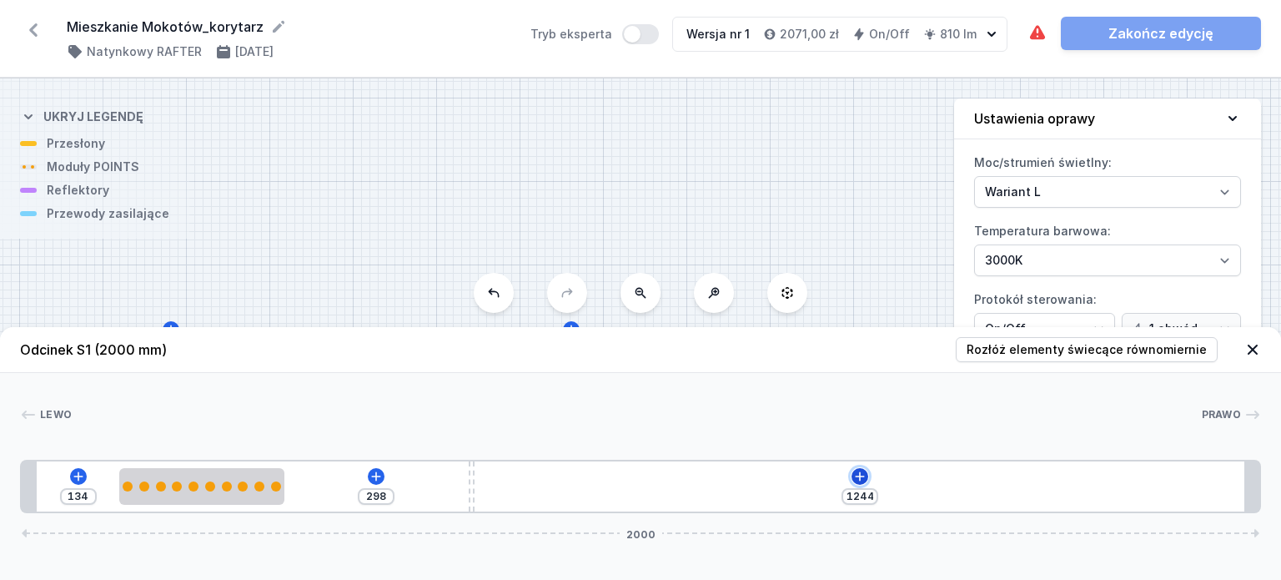
click at [863, 473] on icon at bounding box center [859, 476] width 13 height 13
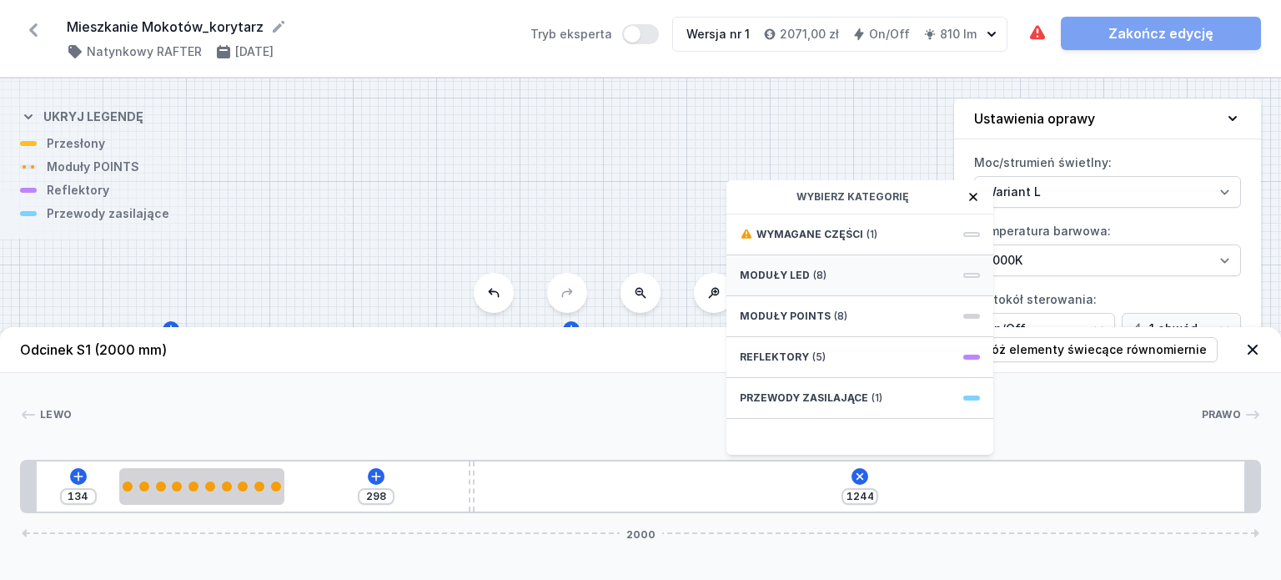
click at [814, 270] on span "(8)" at bounding box center [819, 275] width 13 height 13
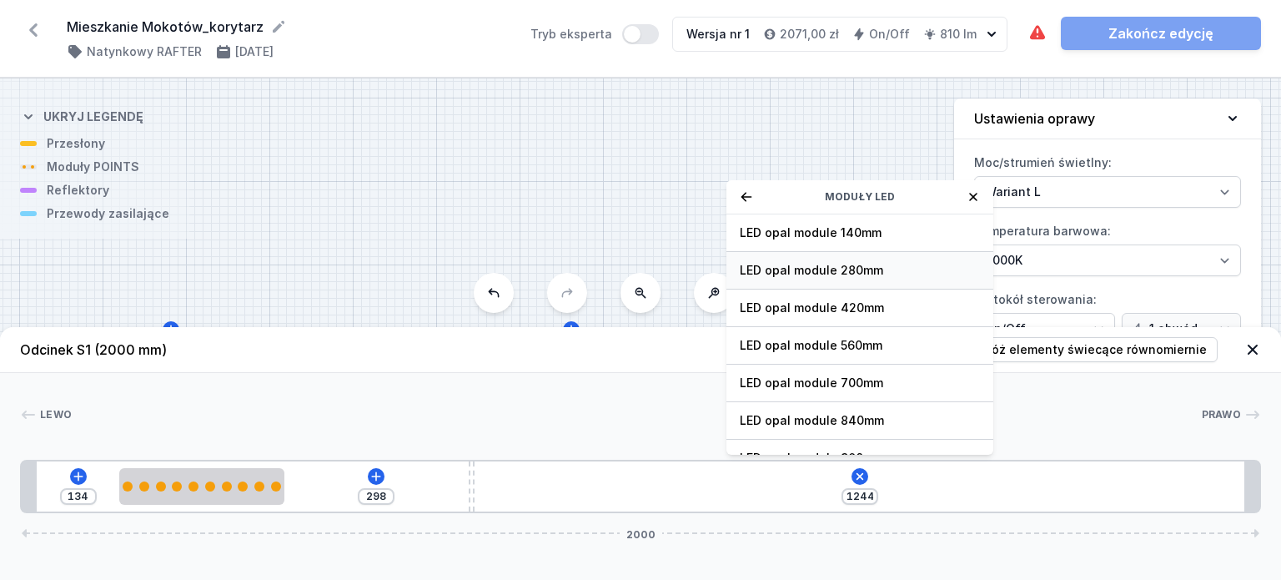
click at [822, 274] on span "LED opal module 280mm" at bounding box center [860, 270] width 240 height 17
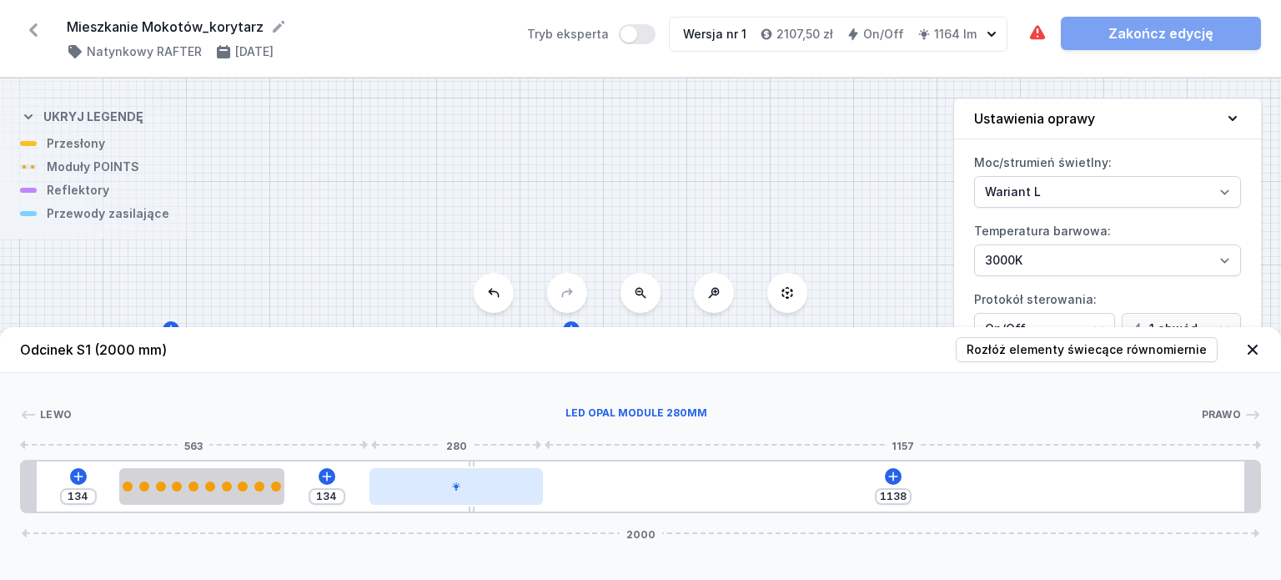
drag, startPoint x: 611, startPoint y: 496, endPoint x: 487, endPoint y: 480, distance: 124.6
click at [487, 480] on div at bounding box center [455, 486] width 173 height 37
click at [902, 470] on div "134 133 1139 2000" at bounding box center [640, 486] width 1241 height 53
click at [884, 474] on button at bounding box center [892, 476] width 17 height 17
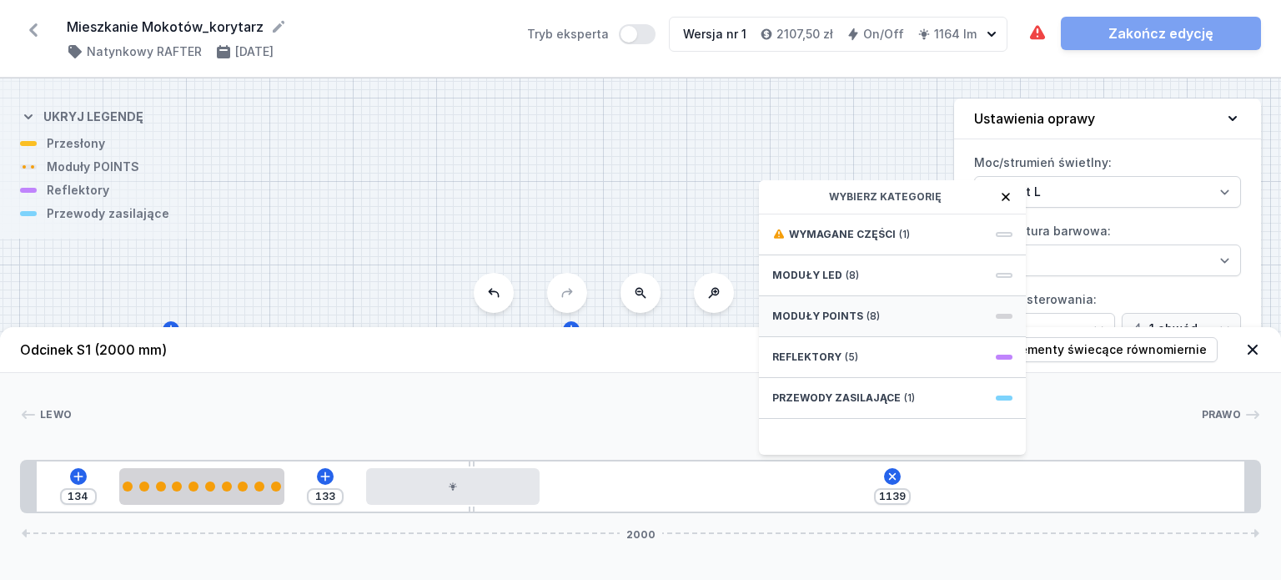
click at [867, 318] on span "(8)" at bounding box center [873, 315] width 13 height 13
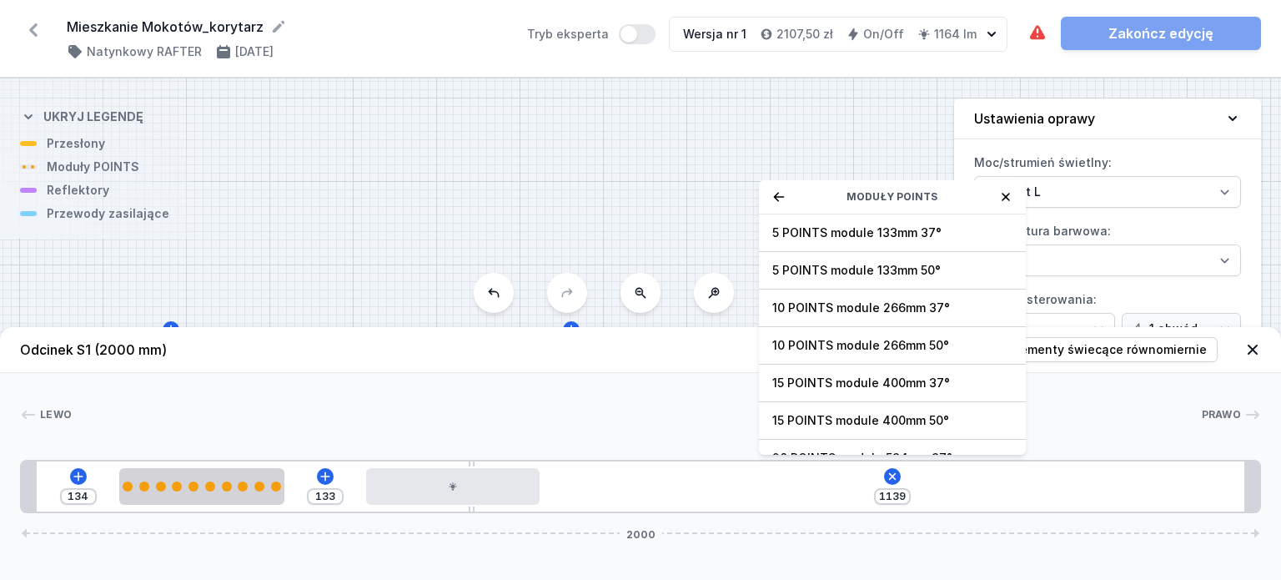
click at [857, 337] on span "10 POINTS module 266mm 50°" at bounding box center [892, 345] width 240 height 17
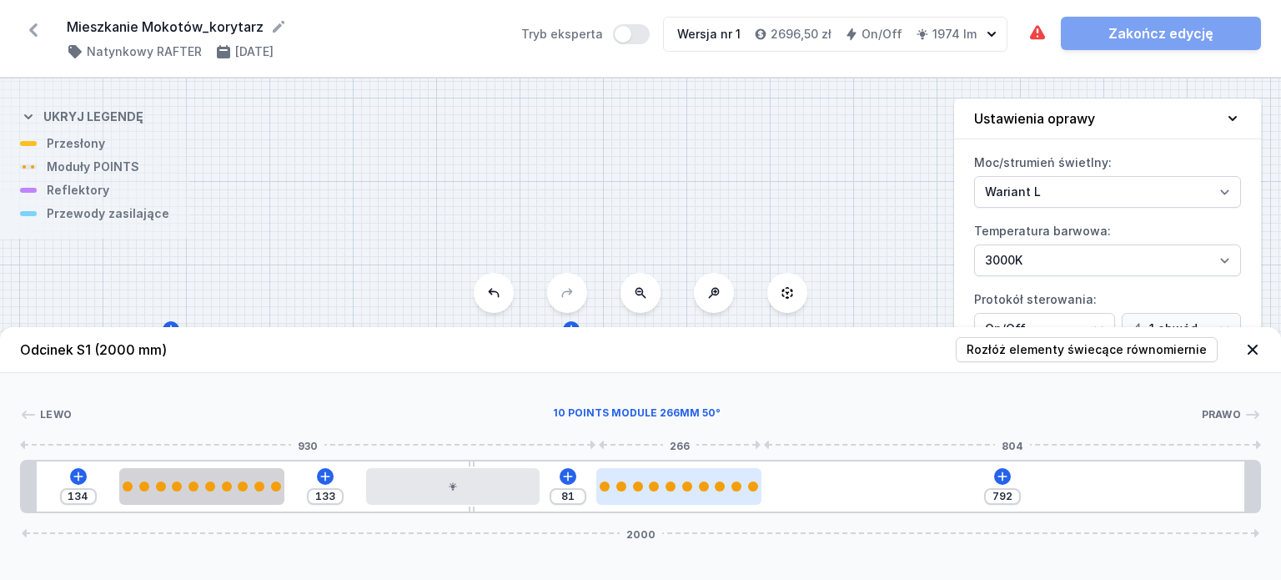
drag, startPoint x: 619, startPoint y: 486, endPoint x: 668, endPoint y: 493, distance: 49.7
click at [668, 493] on div at bounding box center [678, 486] width 164 height 37
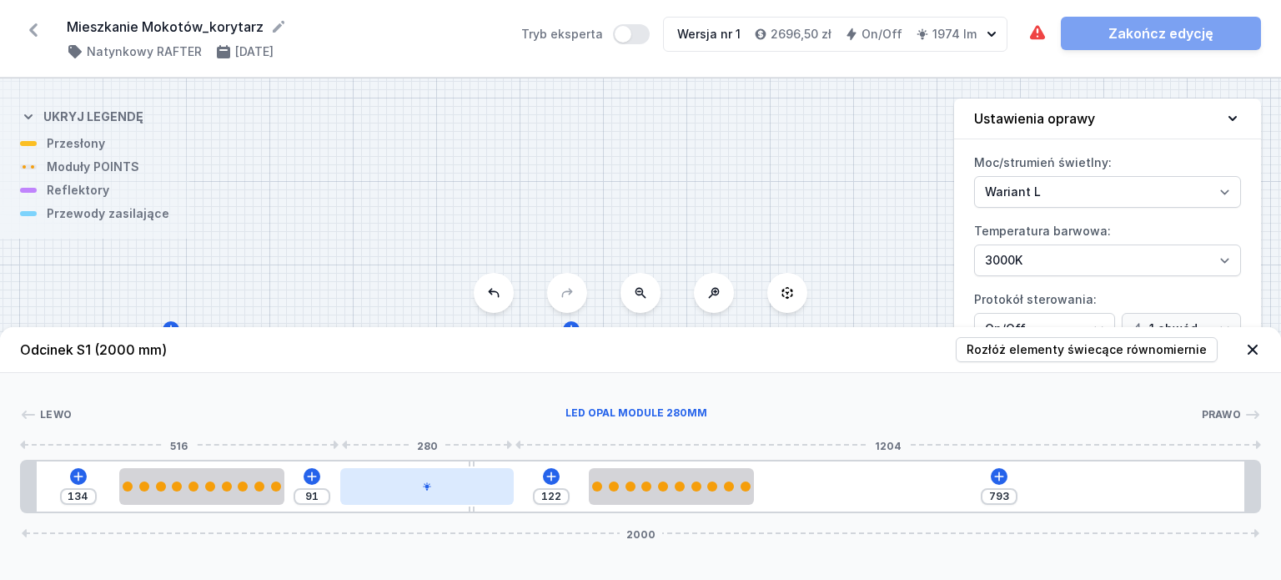
drag, startPoint x: 505, startPoint y: 480, endPoint x: 474, endPoint y: 482, distance: 31.0
click at [474, 482] on div at bounding box center [426, 486] width 173 height 37
click at [1007, 476] on button at bounding box center [999, 476] width 17 height 17
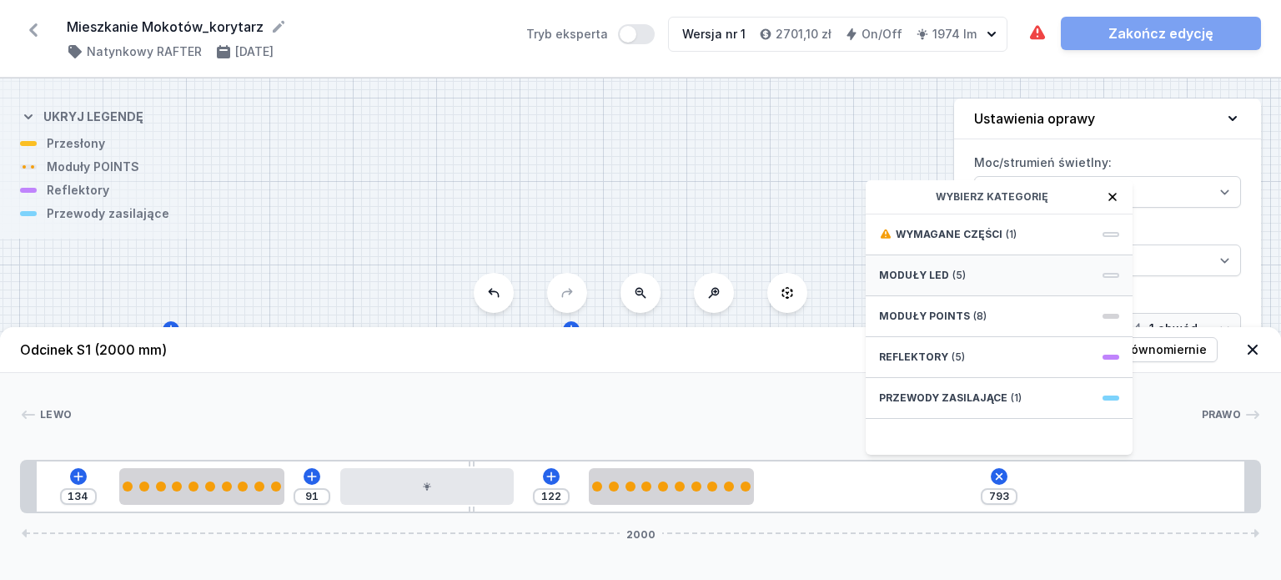
click at [953, 272] on span "(5)" at bounding box center [959, 275] width 13 height 13
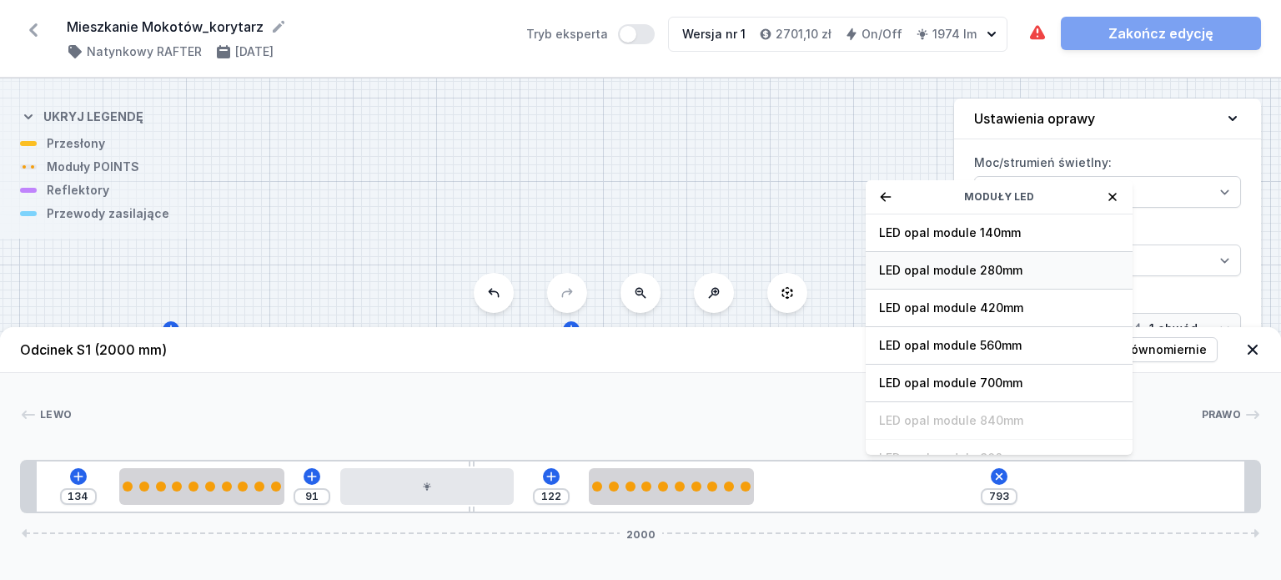
click at [965, 269] on span "LED opal module 280mm" at bounding box center [999, 270] width 240 height 17
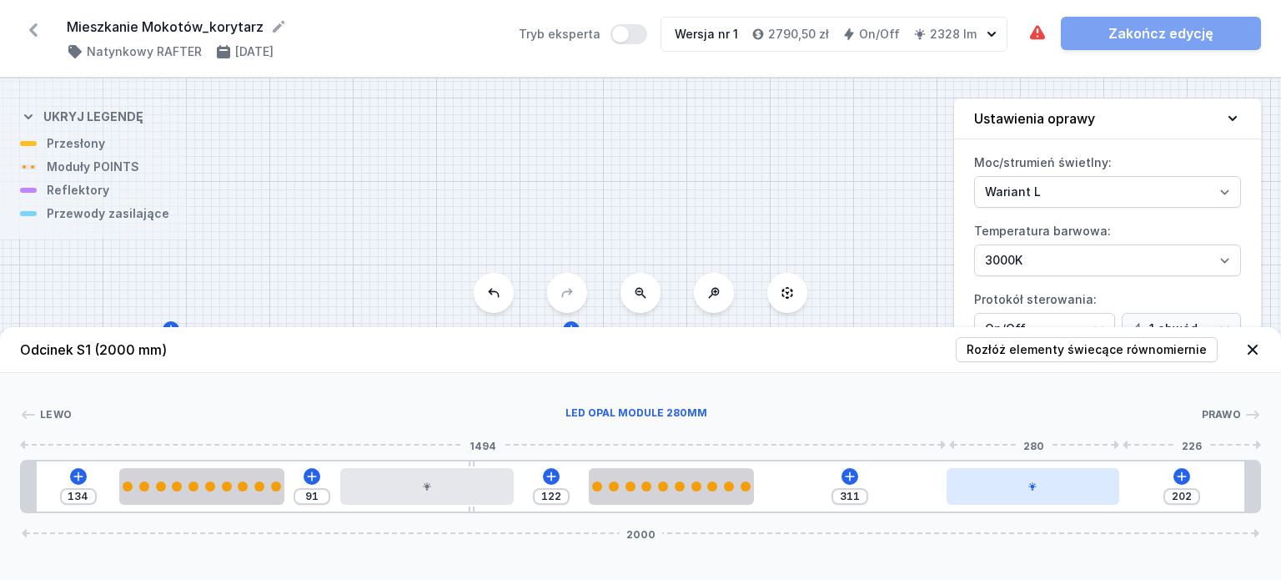
drag, startPoint x: 831, startPoint y: 489, endPoint x: 1031, endPoint y: 480, distance: 200.4
click at [1031, 480] on div at bounding box center [1033, 486] width 173 height 37
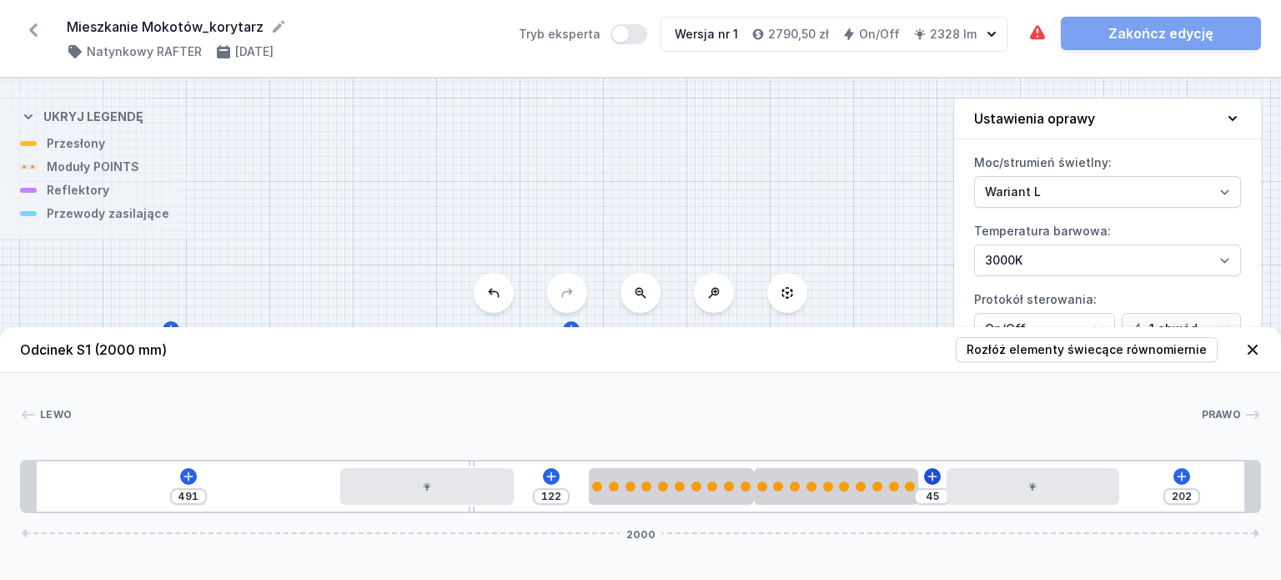
drag, startPoint x: 277, startPoint y: 492, endPoint x: 927, endPoint y: 483, distance: 650.6
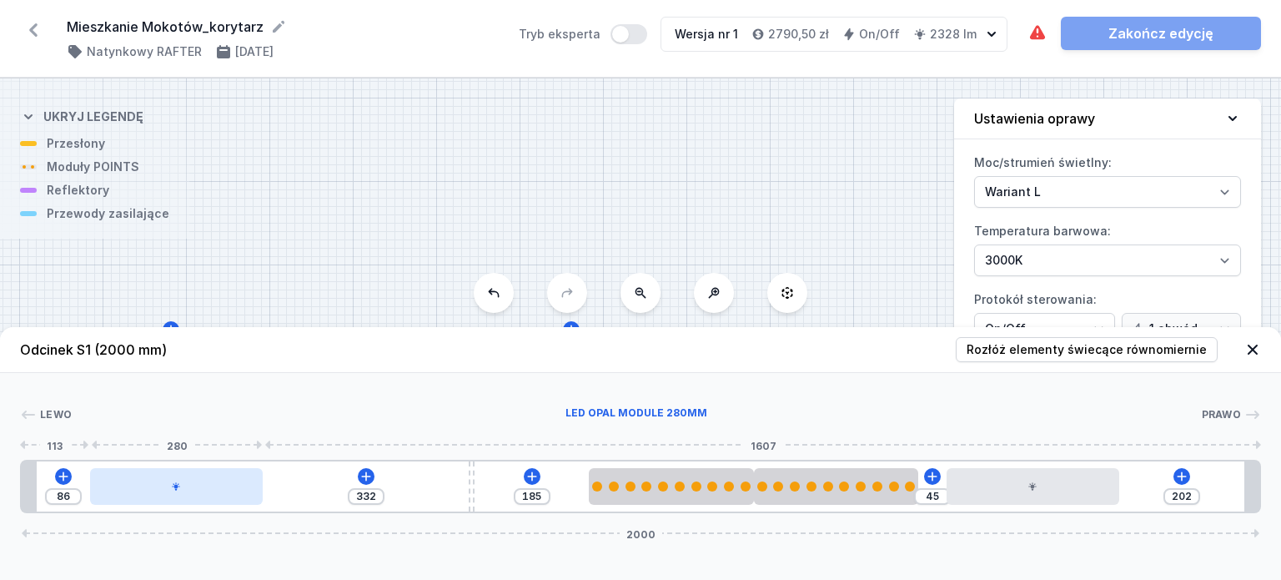
drag, startPoint x: 478, startPoint y: 494, endPoint x: 219, endPoint y: 480, distance: 259.7
click at [219, 480] on div at bounding box center [176, 486] width 173 height 37
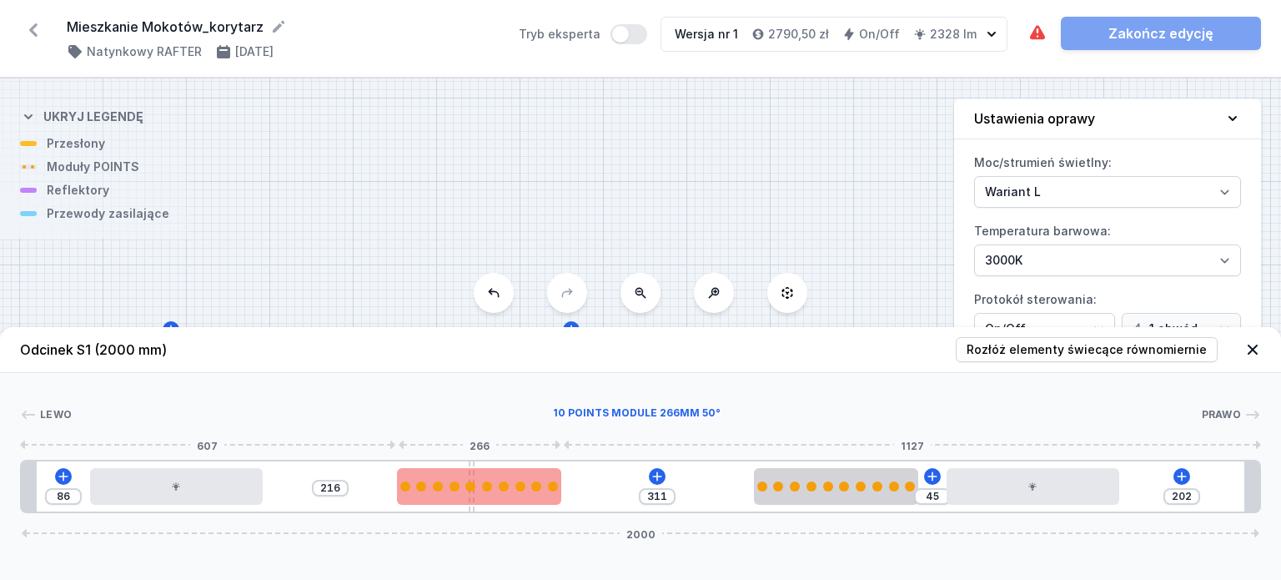
drag, startPoint x: 575, startPoint y: 505, endPoint x: 460, endPoint y: 499, distance: 115.2
click at [460, 499] on div at bounding box center [479, 486] width 164 height 37
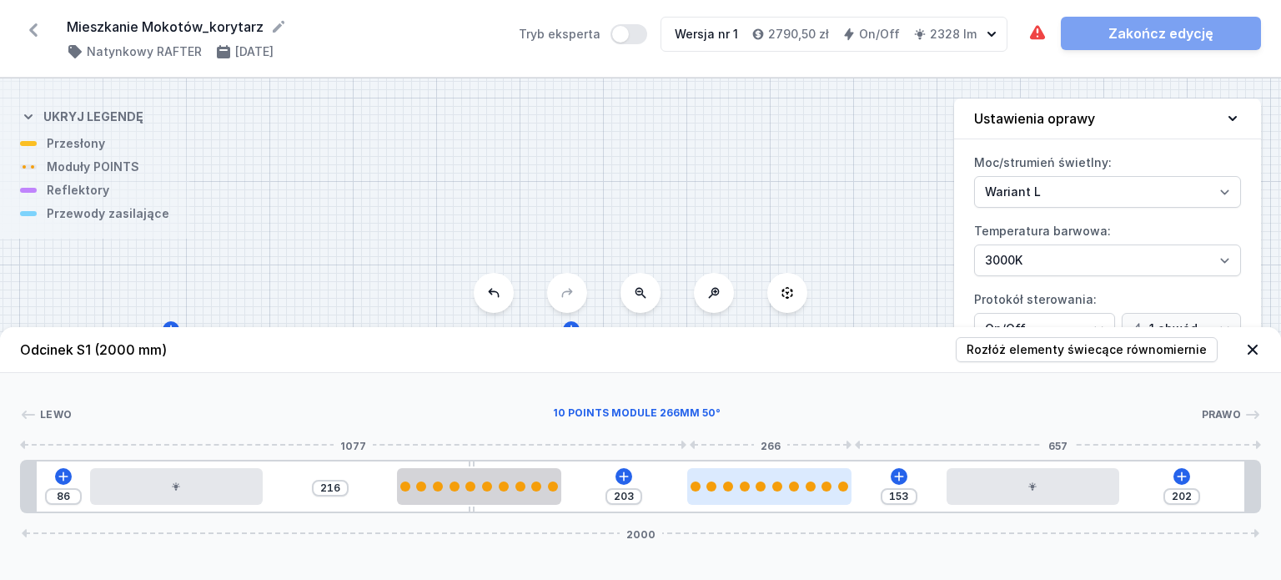
drag, startPoint x: 825, startPoint y: 490, endPoint x: 761, endPoint y: 490, distance: 64.2
click at [761, 490] on div at bounding box center [761, 486] width 10 height 10
